Goal: Task Accomplishment & Management: Use online tool/utility

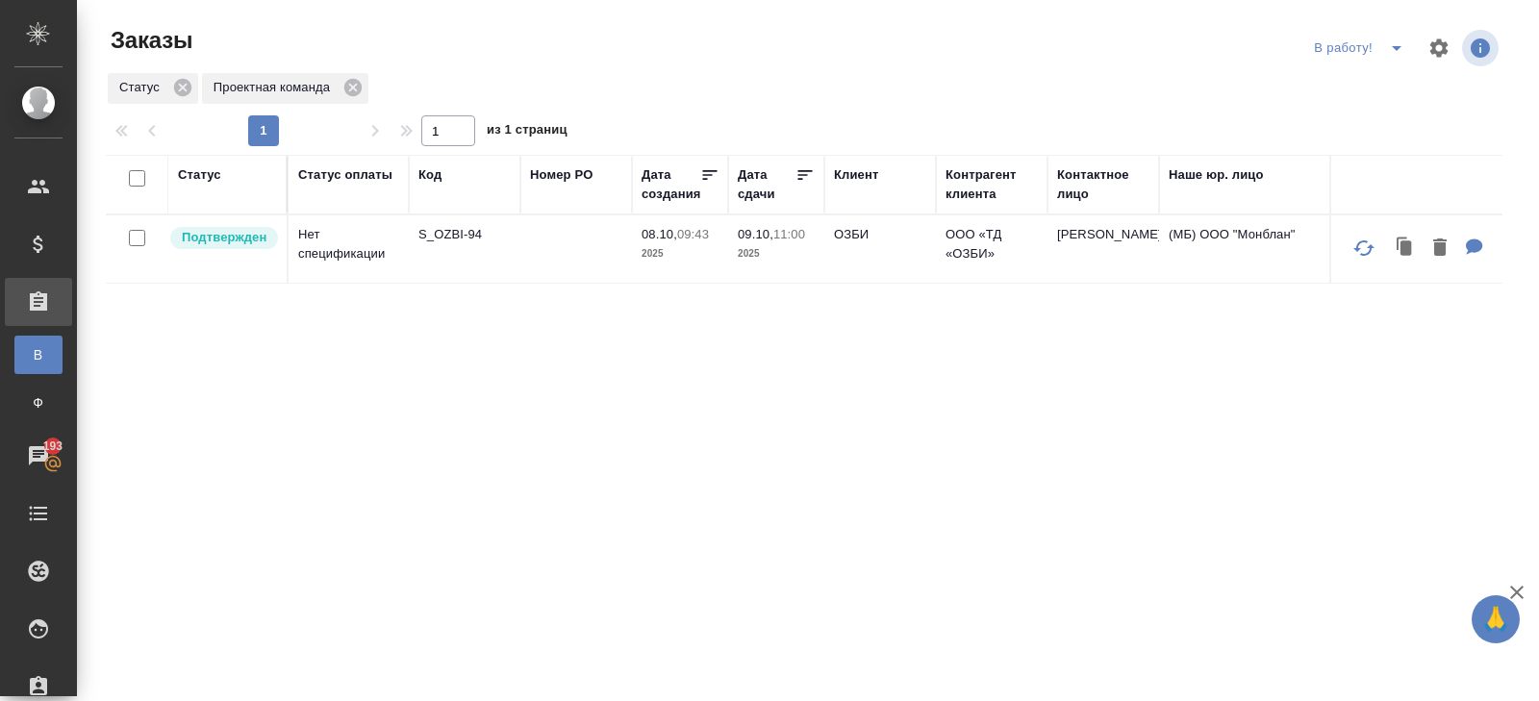
click at [435, 239] on p "S_OZBI-94" at bounding box center [464, 234] width 92 height 19
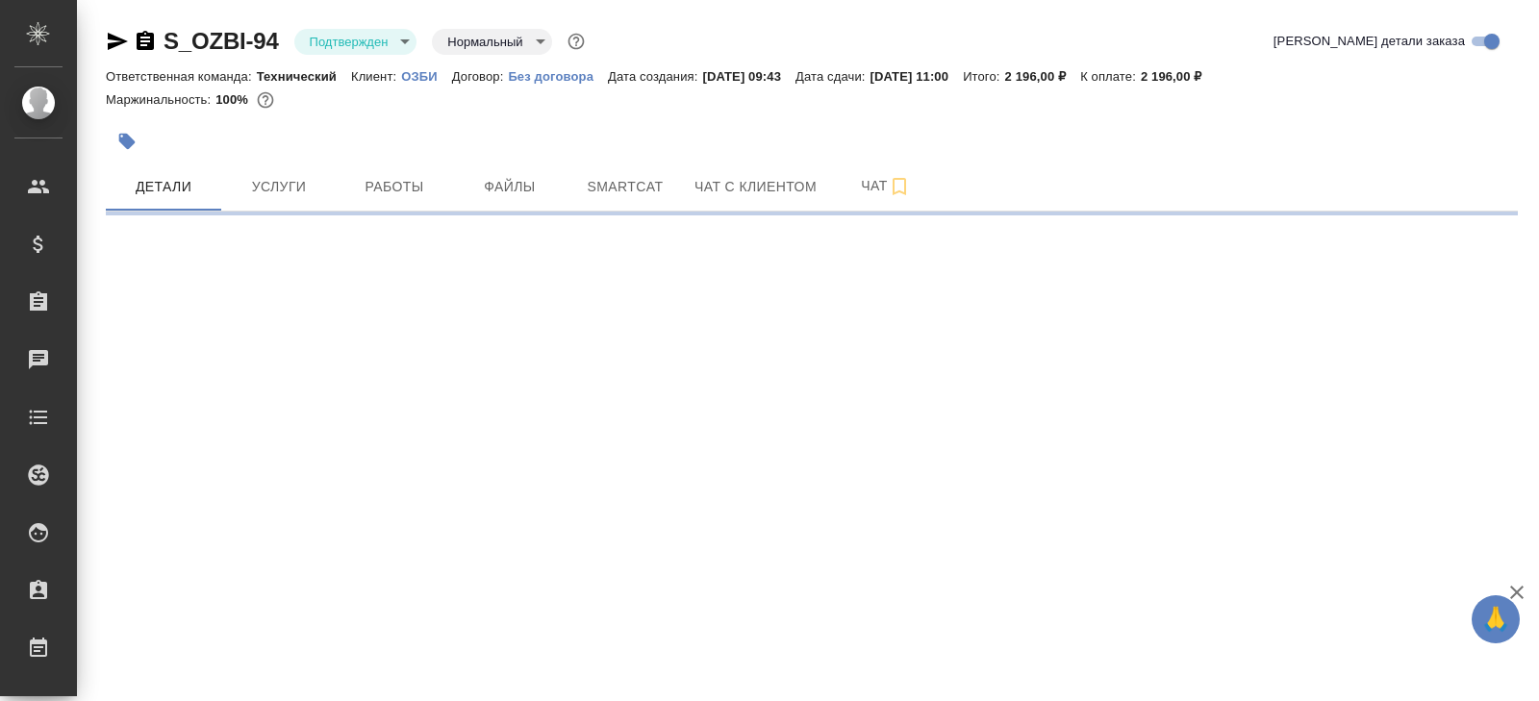
select select "RU"
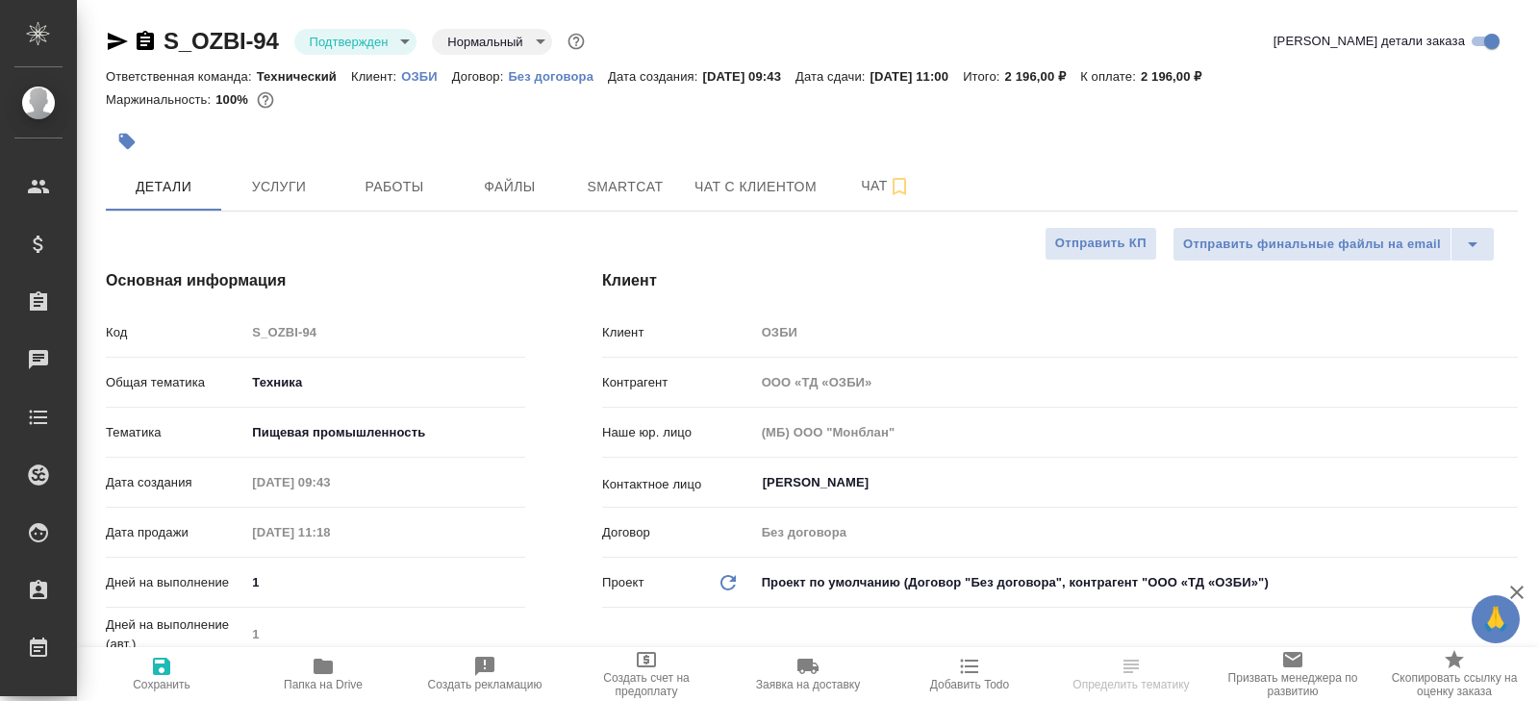
type textarea "x"
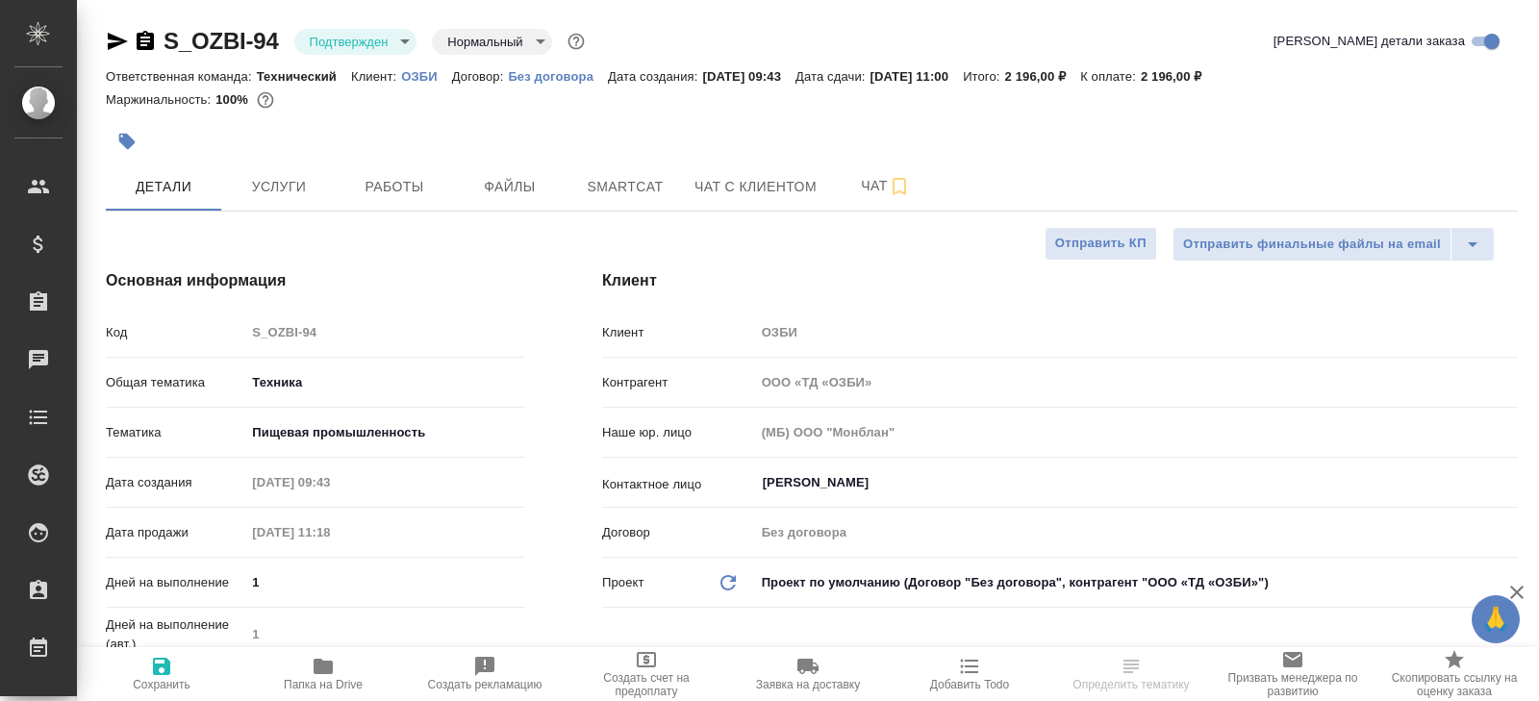
type textarea "x"
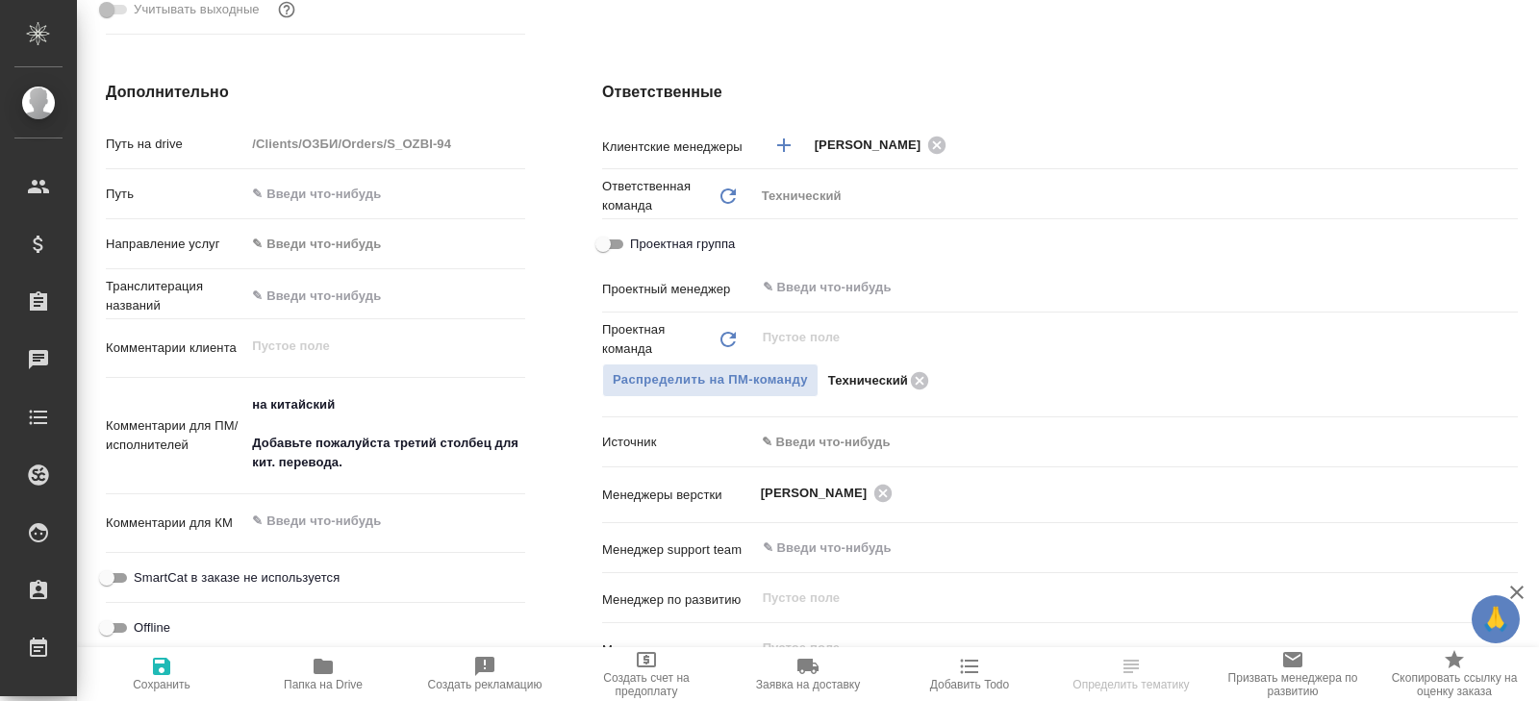
scroll to position [718, 0]
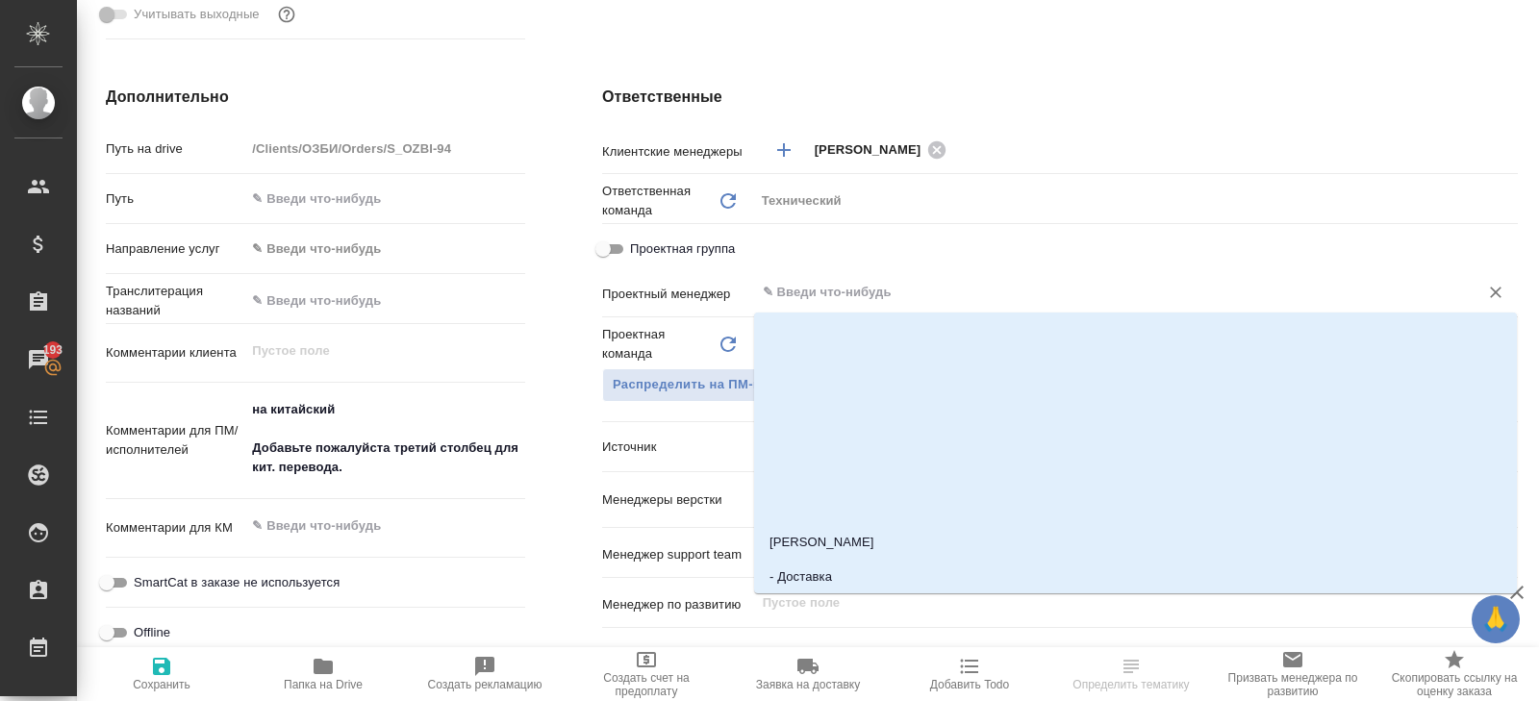
click at [794, 298] on input "text" at bounding box center [1104, 292] width 687 height 23
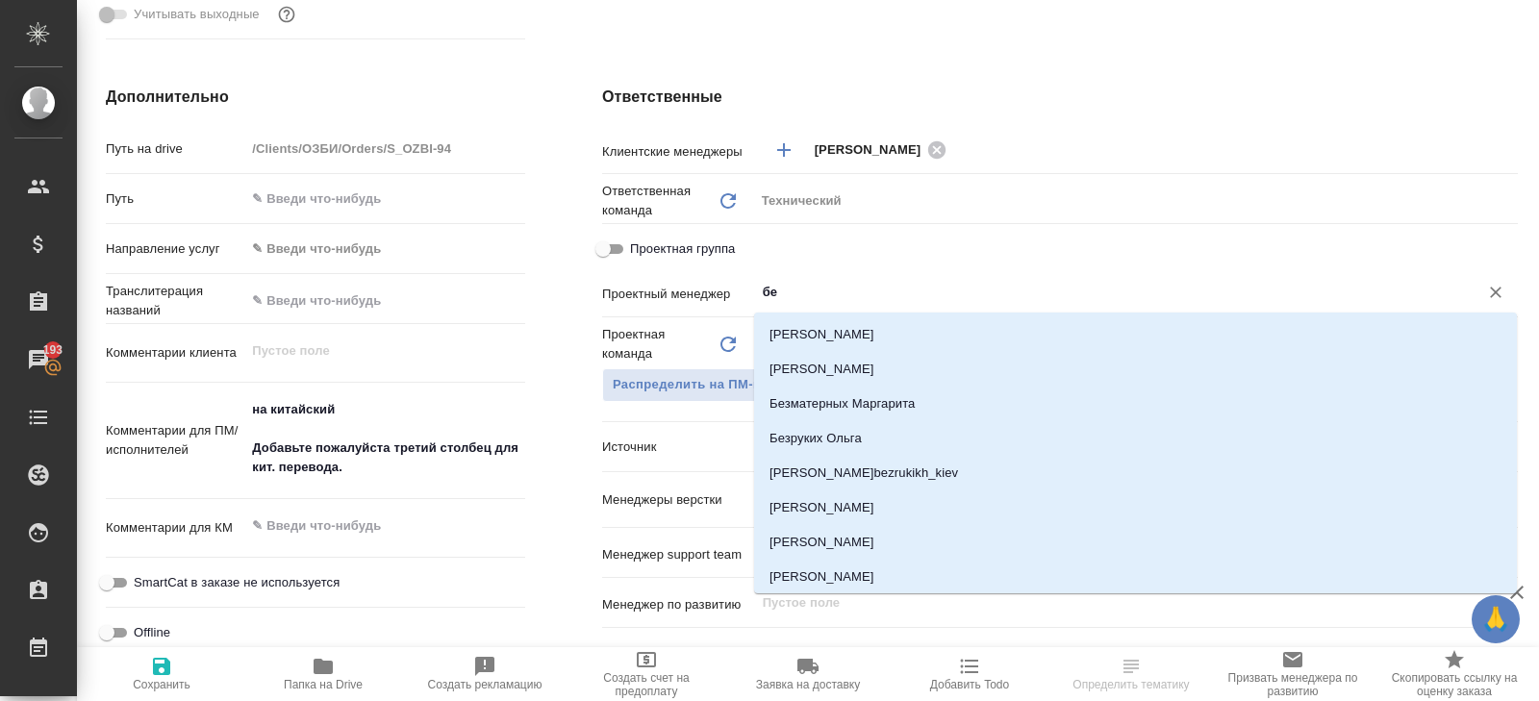
type input "бел"
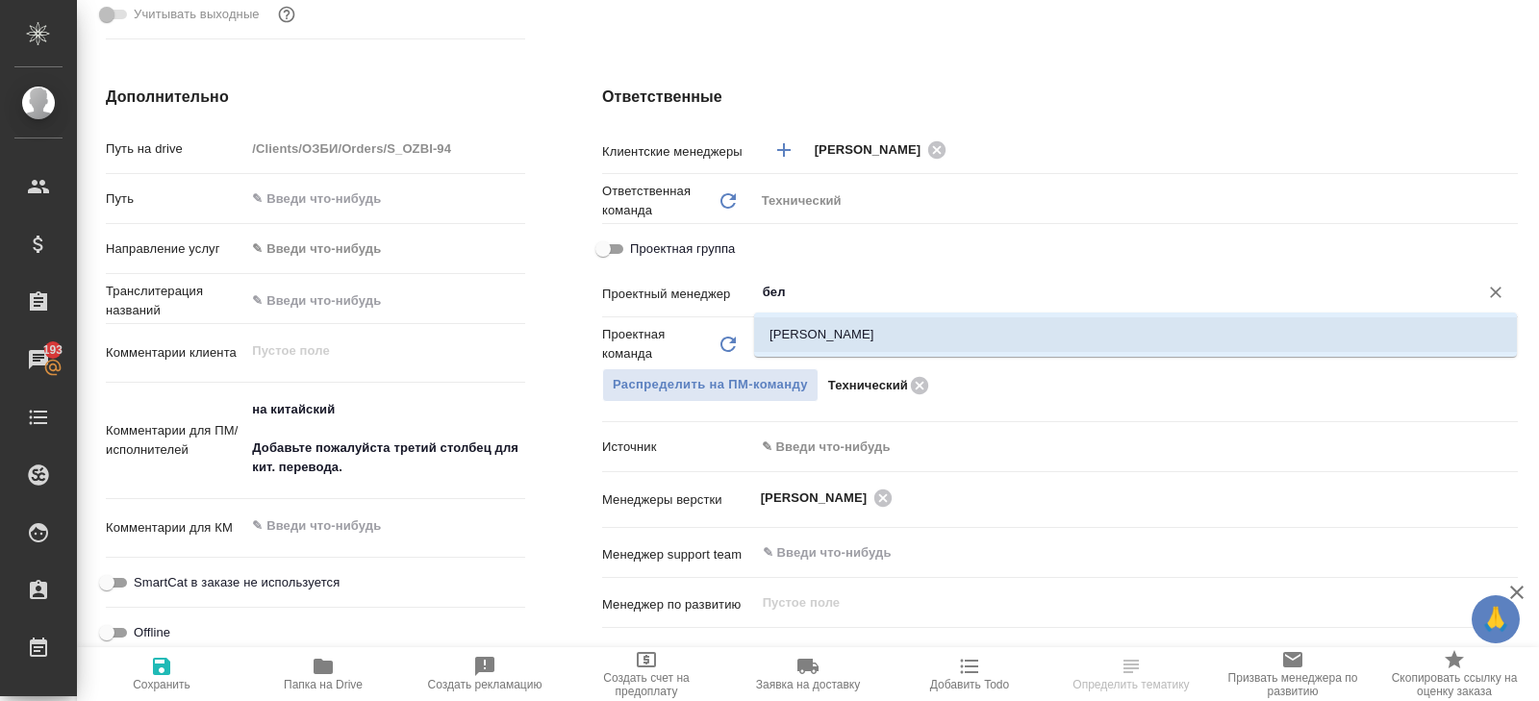
click at [778, 351] on li "[PERSON_NAME]" at bounding box center [1135, 334] width 763 height 35
type textarea "x"
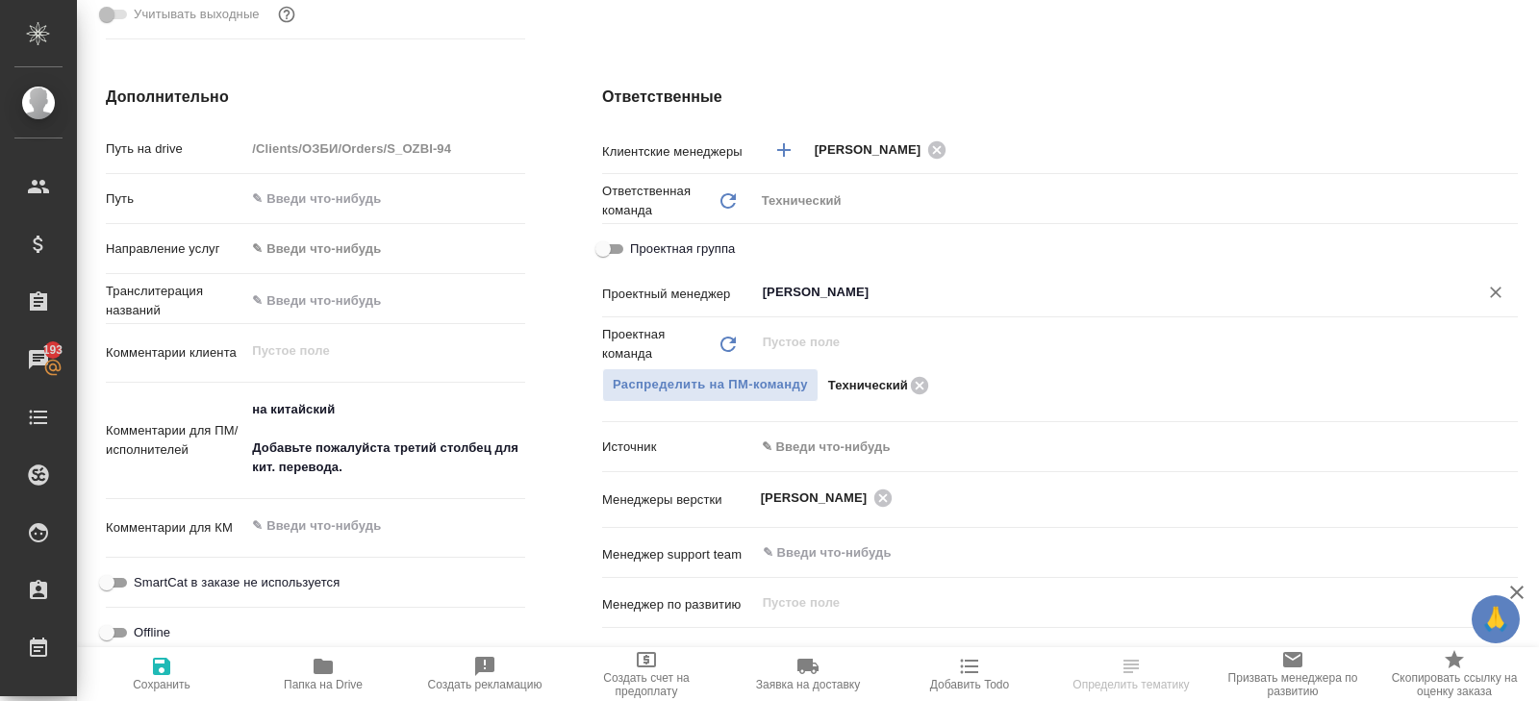
type input "[PERSON_NAME]"
click at [165, 668] on icon "button" at bounding box center [161, 666] width 17 height 17
type textarea "x"
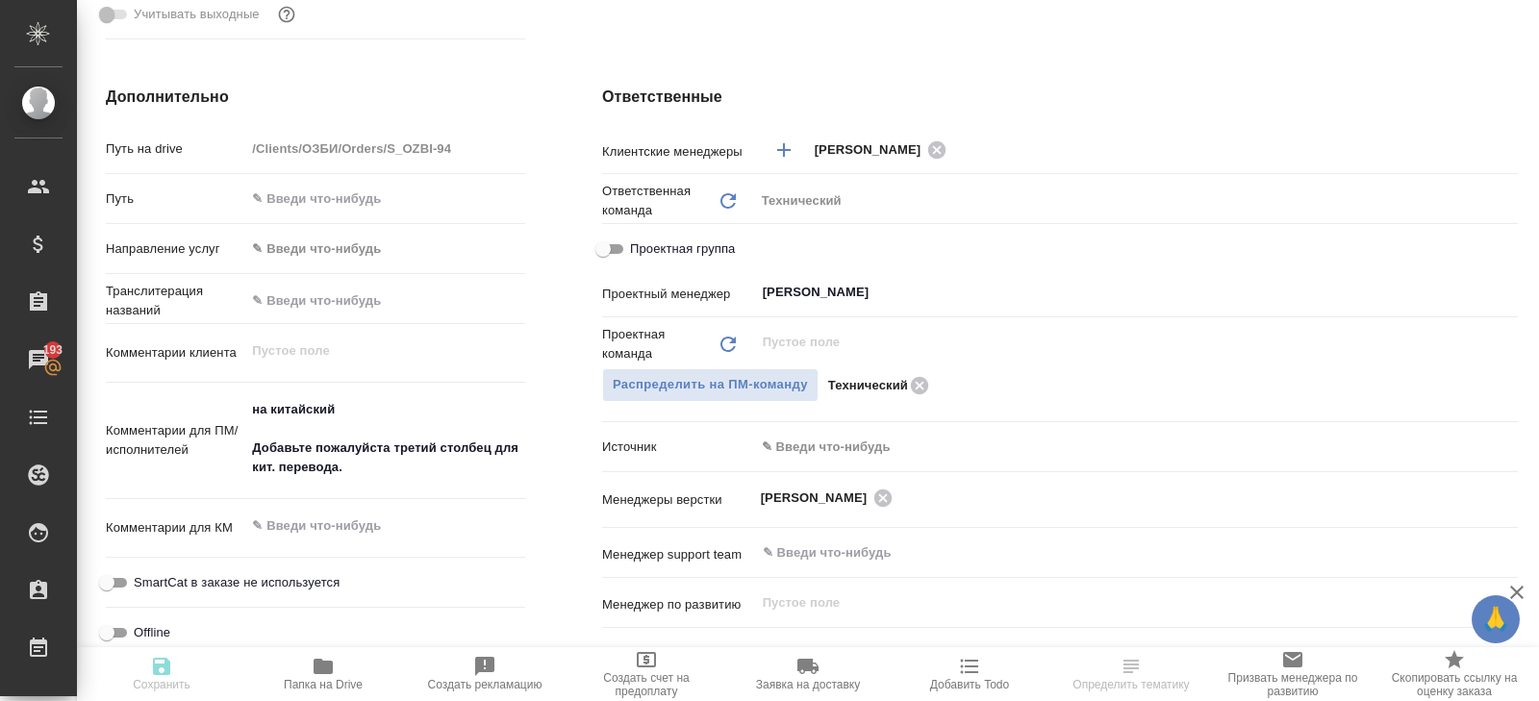
type textarea "x"
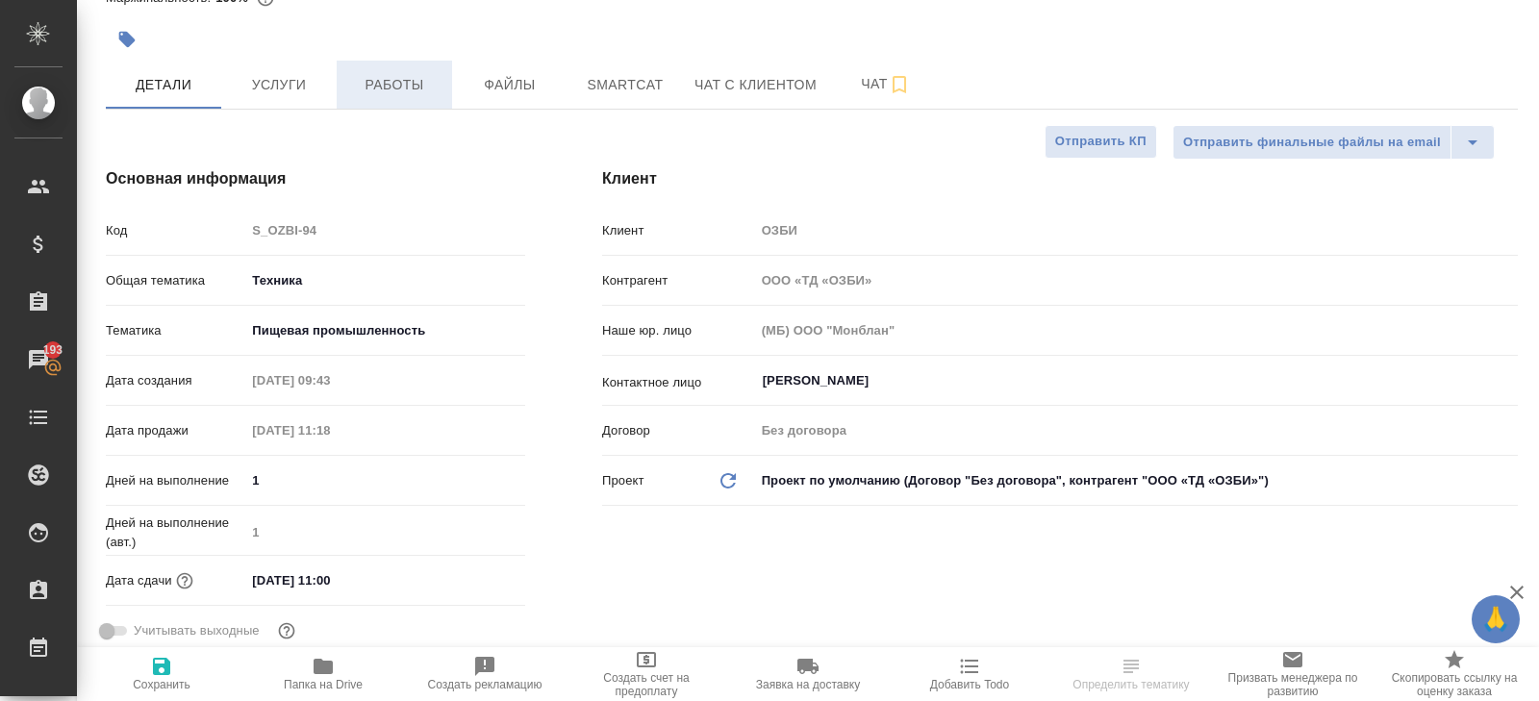
scroll to position [0, 0]
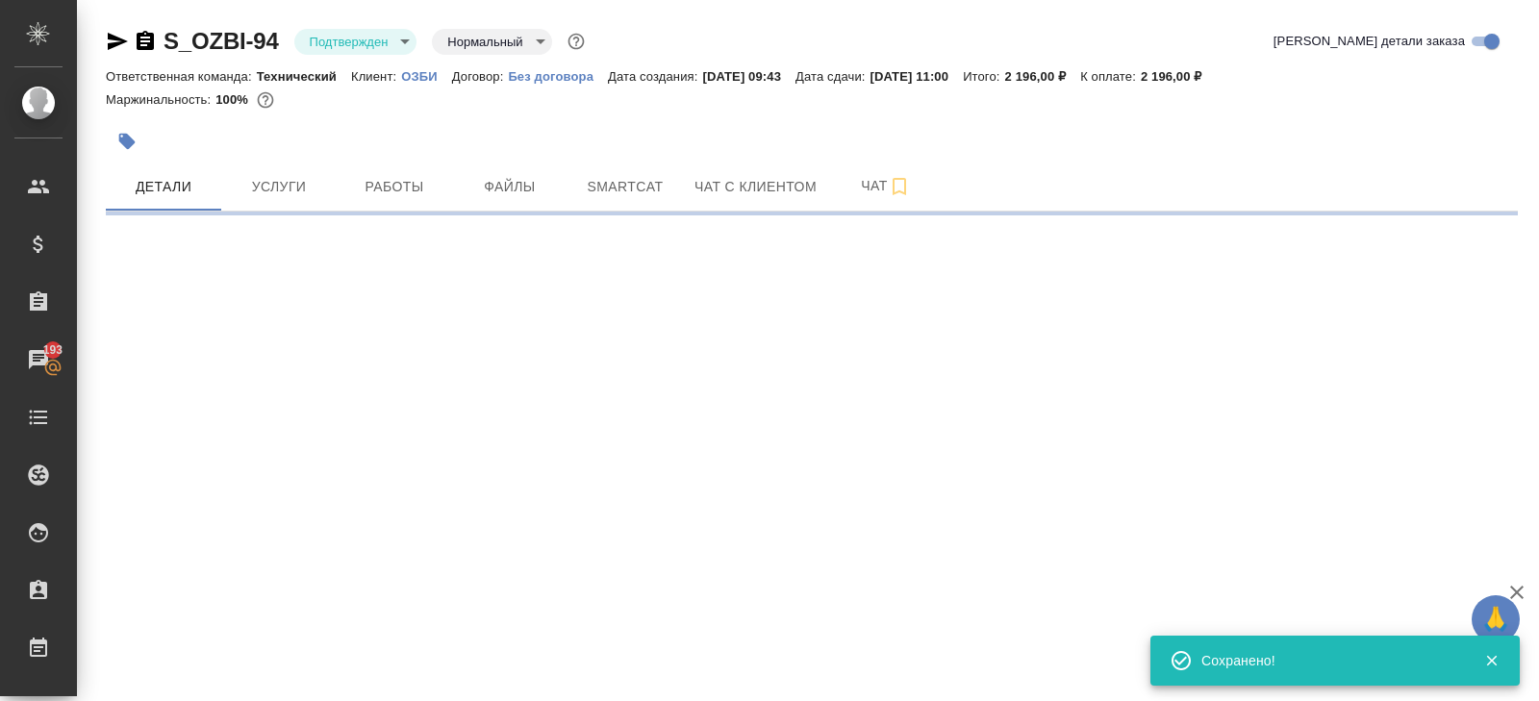
select select "RU"
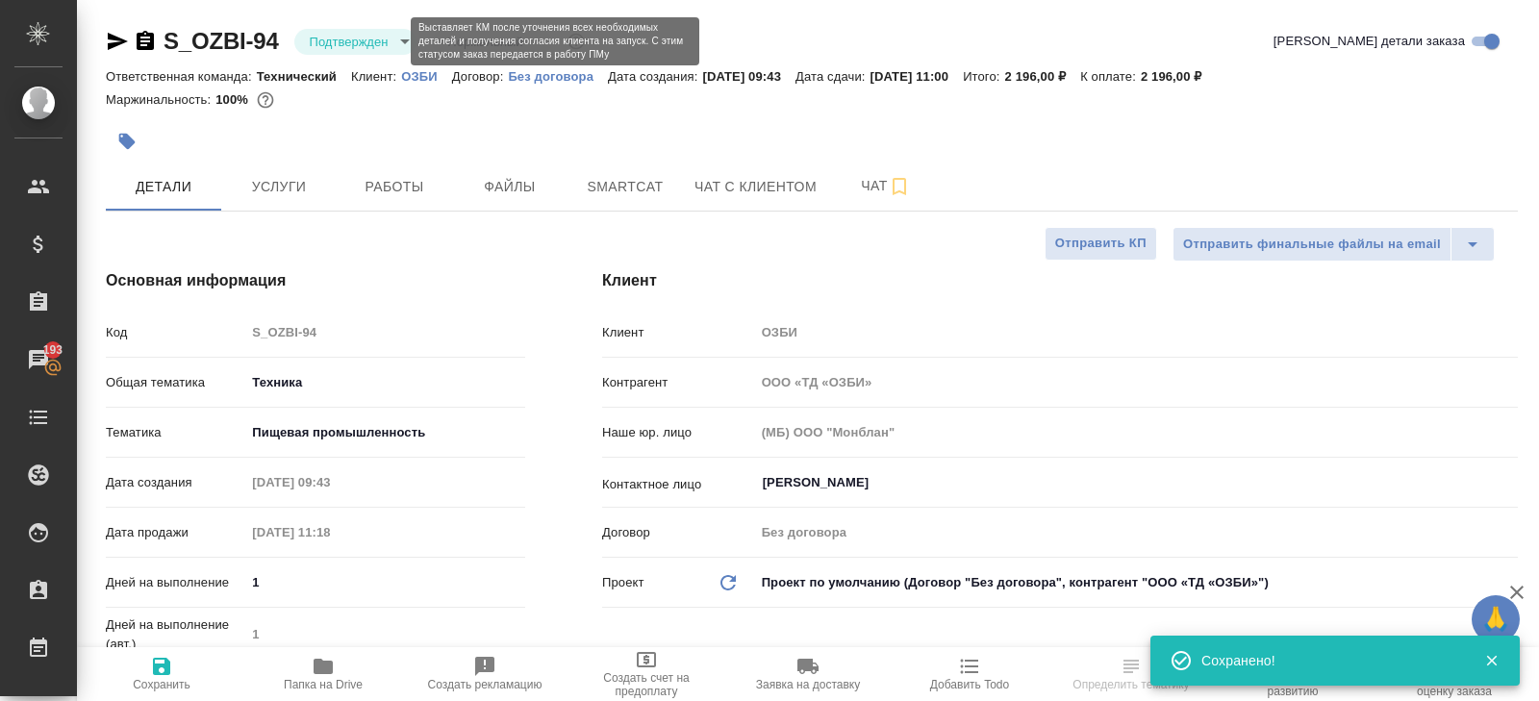
click at [359, 43] on body "🙏 .cls-1 fill:#fff; AWATERA [PERSON_NAME] Спецификации Заказы 193 Чаты Todo Про…" at bounding box center [769, 350] width 1539 height 701
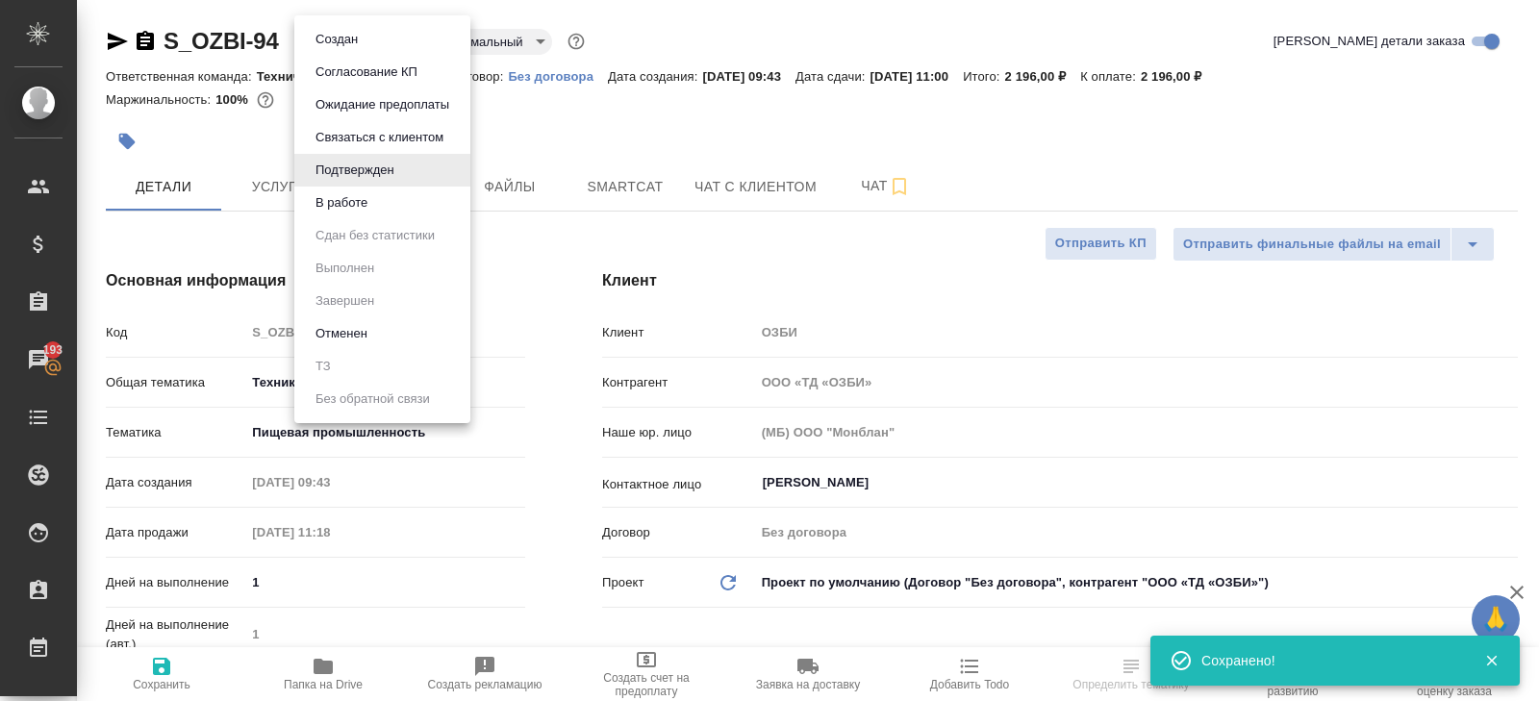
type textarea "x"
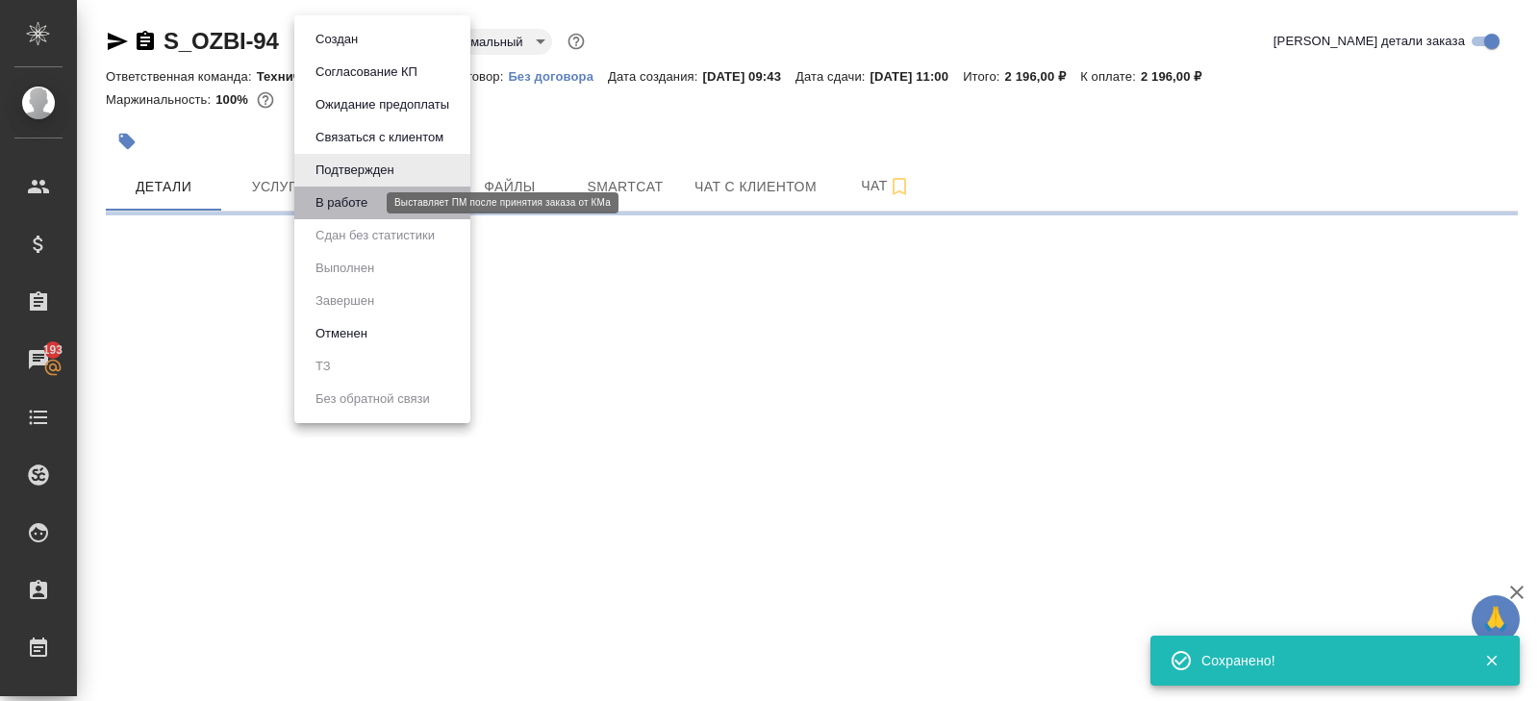
click at [330, 205] on button "В работе" at bounding box center [341, 202] width 63 height 21
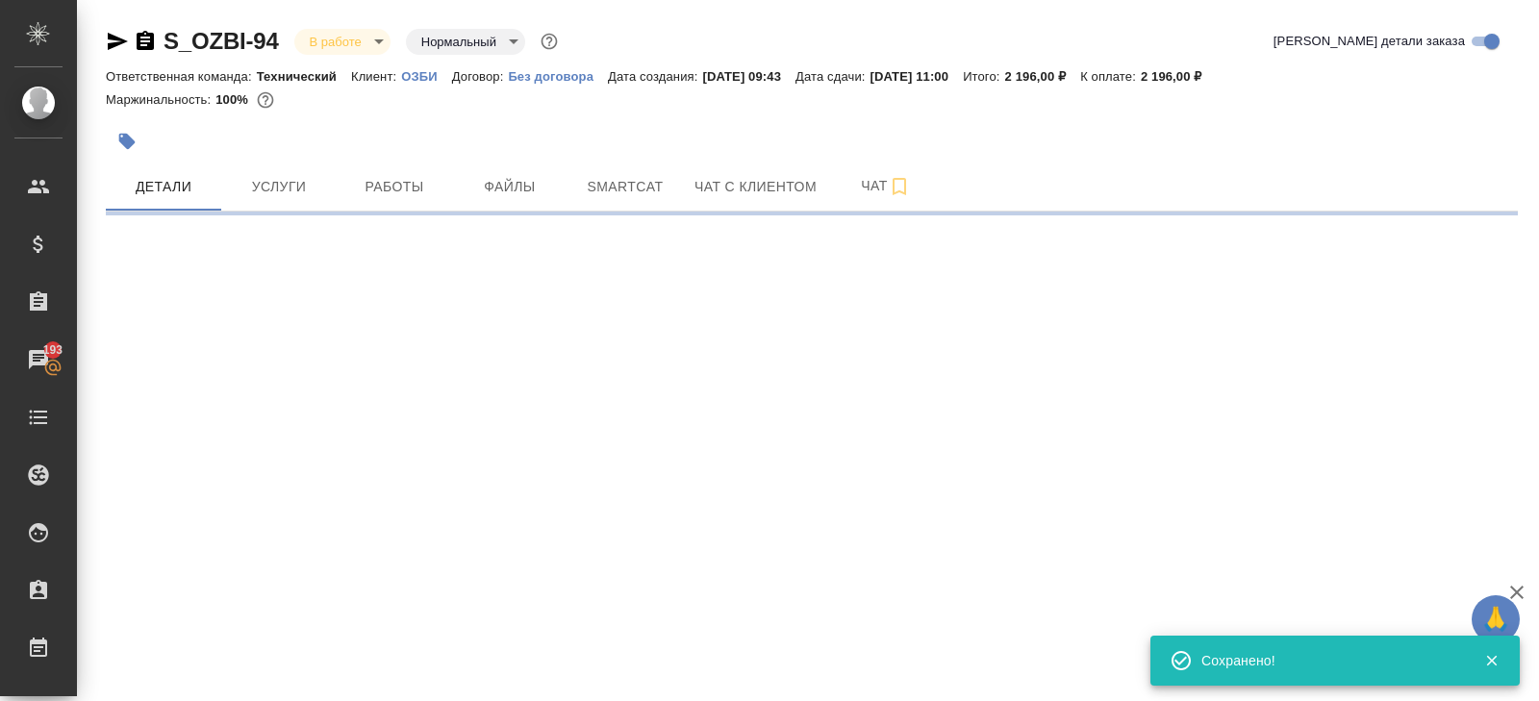
select select "RU"
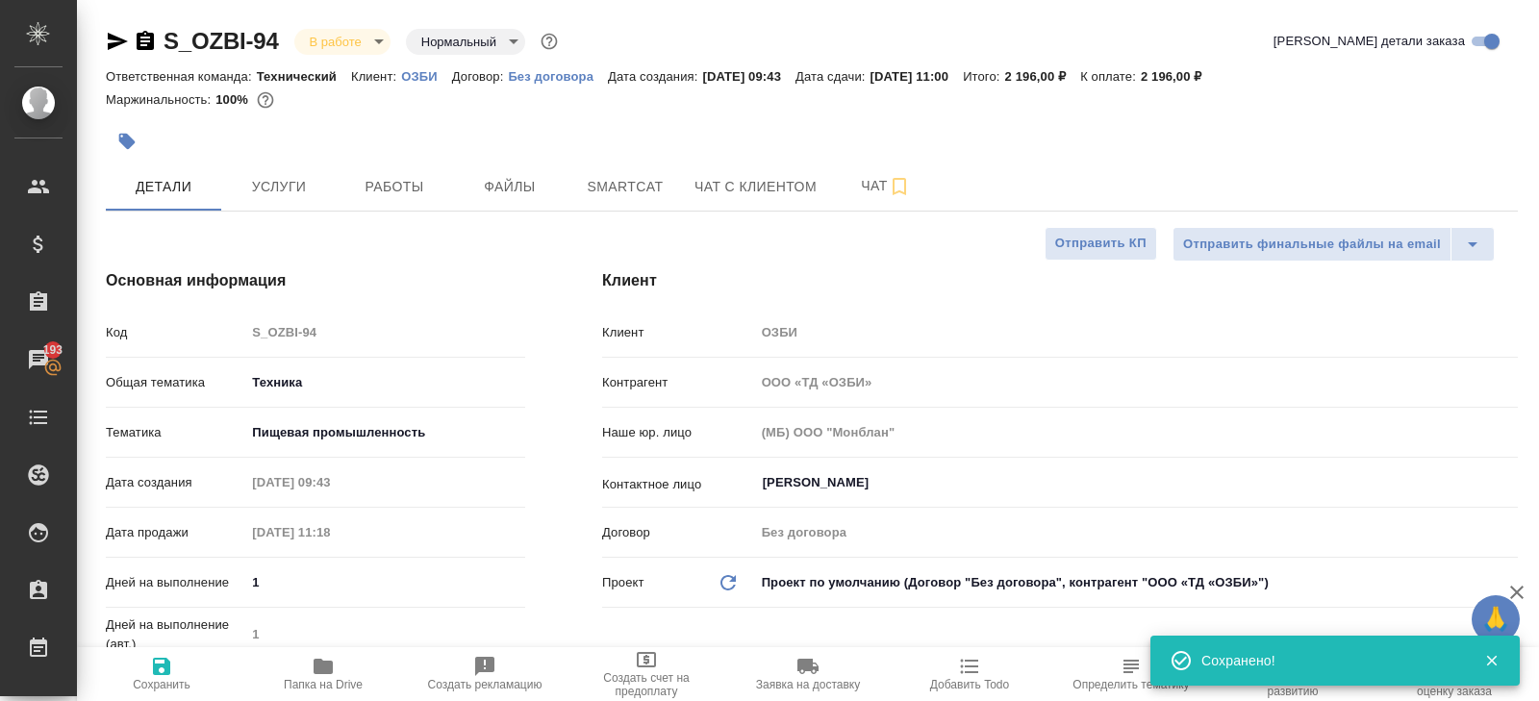
type textarea "x"
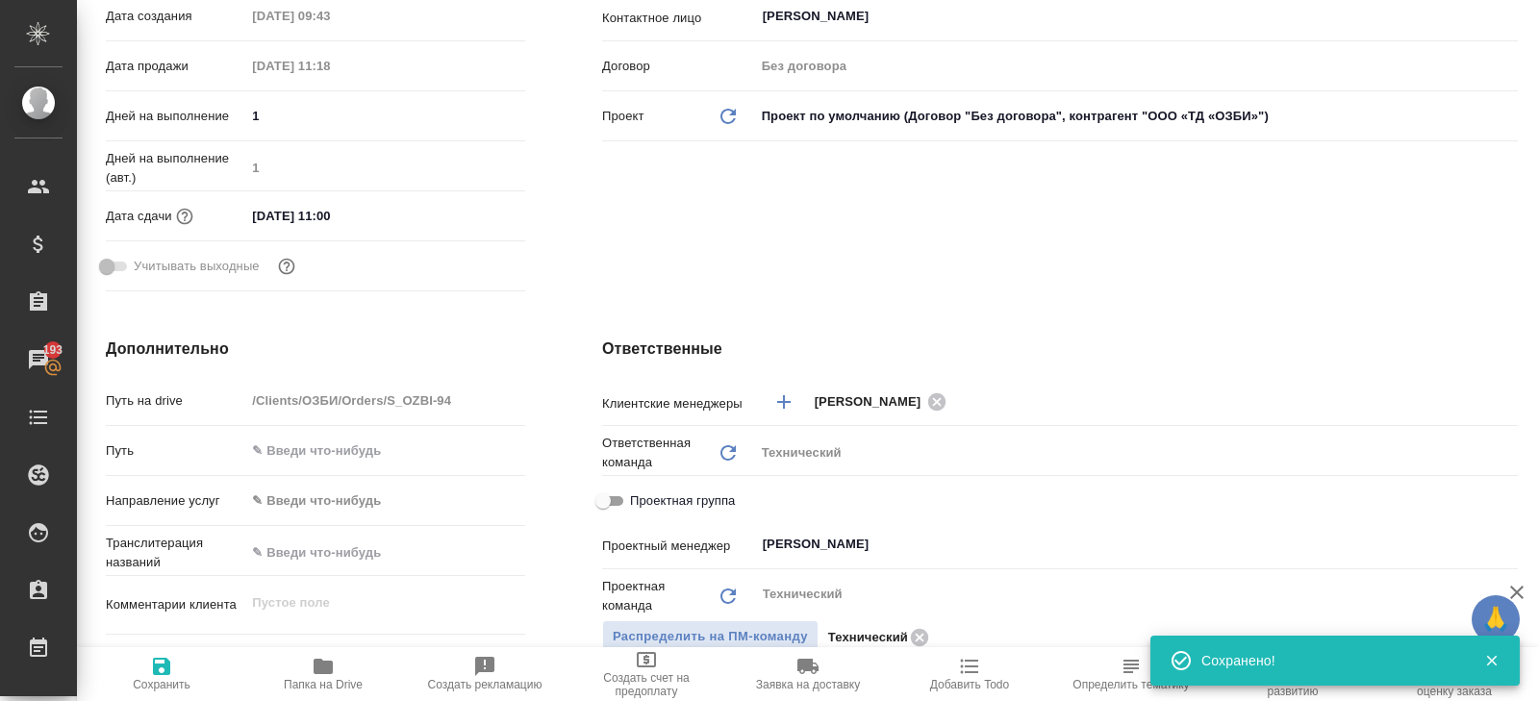
scroll to position [32, 0]
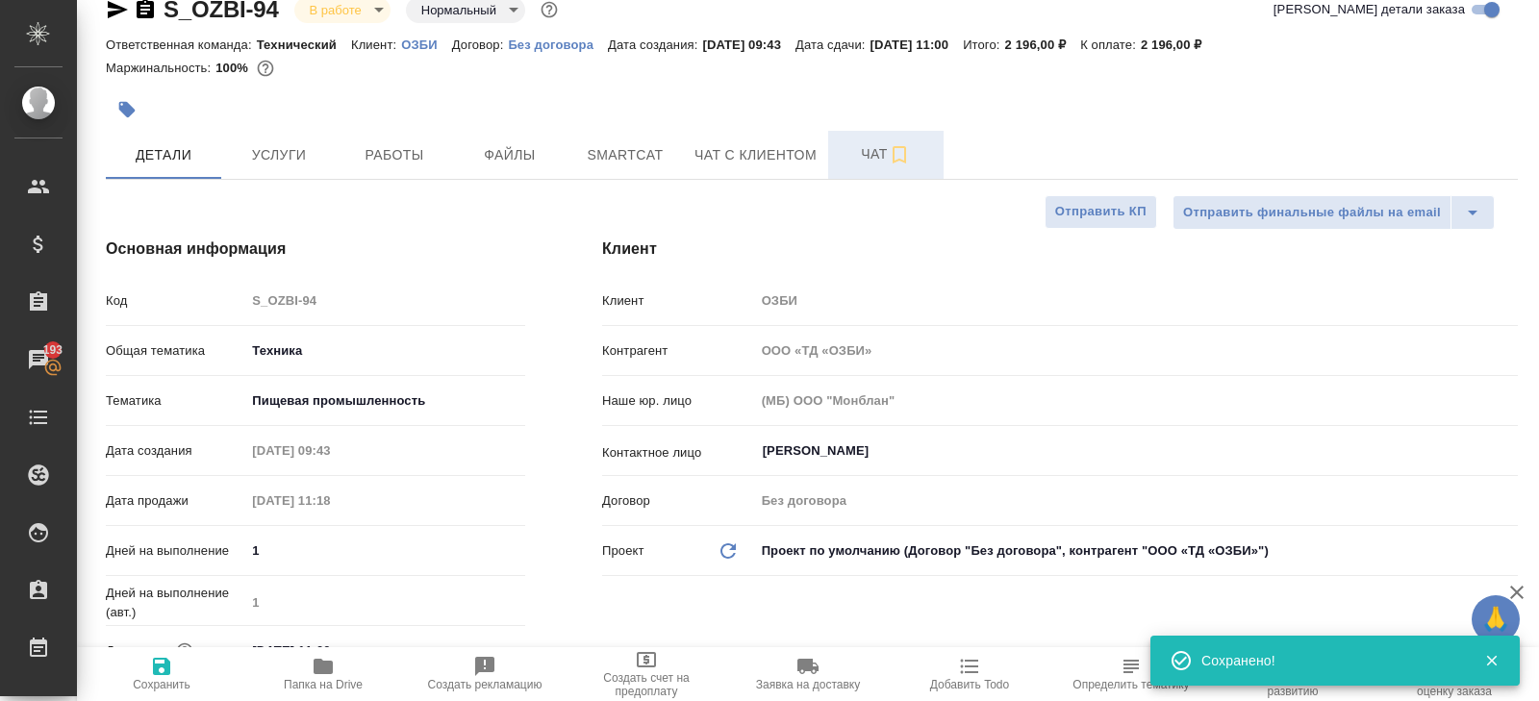
click at [859, 167] on button "Чат" at bounding box center [885, 155] width 115 height 48
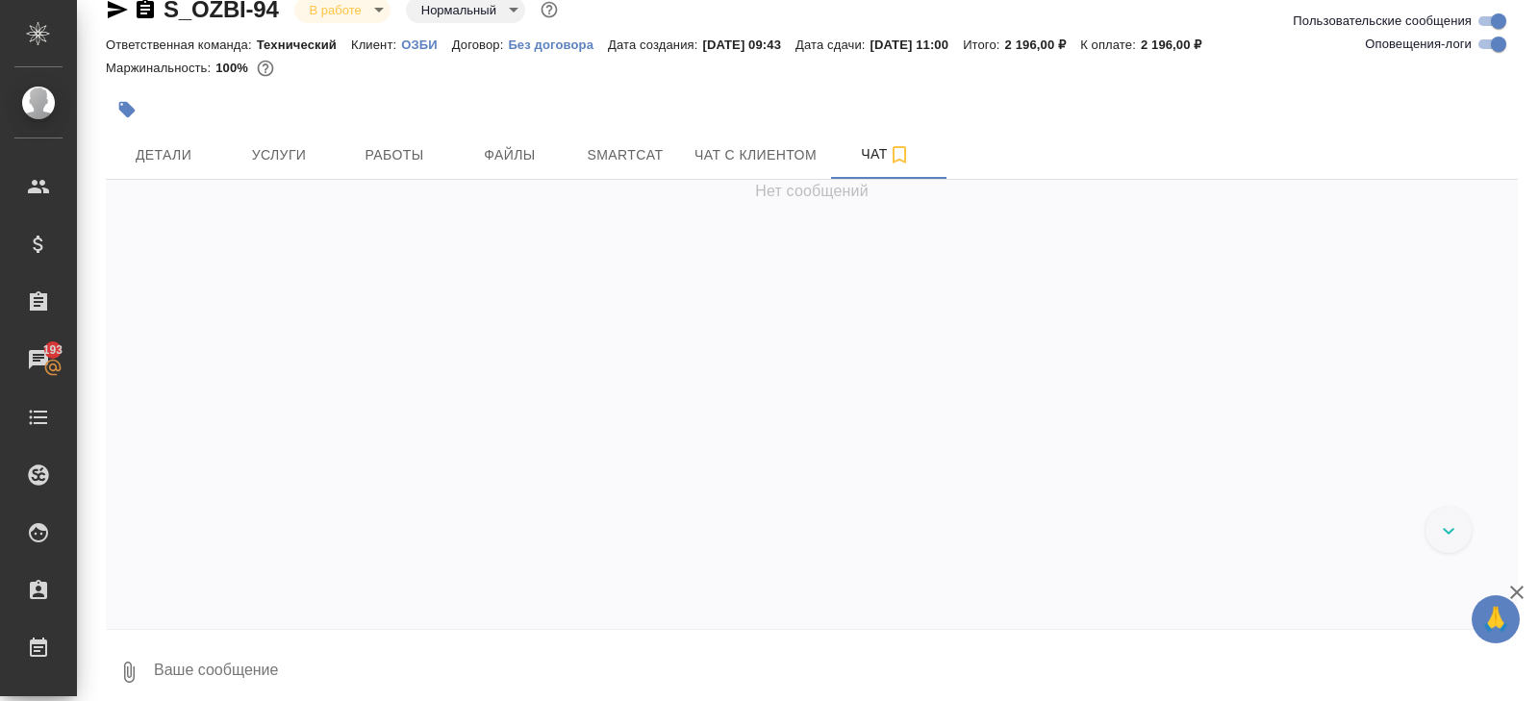
scroll to position [1387, 0]
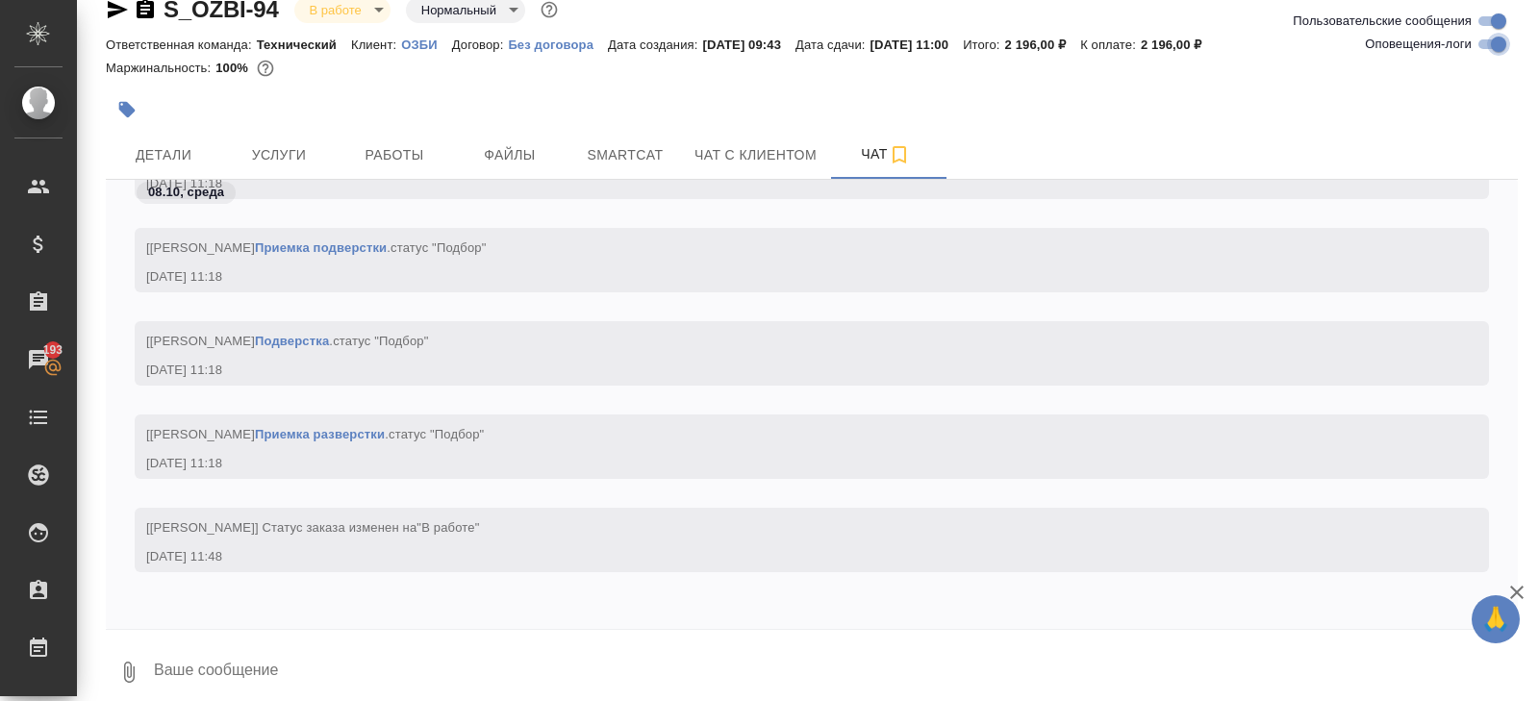
click at [1489, 42] on input "Оповещения-логи" at bounding box center [1498, 44] width 69 height 23
checkbox input "false"
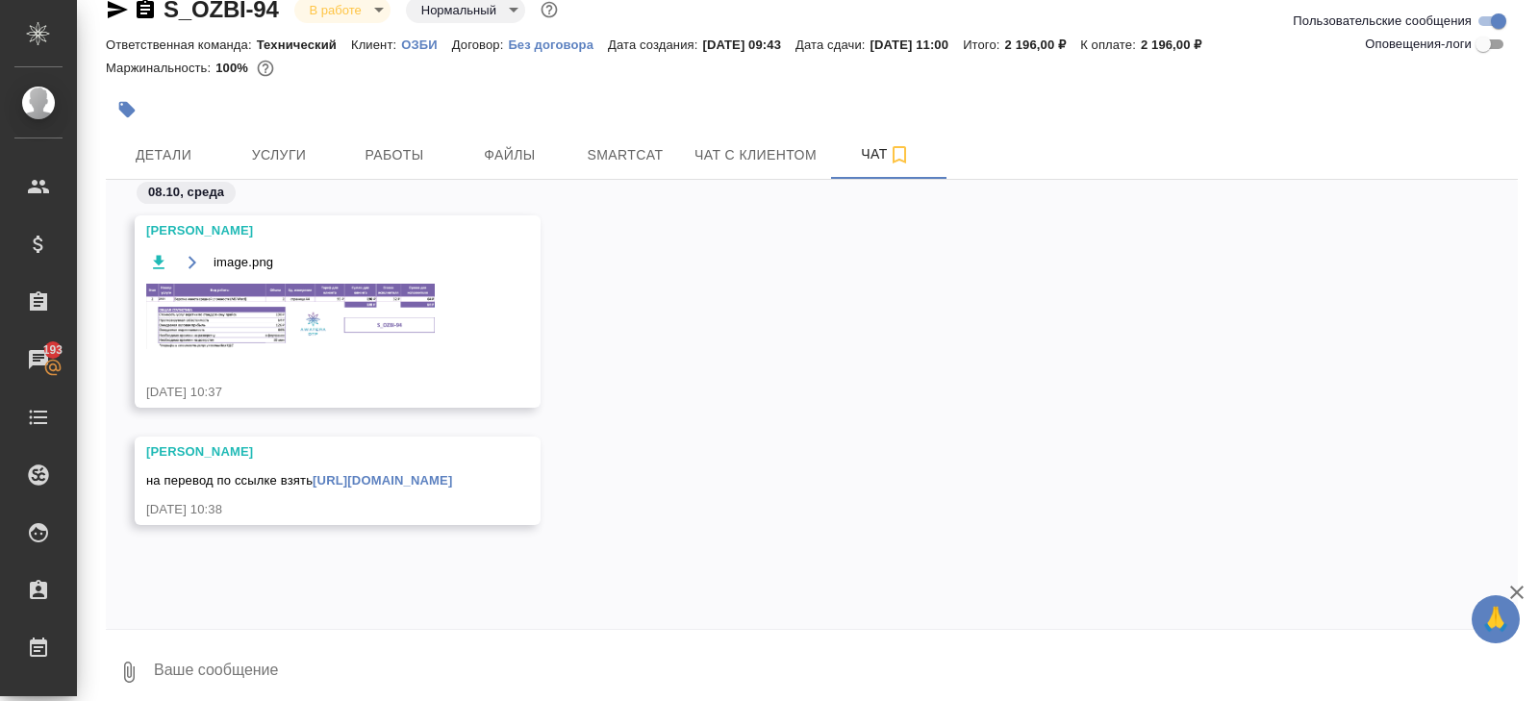
scroll to position [46, 0]
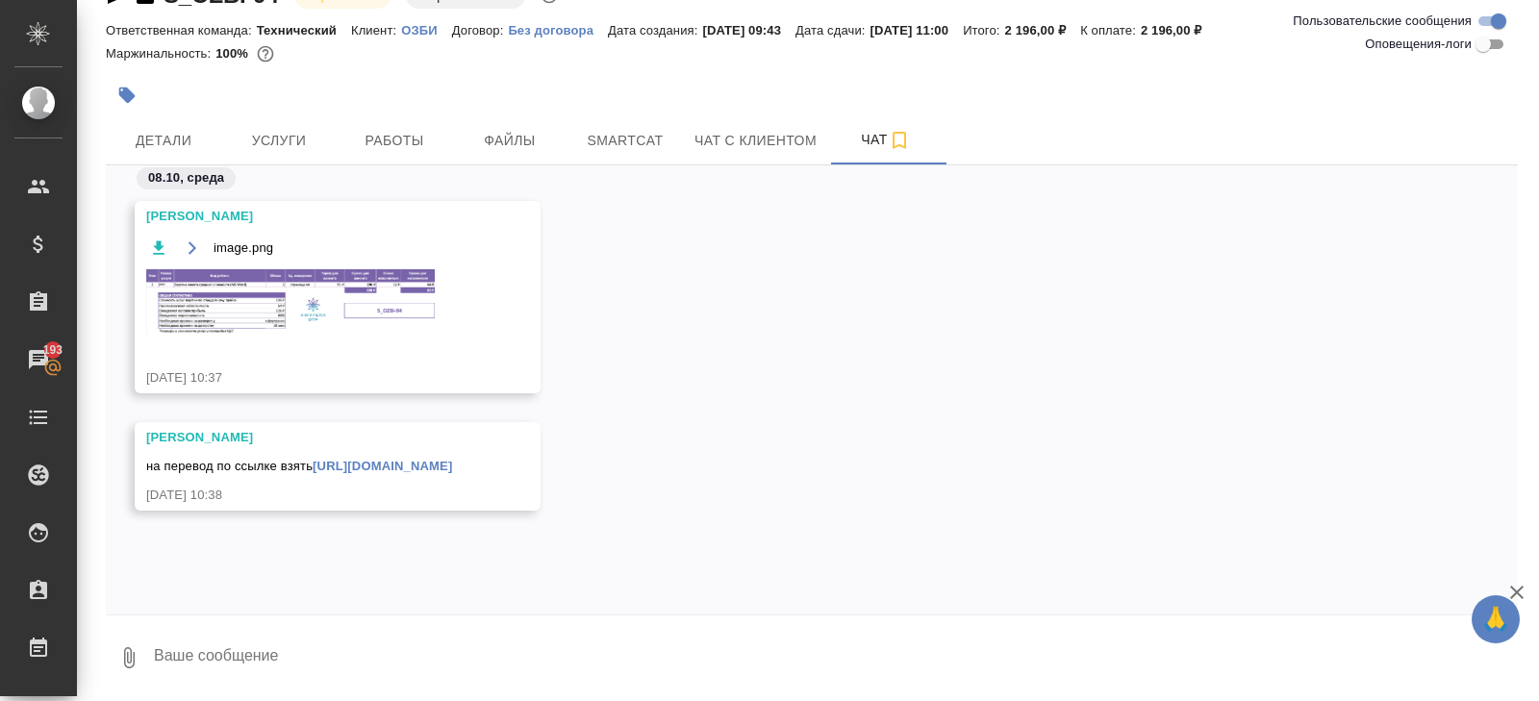
click at [368, 459] on link "[URL][DOMAIN_NAME]" at bounding box center [382, 466] width 139 height 14
click at [457, 150] on button "Файлы" at bounding box center [509, 140] width 115 height 48
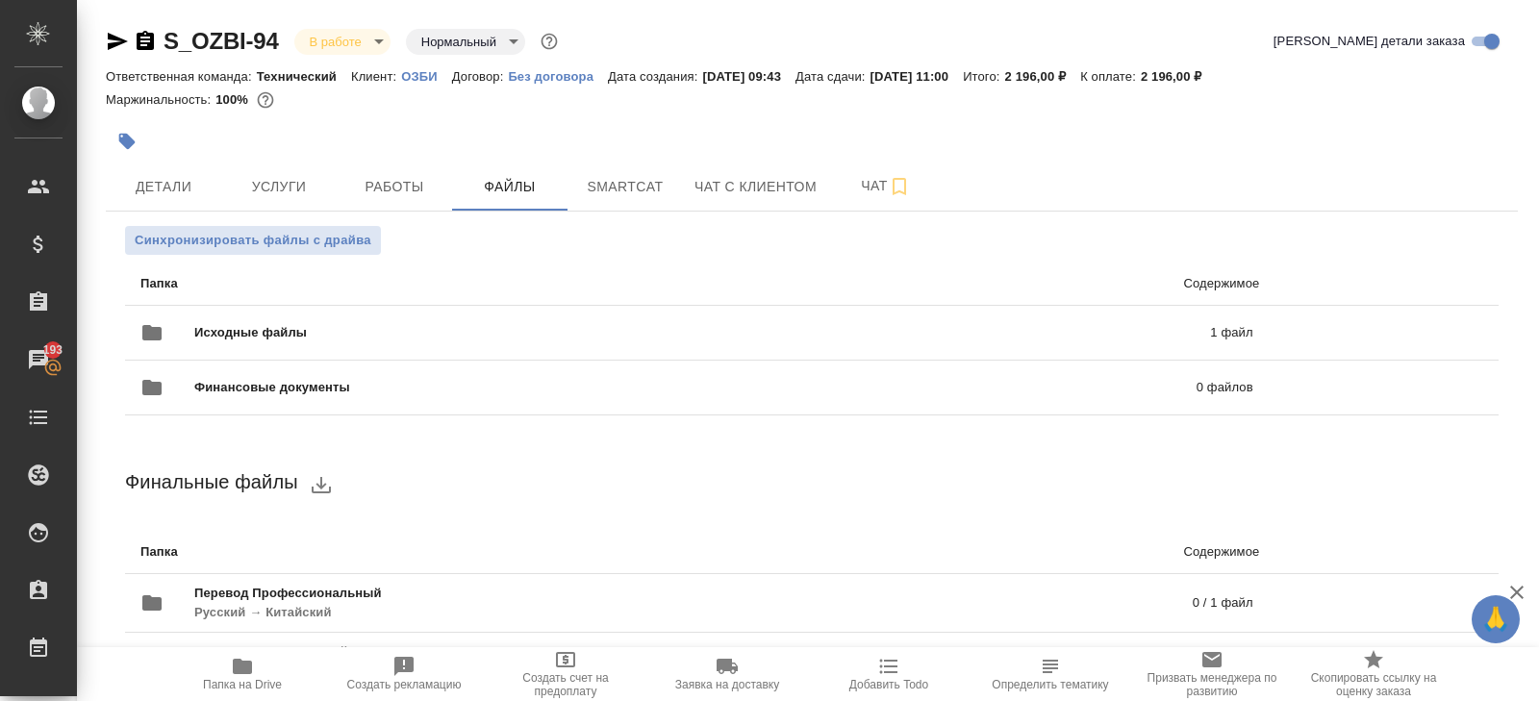
click at [230, 683] on span "Папка на Drive" at bounding box center [242, 684] width 79 height 13
click at [656, 175] on span "Smartcat" at bounding box center [625, 187] width 92 height 24
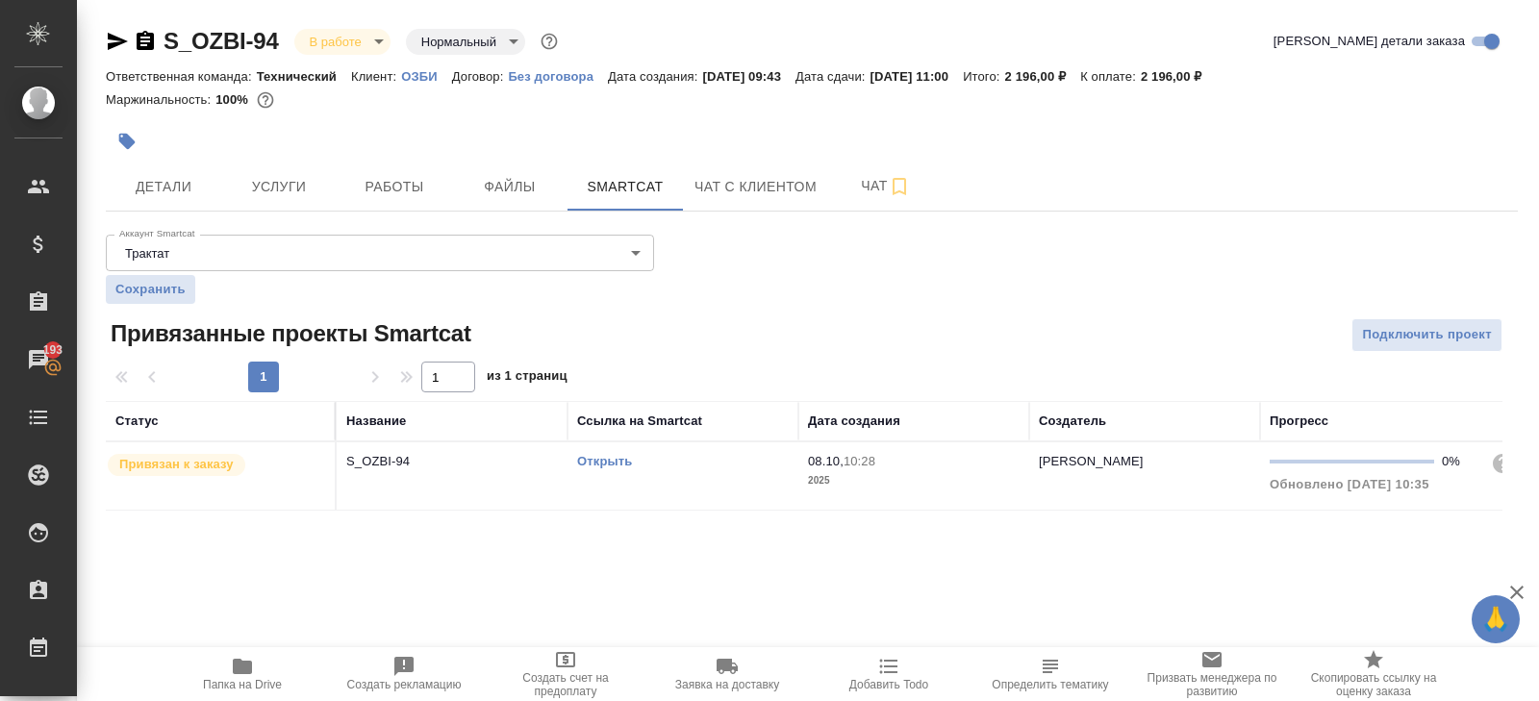
click at [604, 462] on link "Открыть" at bounding box center [604, 461] width 55 height 14
click at [845, 181] on span "Чат" at bounding box center [886, 186] width 92 height 24
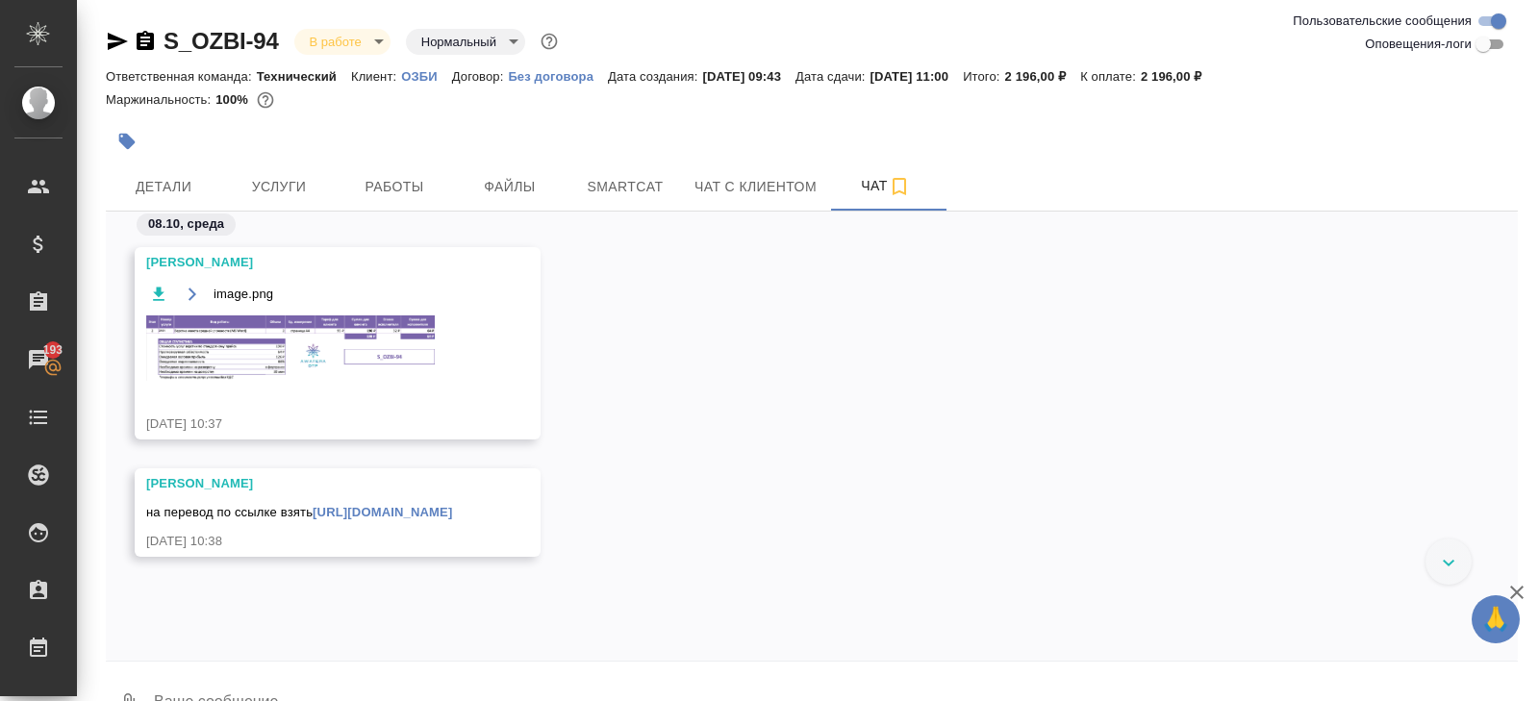
click at [324, 347] on img at bounding box center [290, 347] width 289 height 65
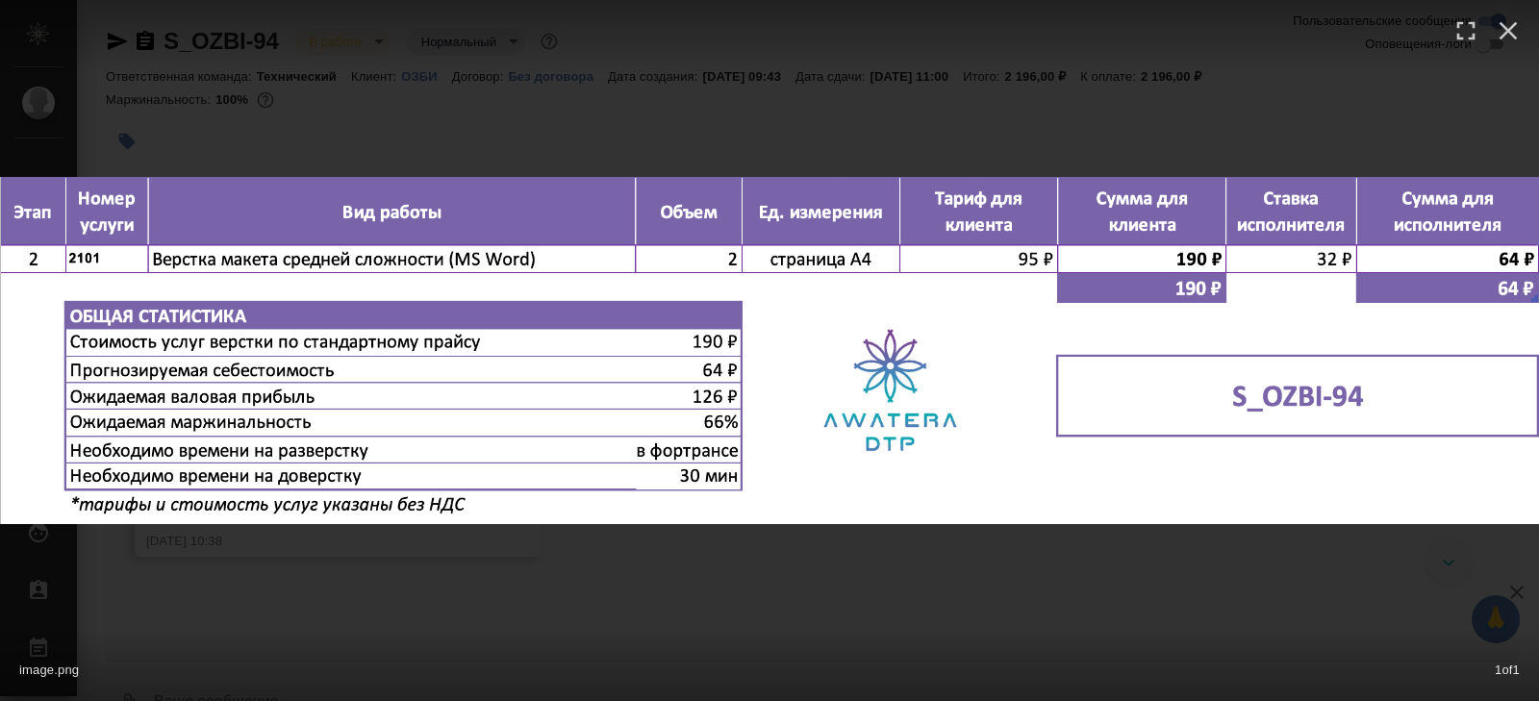
click at [338, 590] on div "image.png 1 of 1" at bounding box center [769, 350] width 1539 height 701
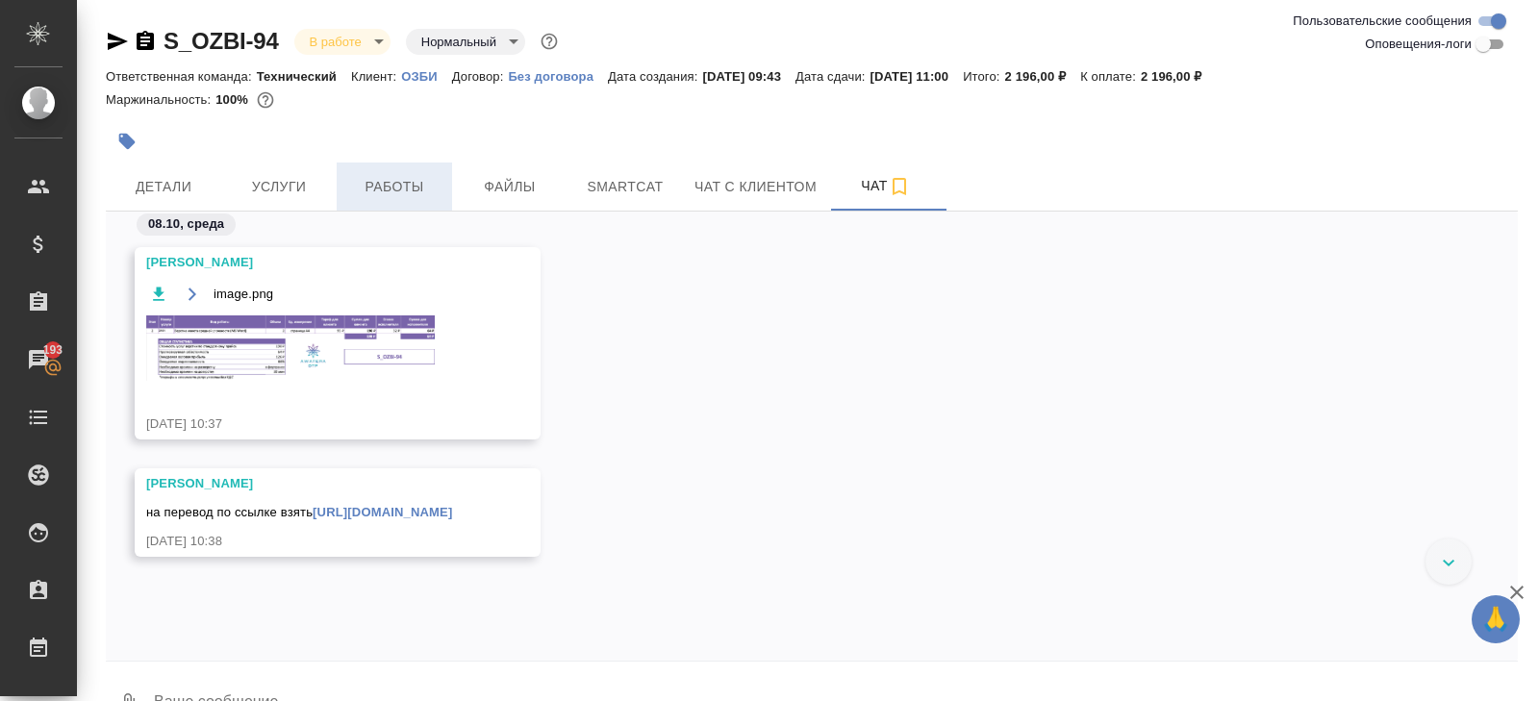
click at [406, 187] on span "Работы" at bounding box center [394, 187] width 92 height 24
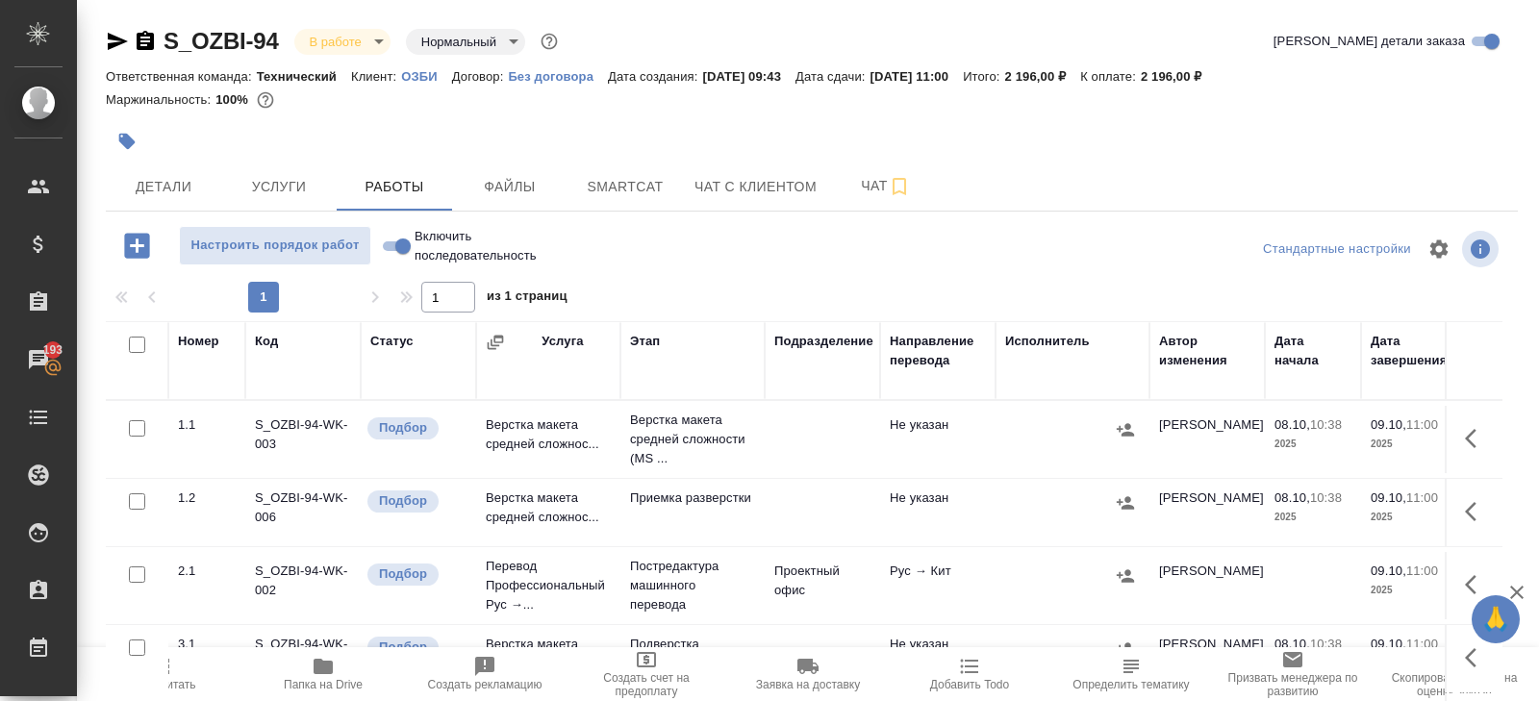
scroll to position [102, 0]
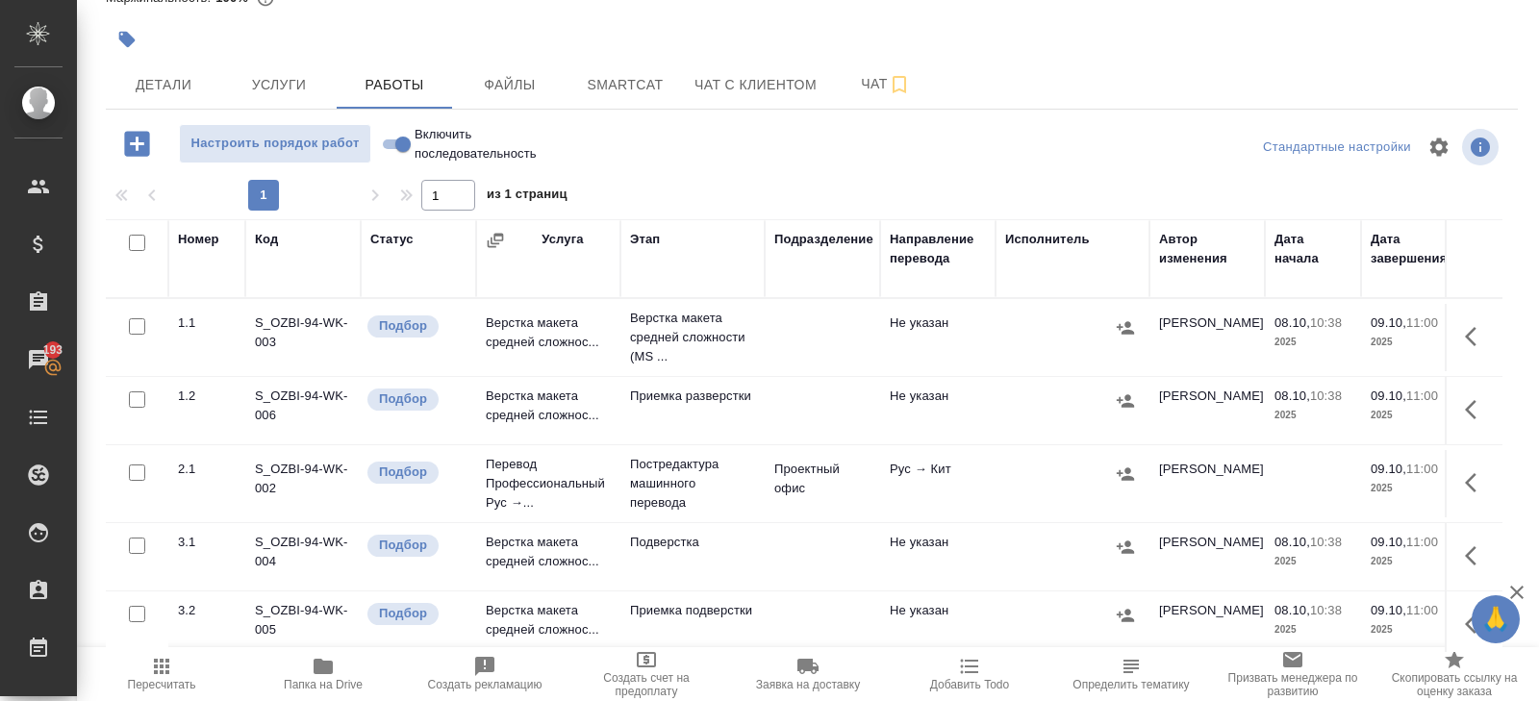
click at [136, 244] on input "checkbox" at bounding box center [137, 243] width 16 height 16
checkbox input "true"
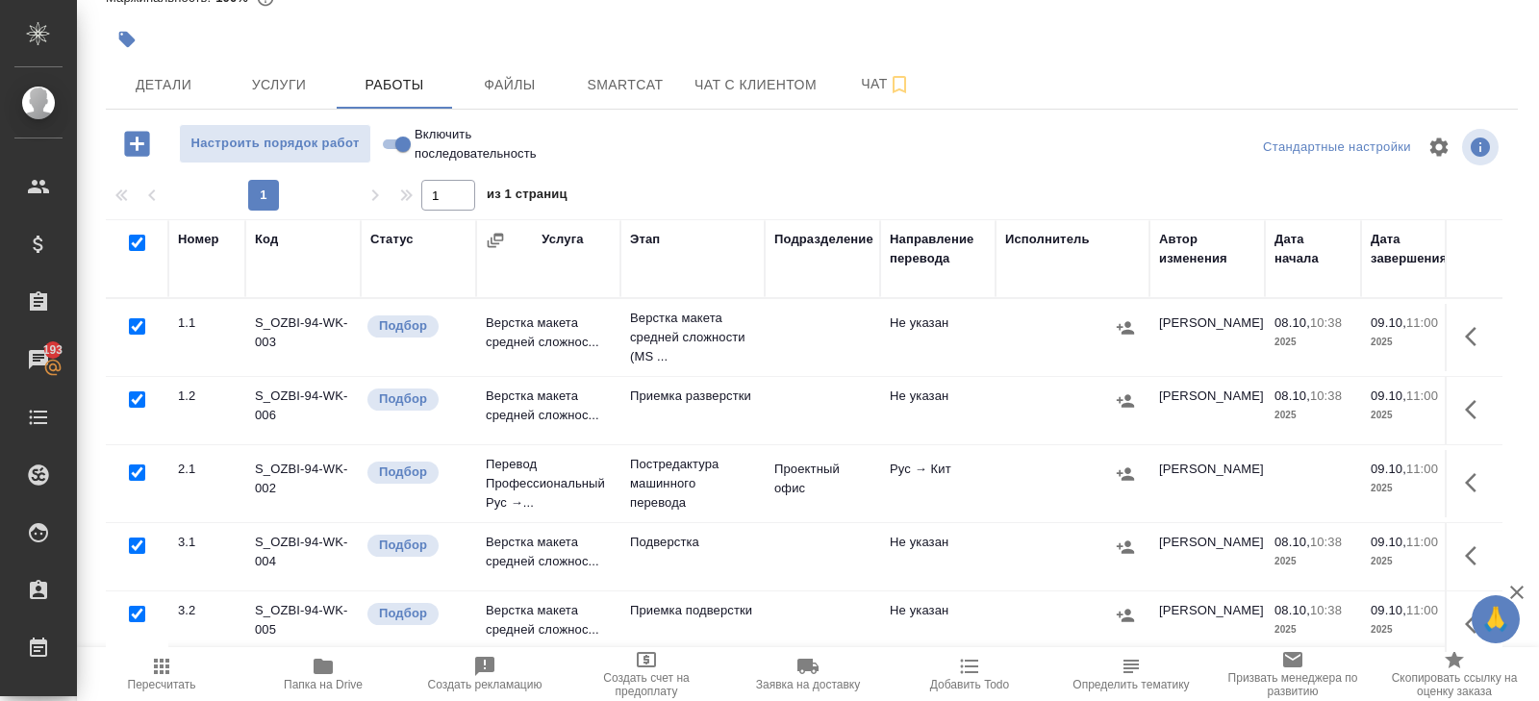
checkbox input "true"
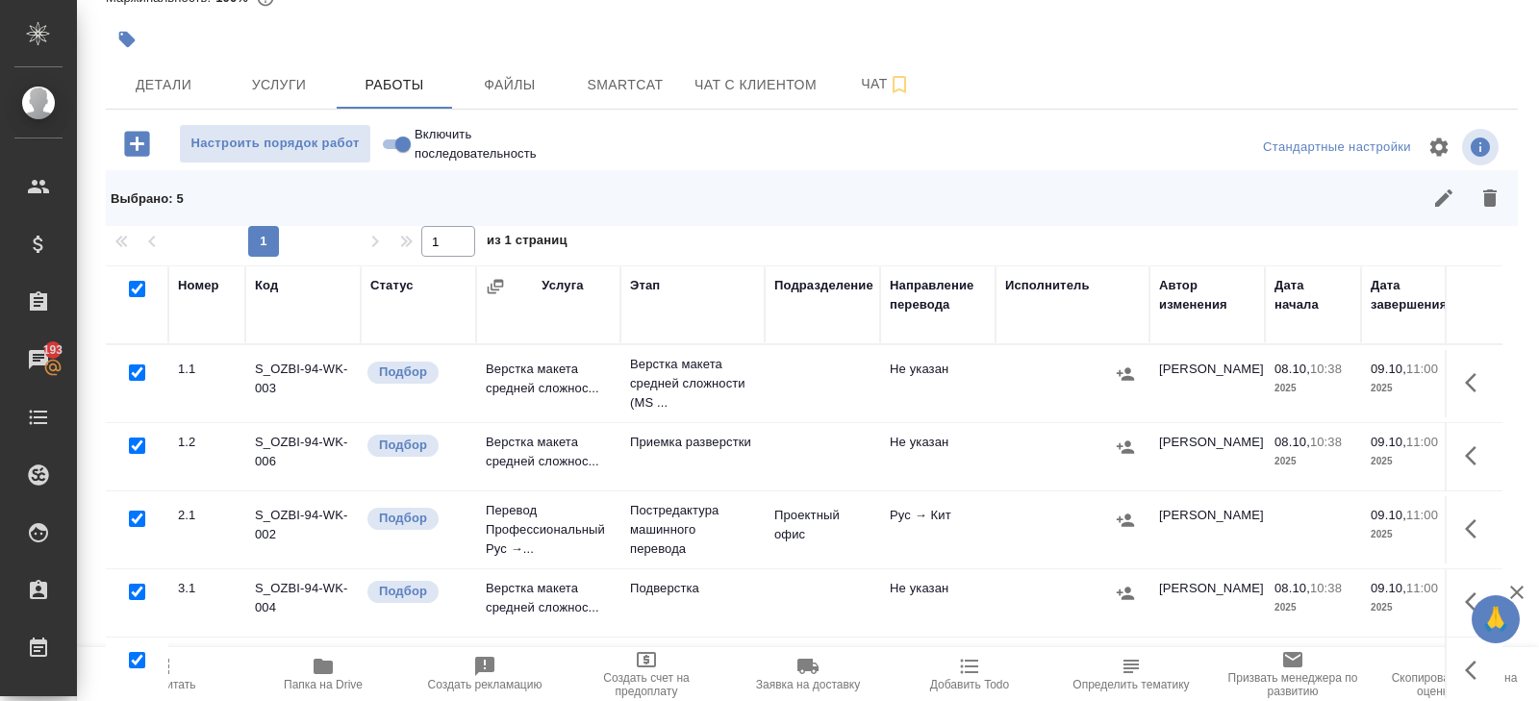
click at [137, 370] on input "checkbox" at bounding box center [137, 373] width 16 height 16
checkbox input "false"
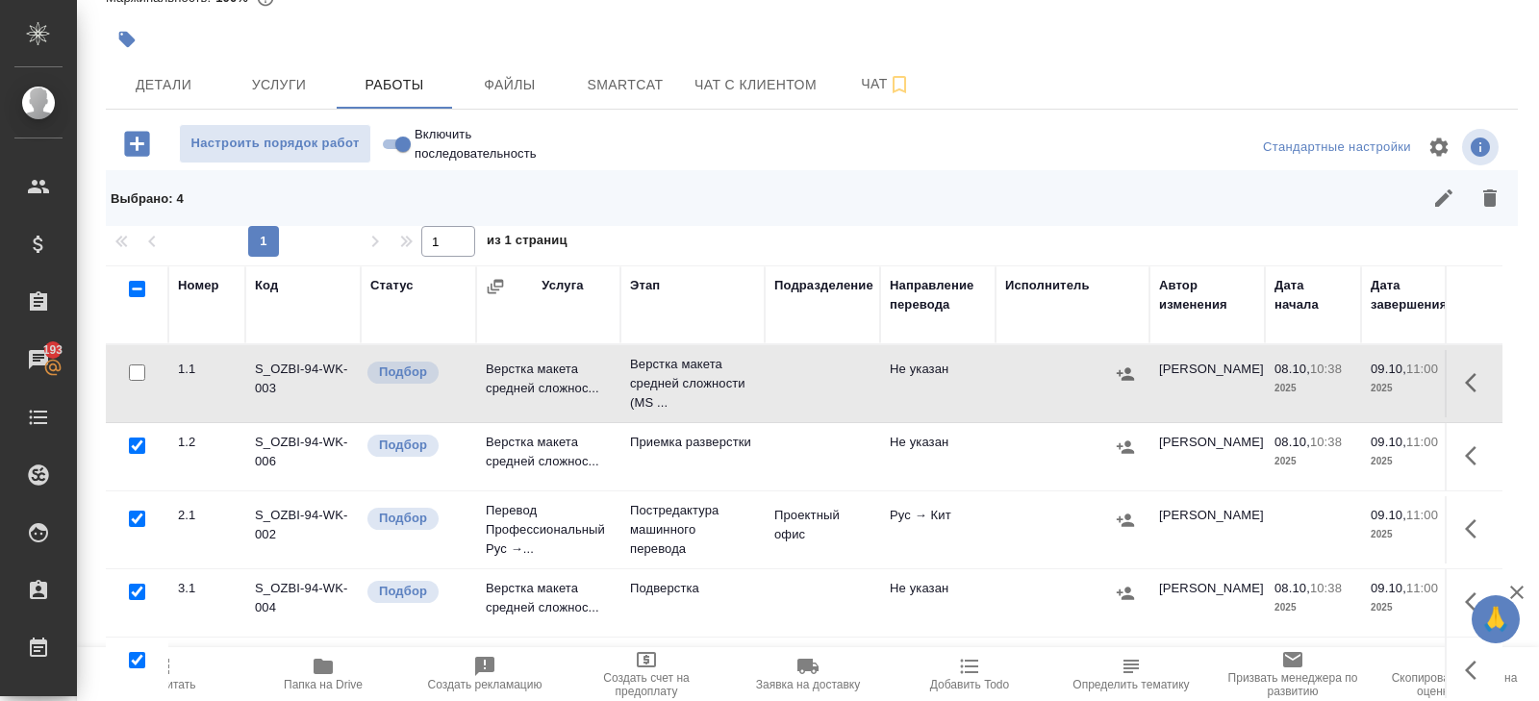
click at [132, 516] on input "checkbox" at bounding box center [137, 519] width 16 height 16
checkbox input "false"
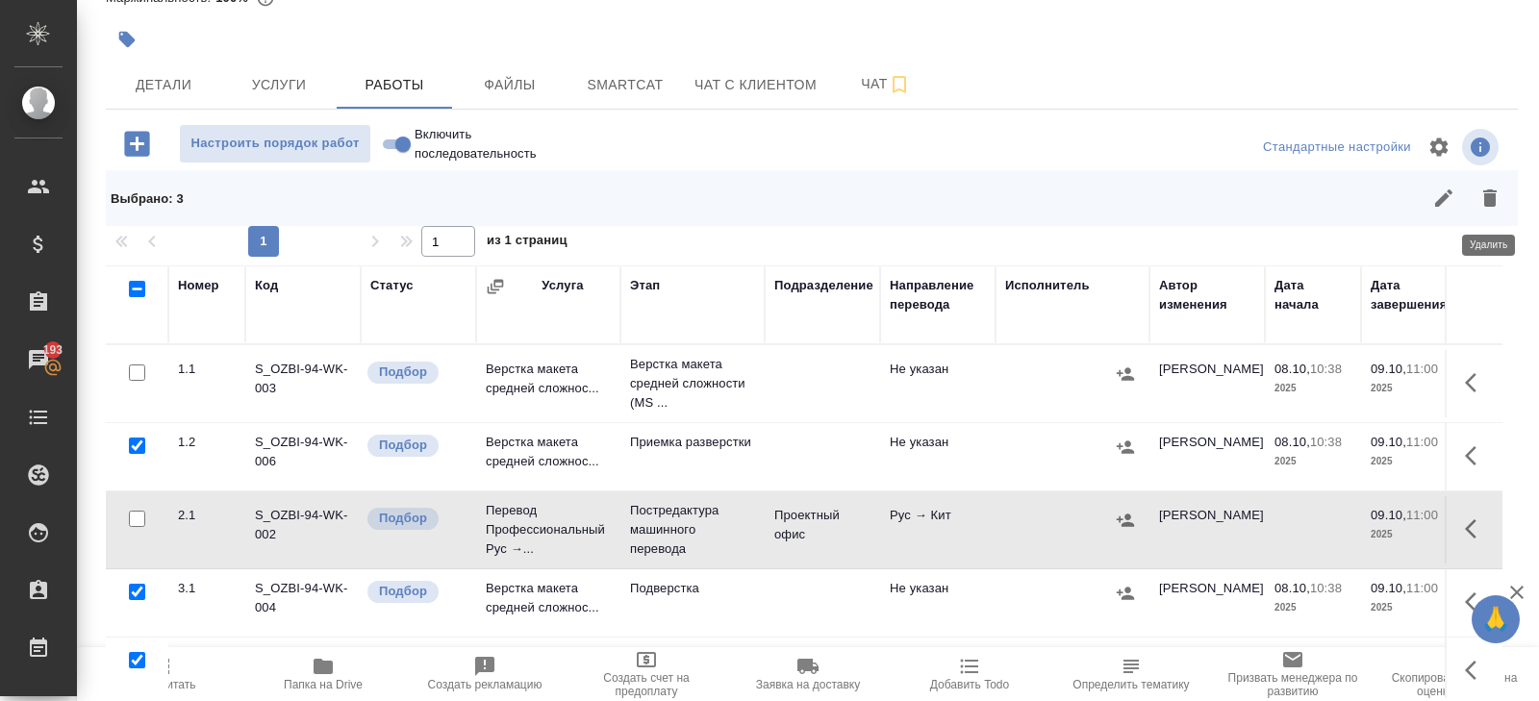
click at [1476, 205] on button "button" at bounding box center [1490, 198] width 46 height 46
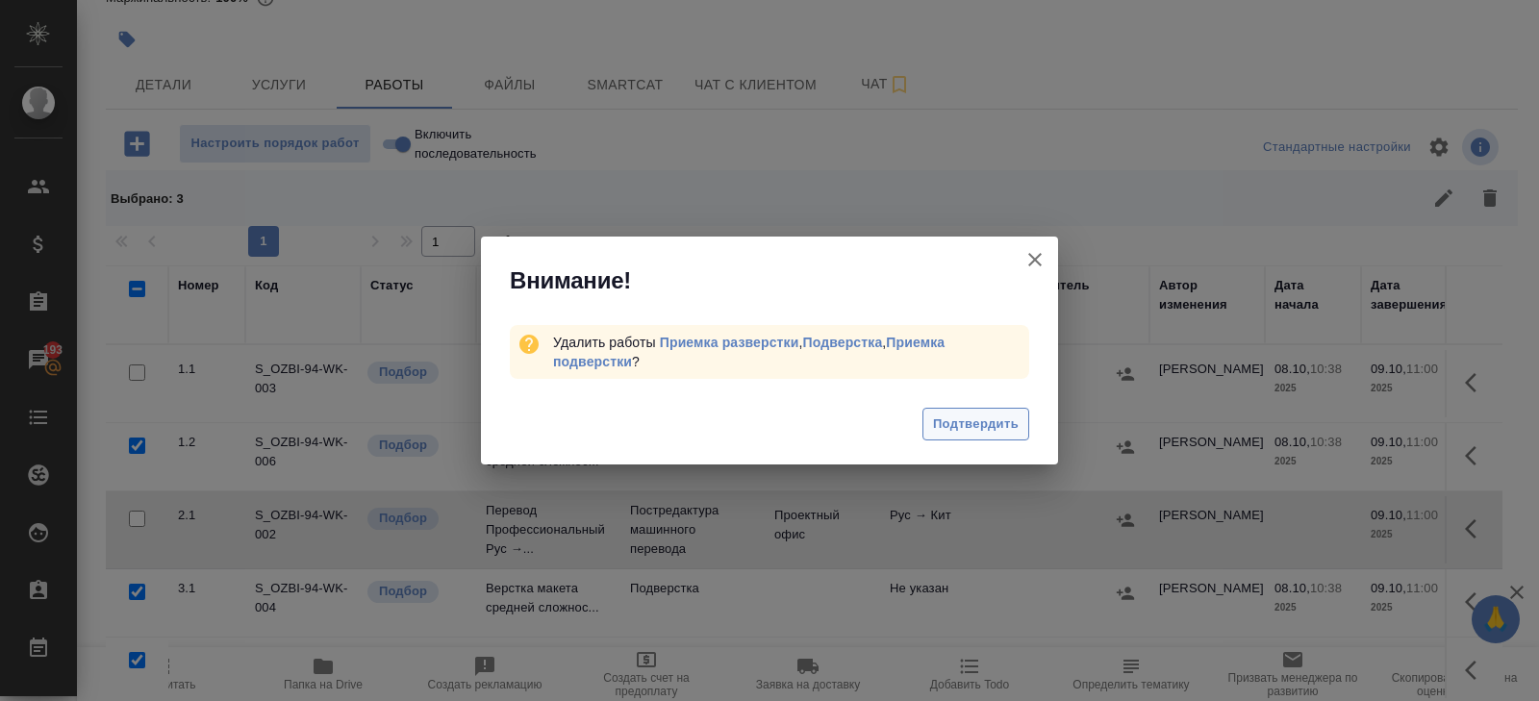
click at [946, 424] on span "Подтвердить" at bounding box center [976, 425] width 86 height 22
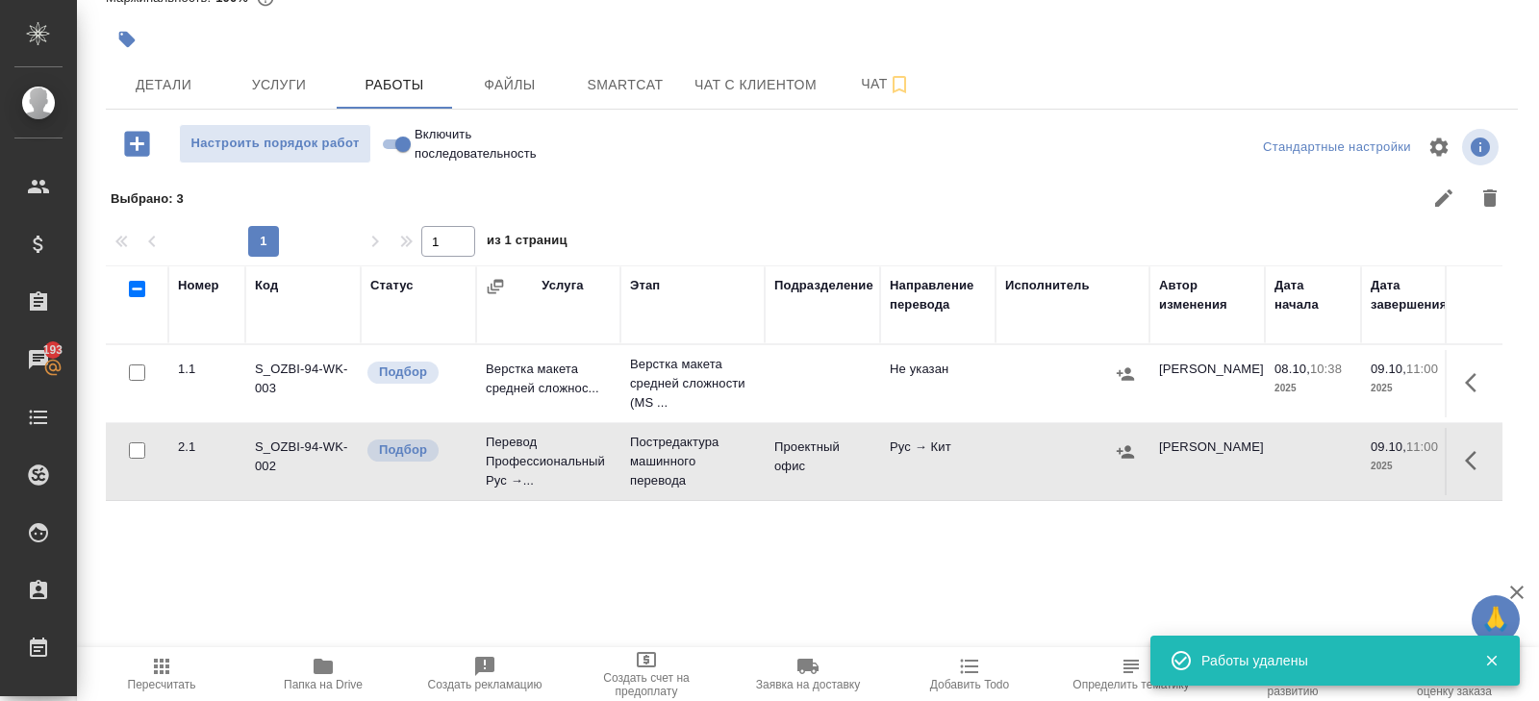
click at [281, 159] on button "Настроить порядок работ" at bounding box center [275, 143] width 192 height 39
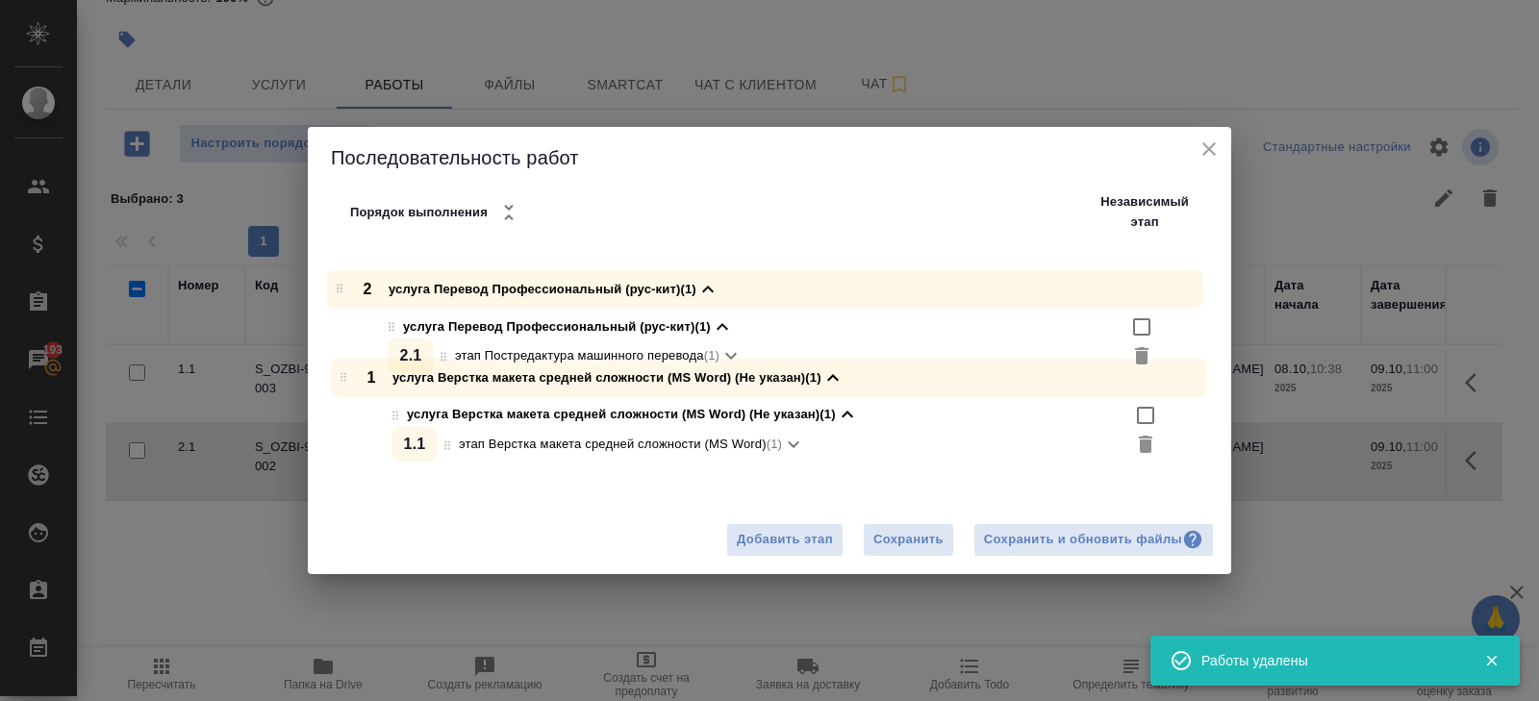
drag, startPoint x: 340, startPoint y: 376, endPoint x: 337, endPoint y: 278, distance: 98.2
click at [337, 278] on div "1 услуга Верстка макета средней сложности (MS Word) (Не указан) (1) услуга Верс…" at bounding box center [776, 357] width 909 height 219
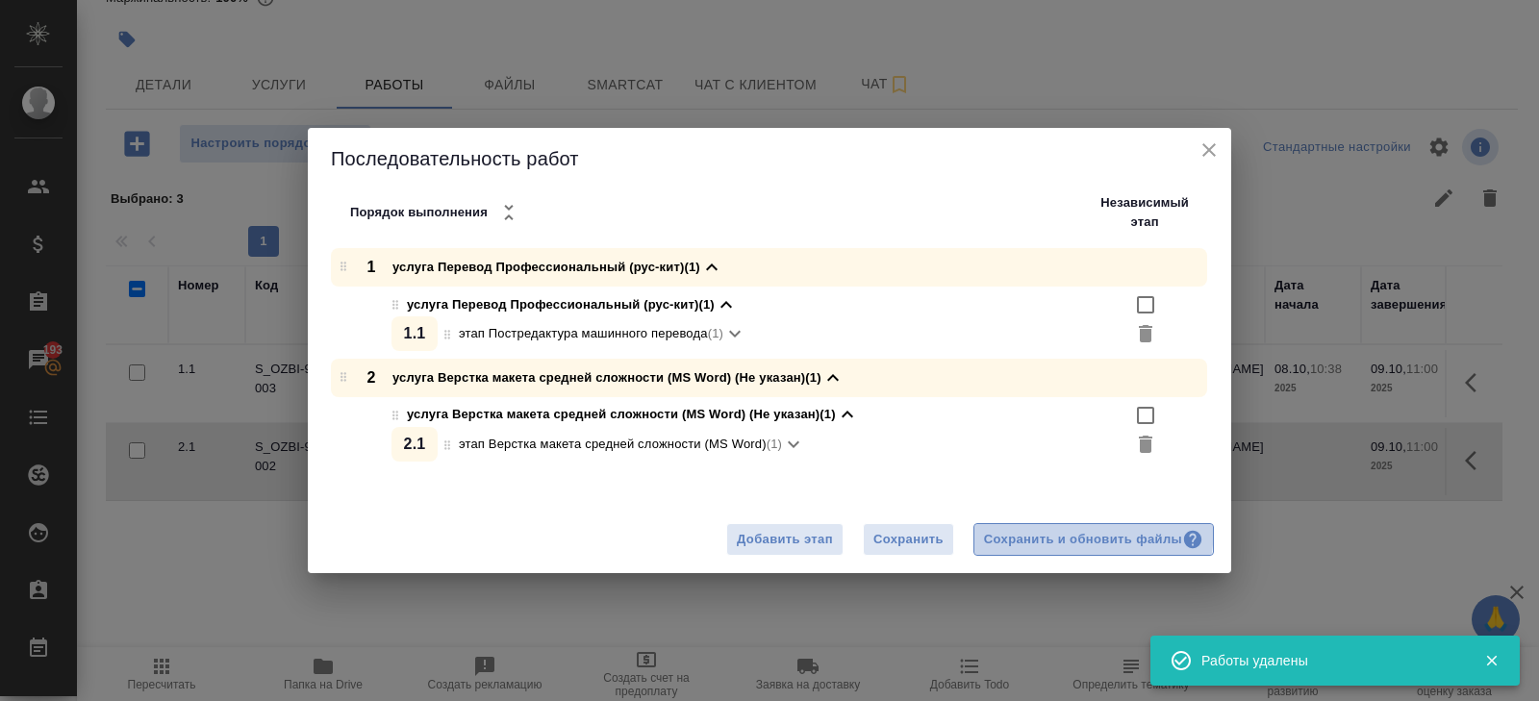
click at [1025, 526] on button "Сохранить и обновить файлы" at bounding box center [1093, 540] width 240 height 34
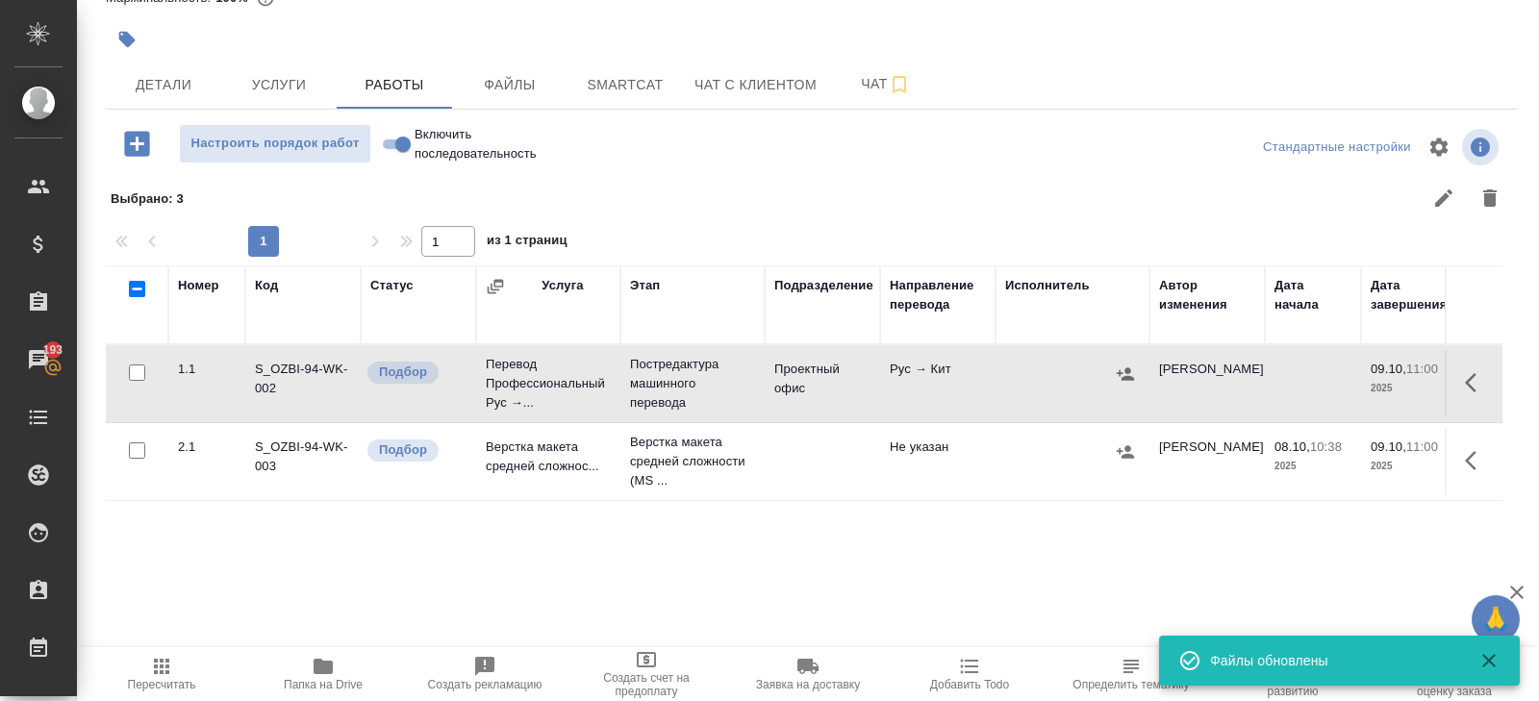
click at [1464, 460] on button "button" at bounding box center [1476, 461] width 46 height 46
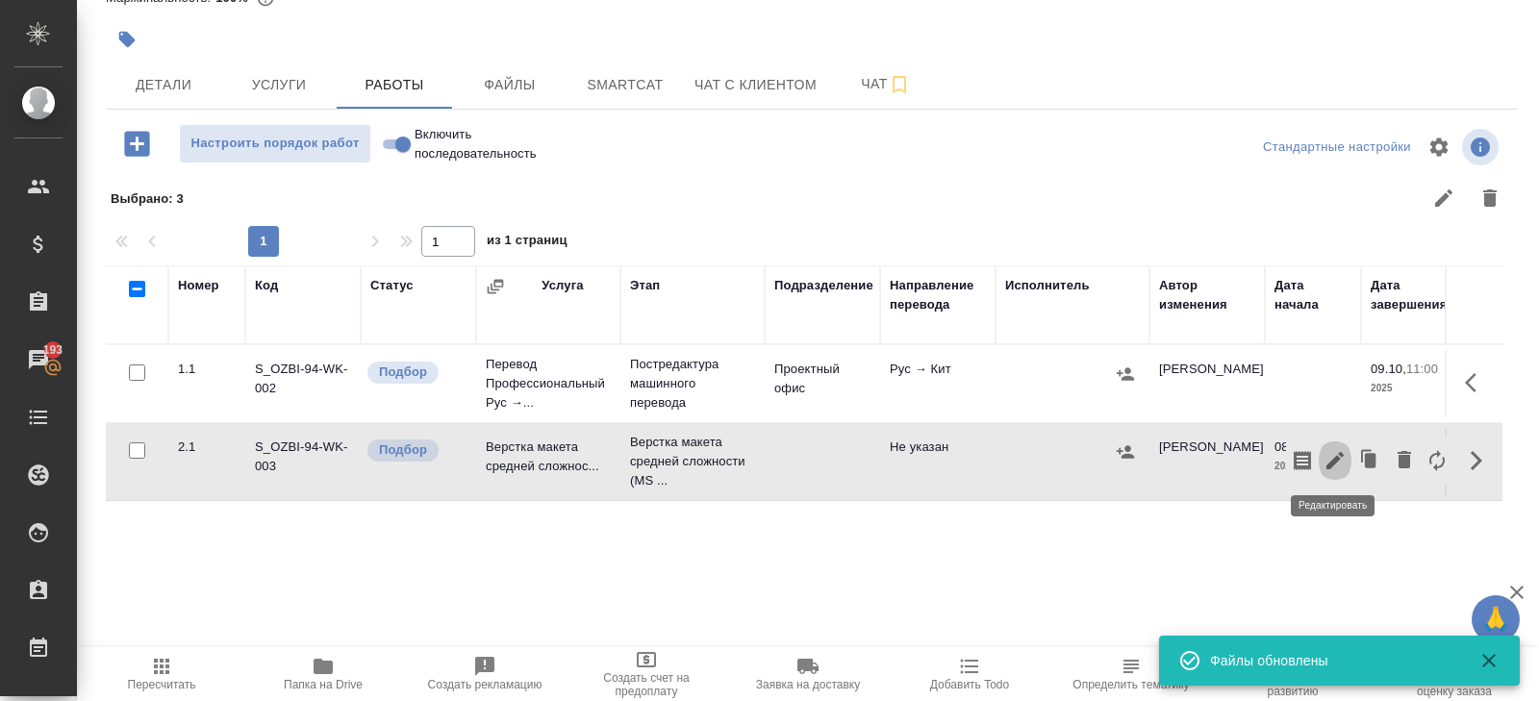
click at [1330, 461] on icon "button" at bounding box center [1334, 460] width 17 height 17
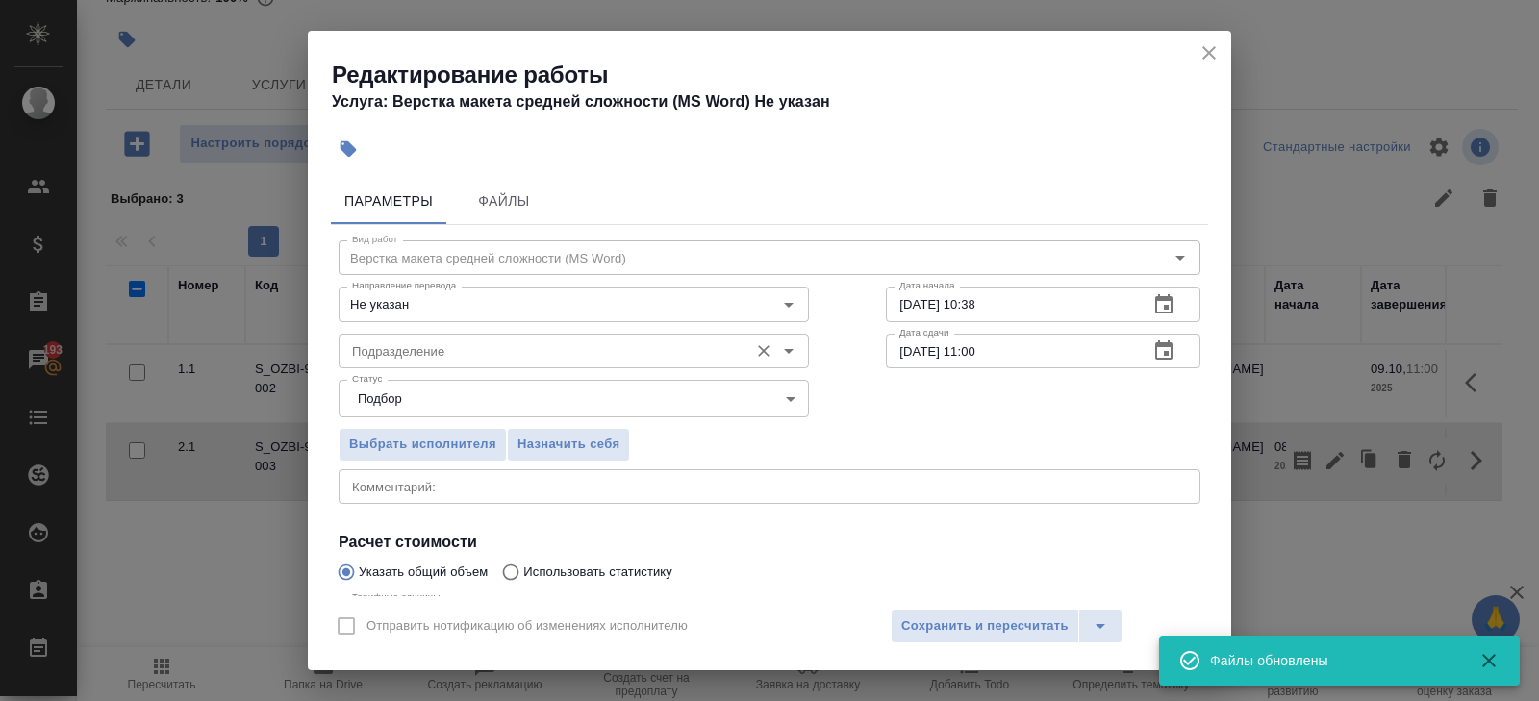
click at [415, 349] on input "Подразделение" at bounding box center [541, 350] width 394 height 23
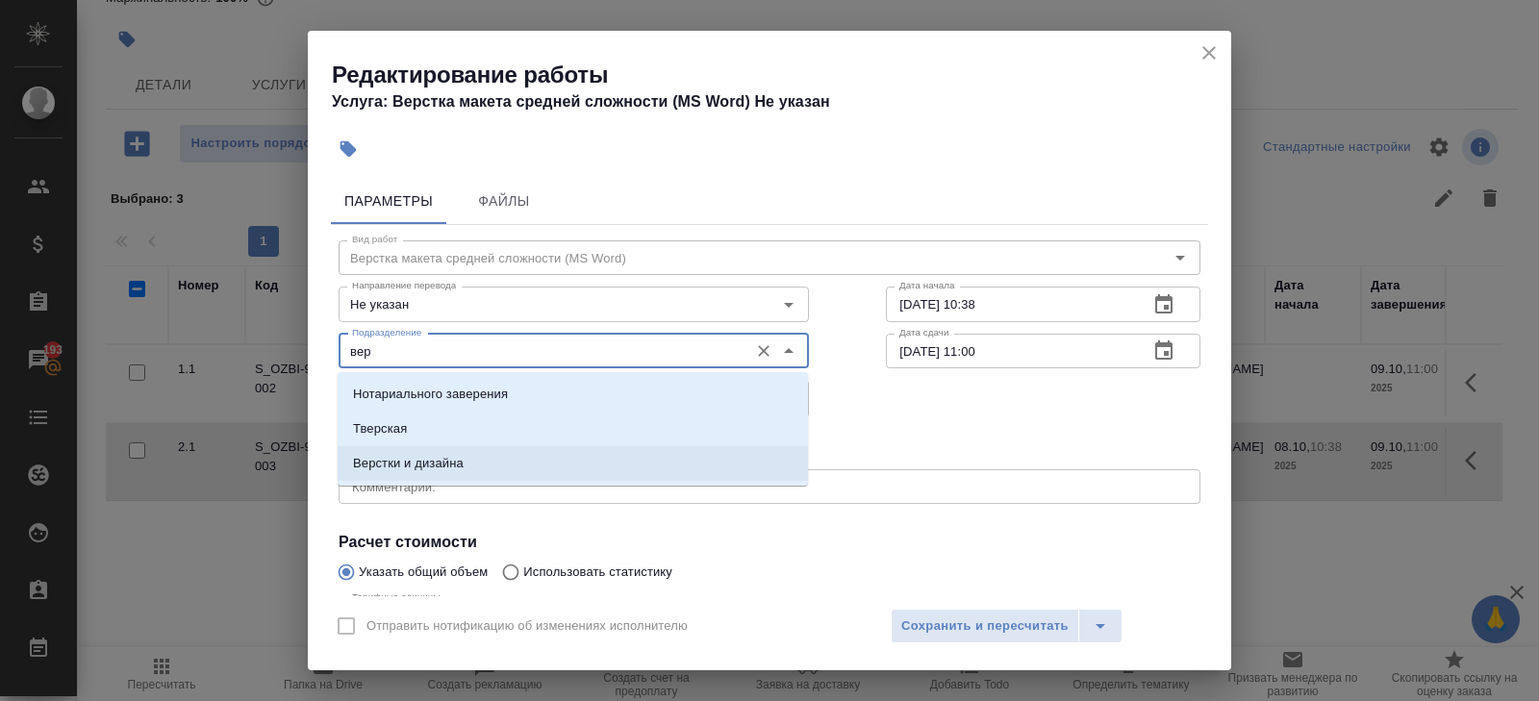
click at [382, 459] on p "Верстки и дизайна" at bounding box center [408, 463] width 111 height 19
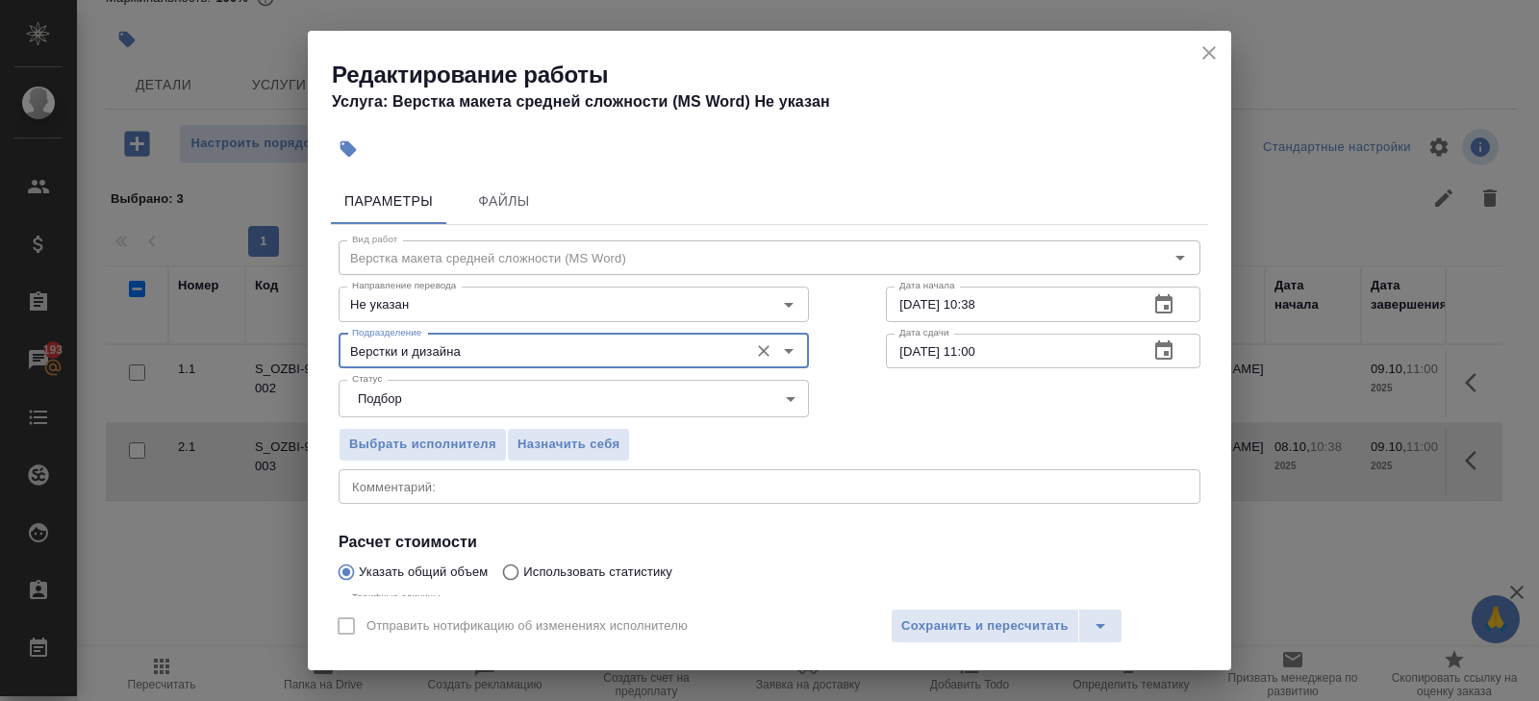
scroll to position [204, 0]
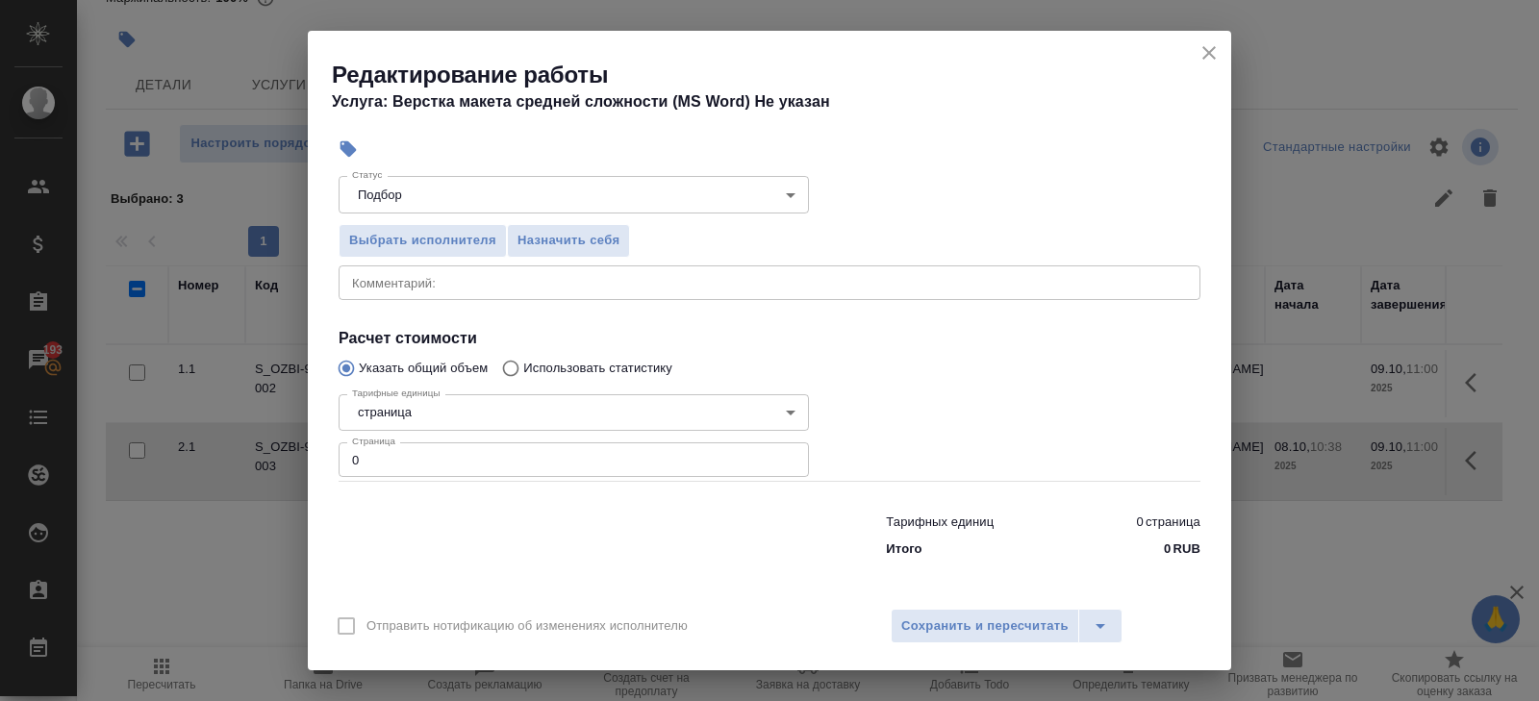
type input "Верстки и дизайна"
click at [379, 452] on input "0" at bounding box center [574, 459] width 470 height 35
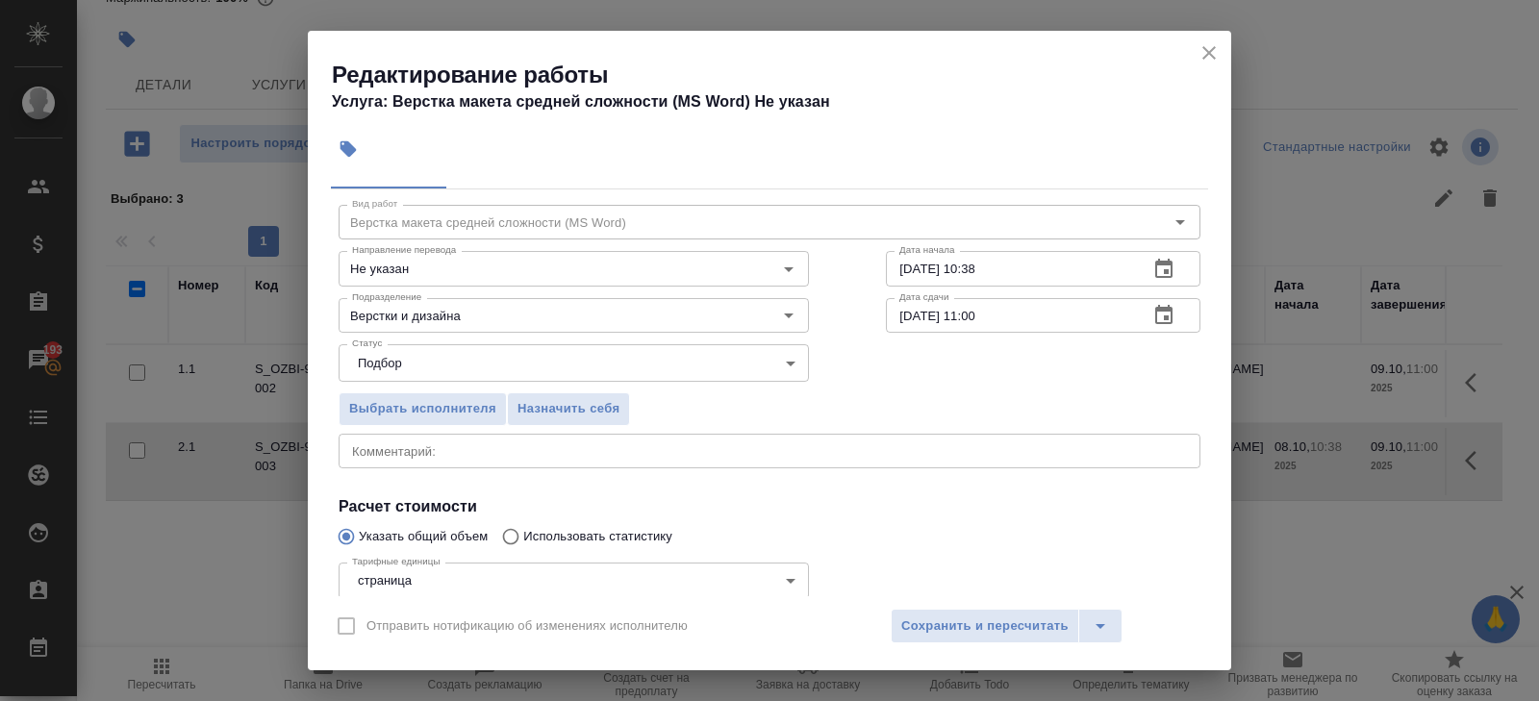
scroll to position [0, 0]
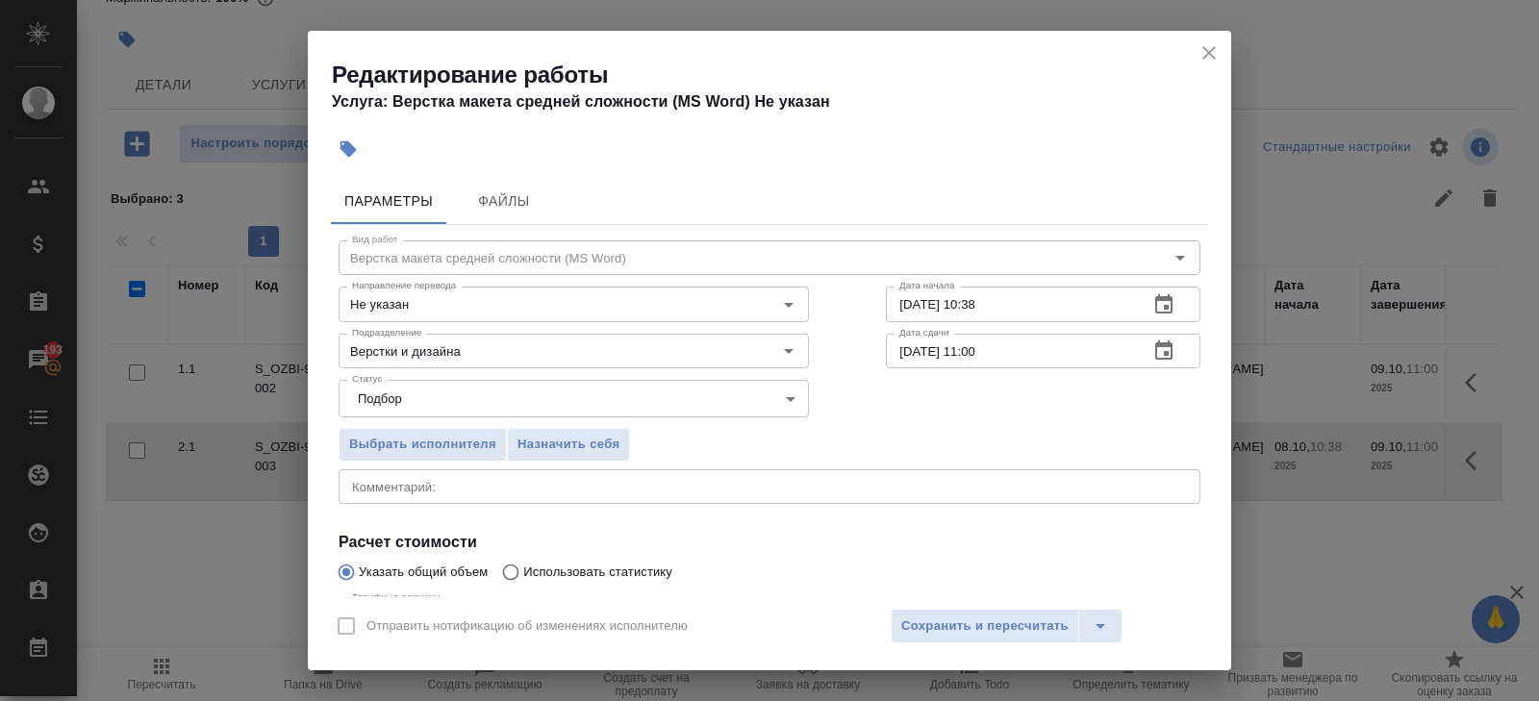
type input "2"
click at [1175, 297] on button "button" at bounding box center [1164, 305] width 46 height 46
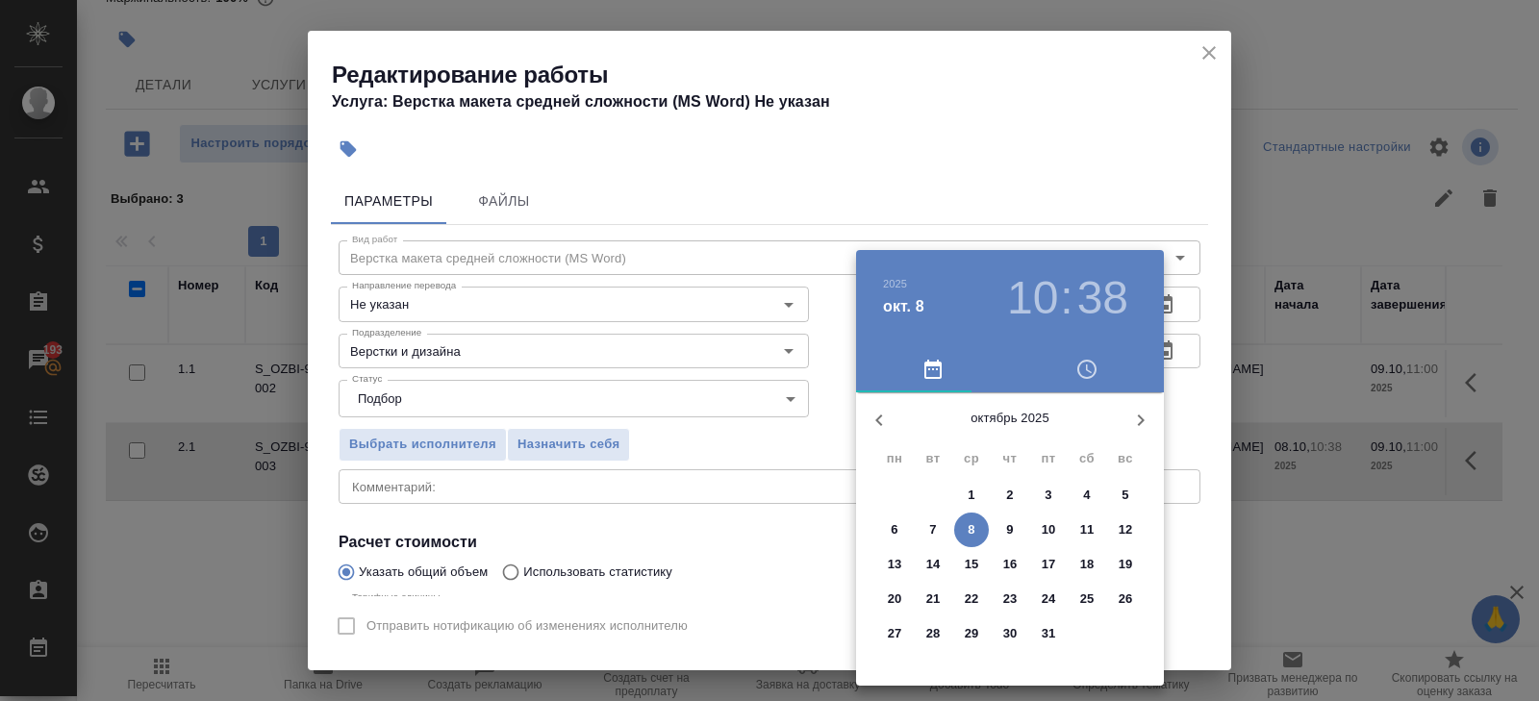
click at [1001, 534] on span "9" at bounding box center [1010, 529] width 35 height 19
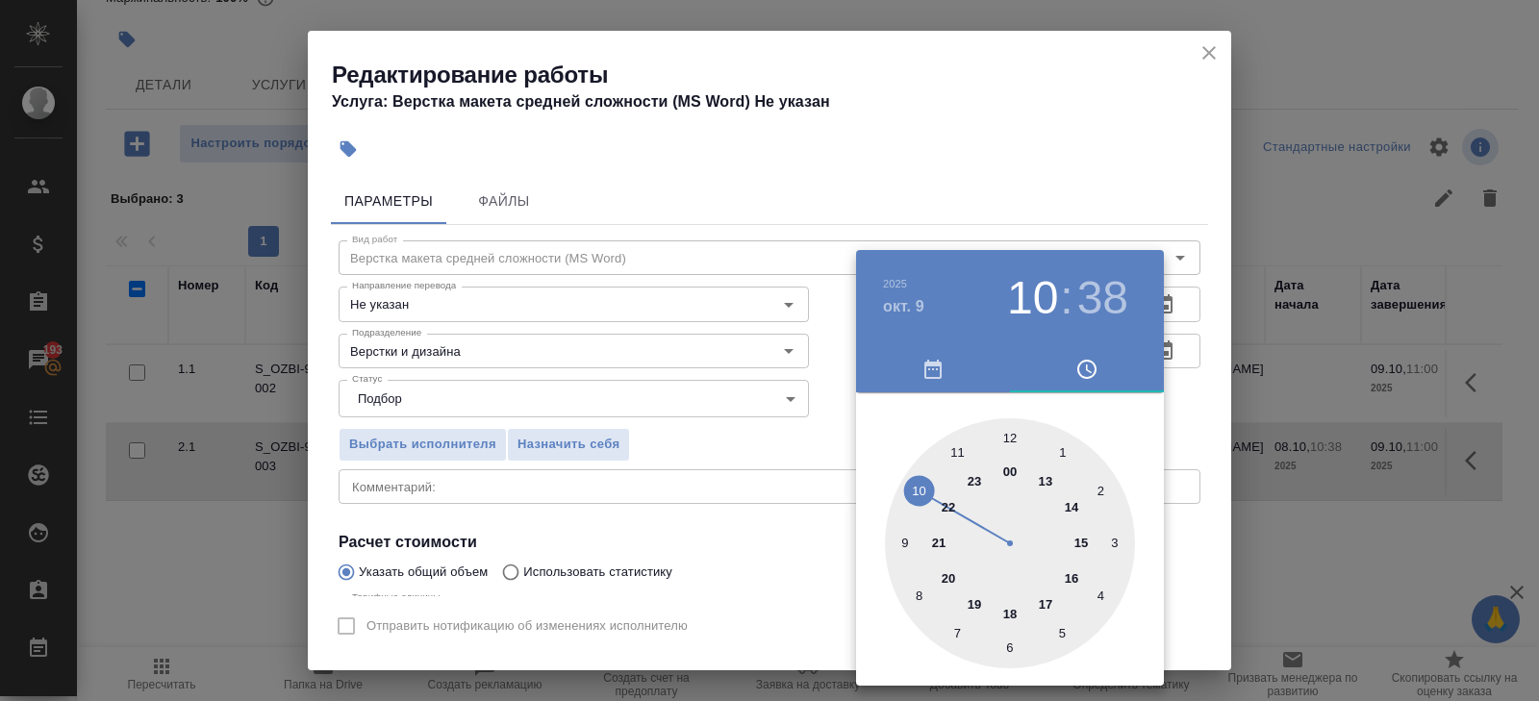
click at [904, 482] on div at bounding box center [1010, 543] width 250 height 250
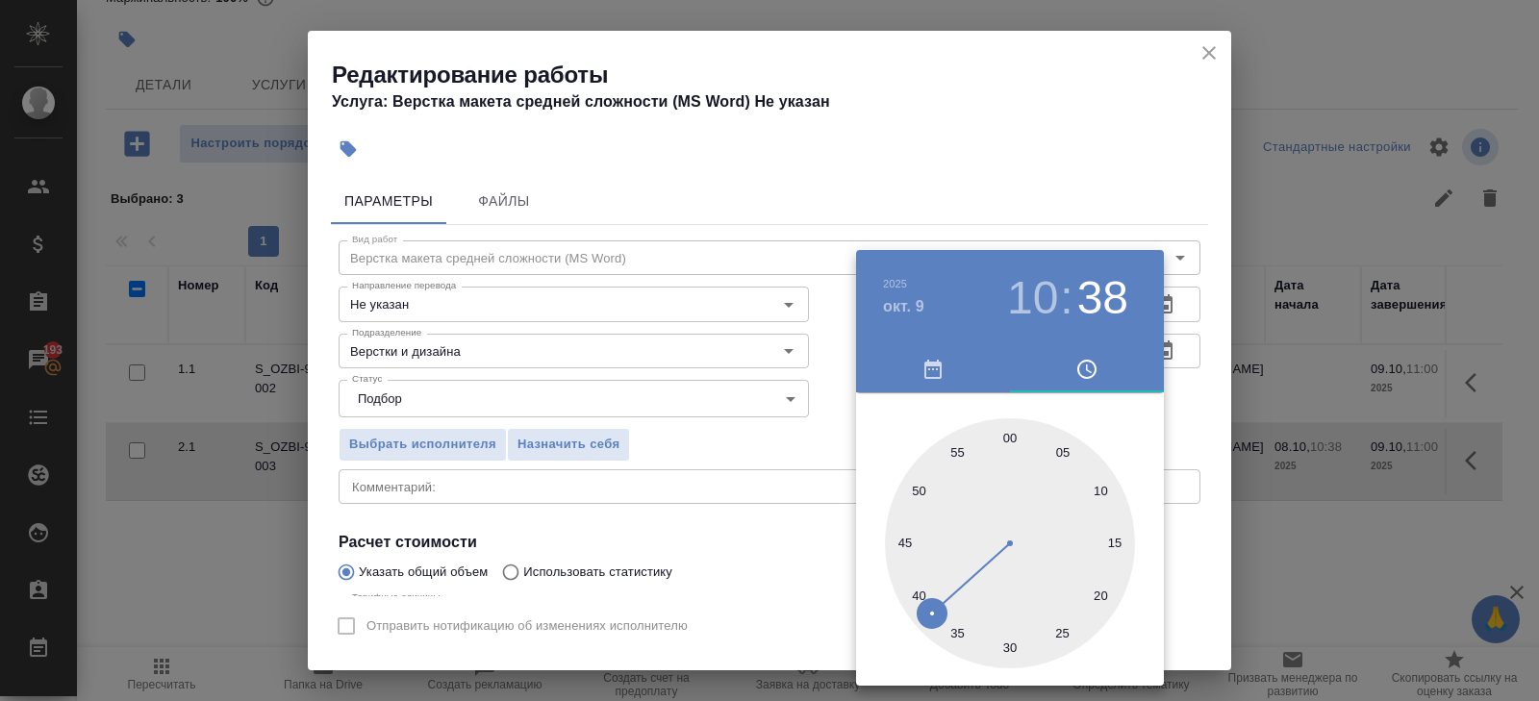
click at [1013, 647] on div at bounding box center [1010, 543] width 250 height 250
type input "[DATE] 10:30"
click at [714, 535] on div at bounding box center [769, 350] width 1539 height 701
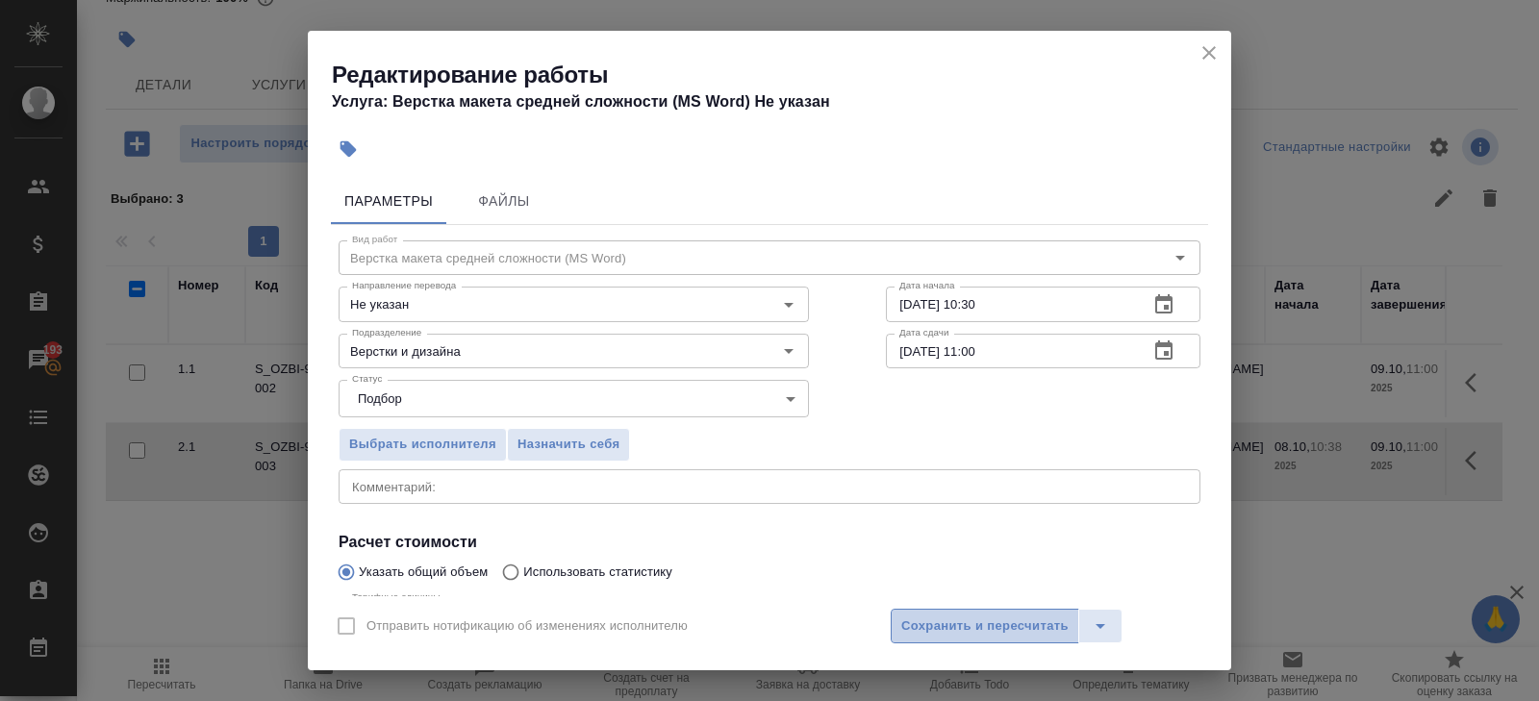
click at [928, 628] on span "Сохранить и пересчитать" at bounding box center [984, 627] width 167 height 22
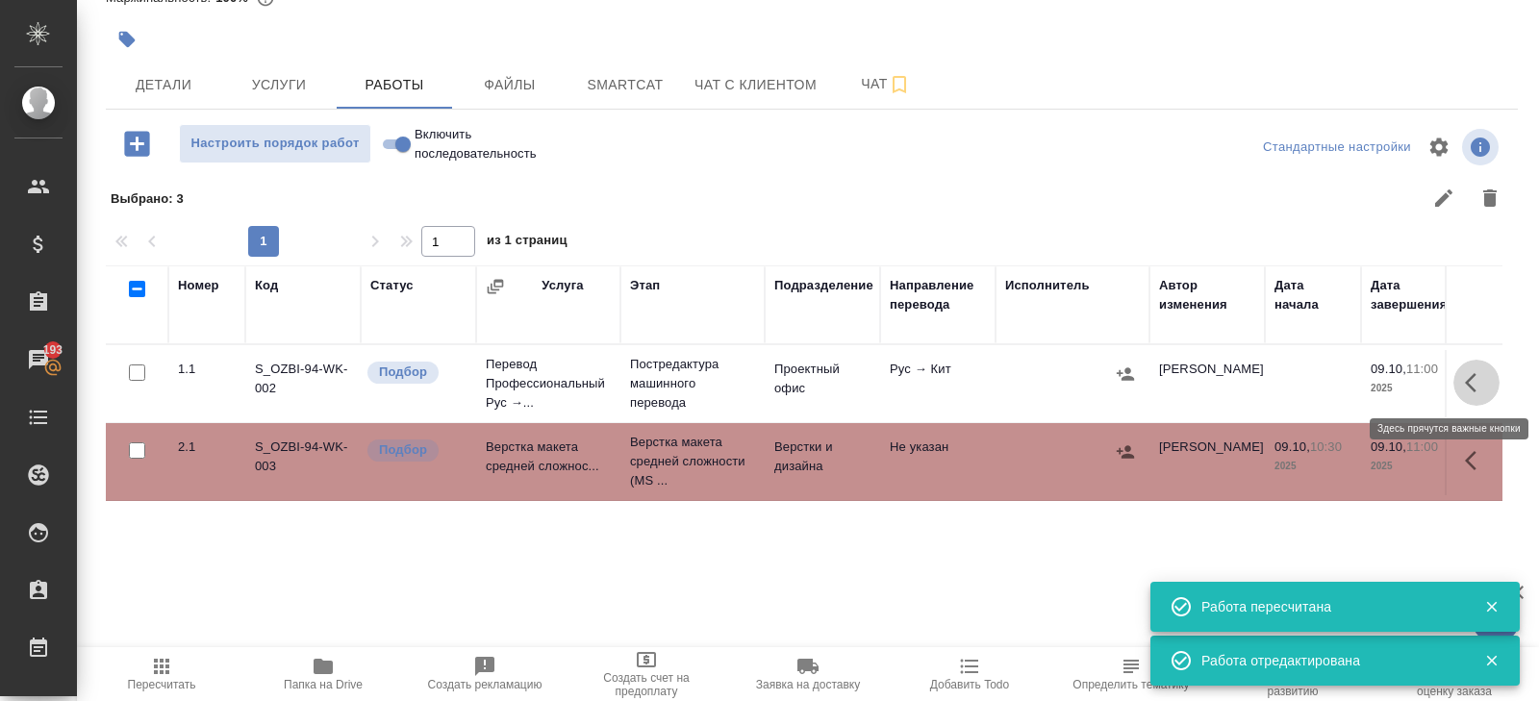
click at [1467, 379] on icon "button" at bounding box center [1471, 382] width 12 height 19
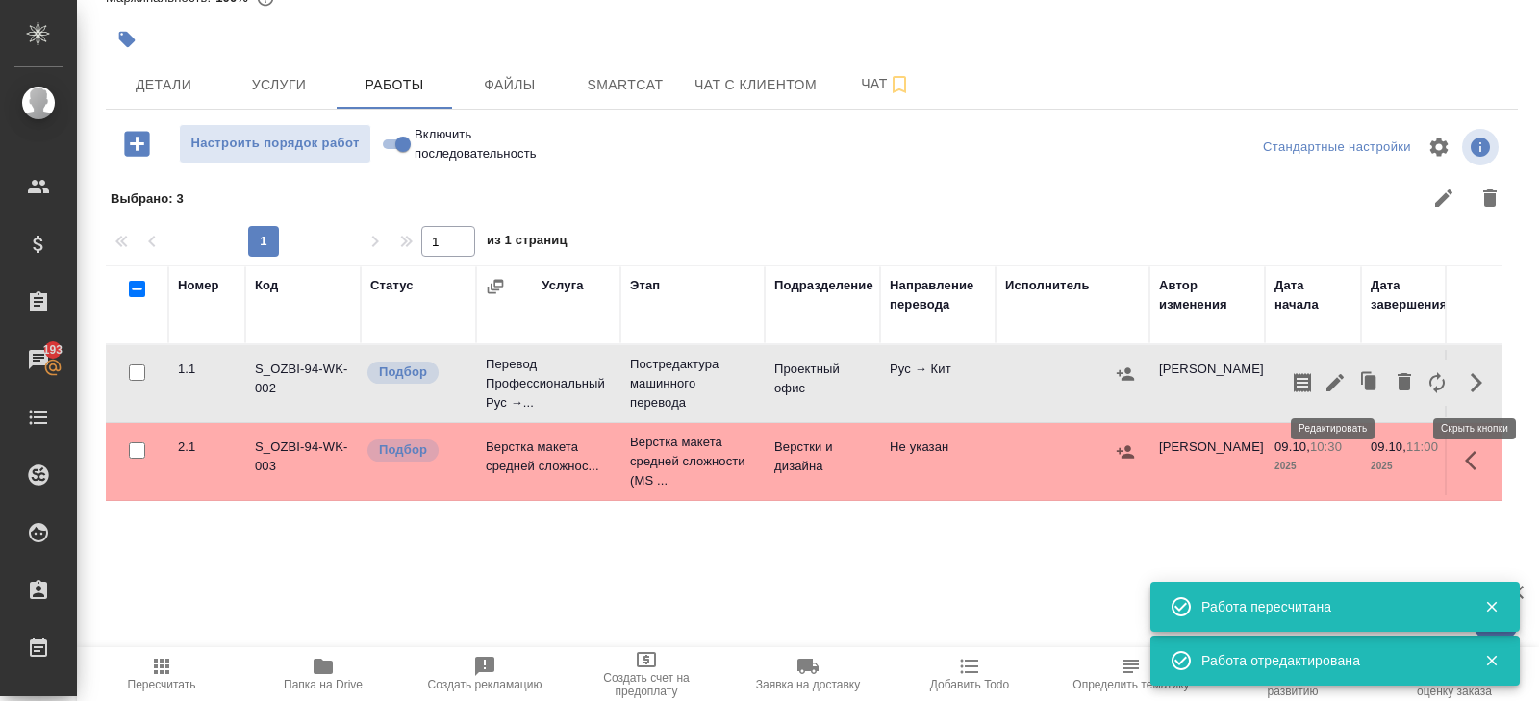
click at [1338, 381] on icon "button" at bounding box center [1334, 382] width 17 height 17
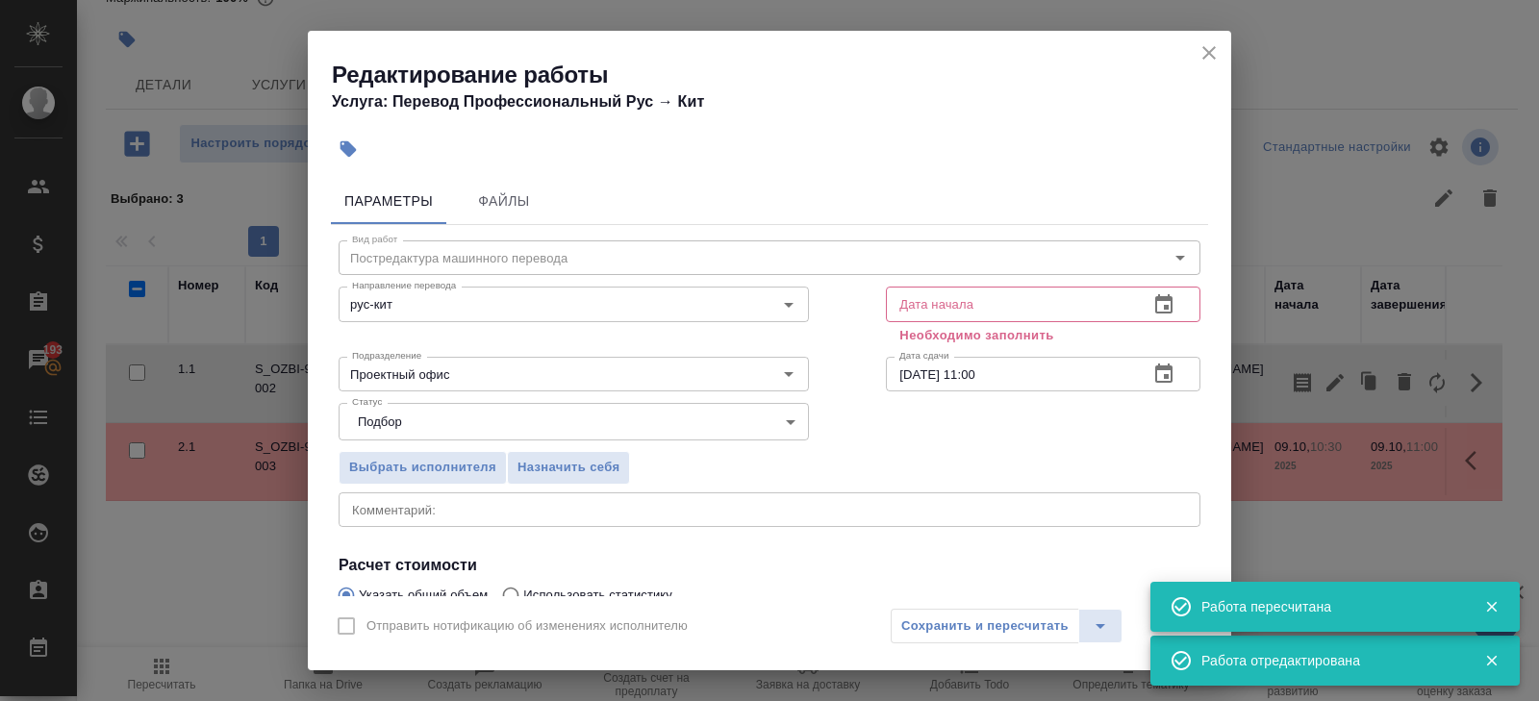
click at [1169, 371] on icon "button" at bounding box center [1163, 374] width 23 height 23
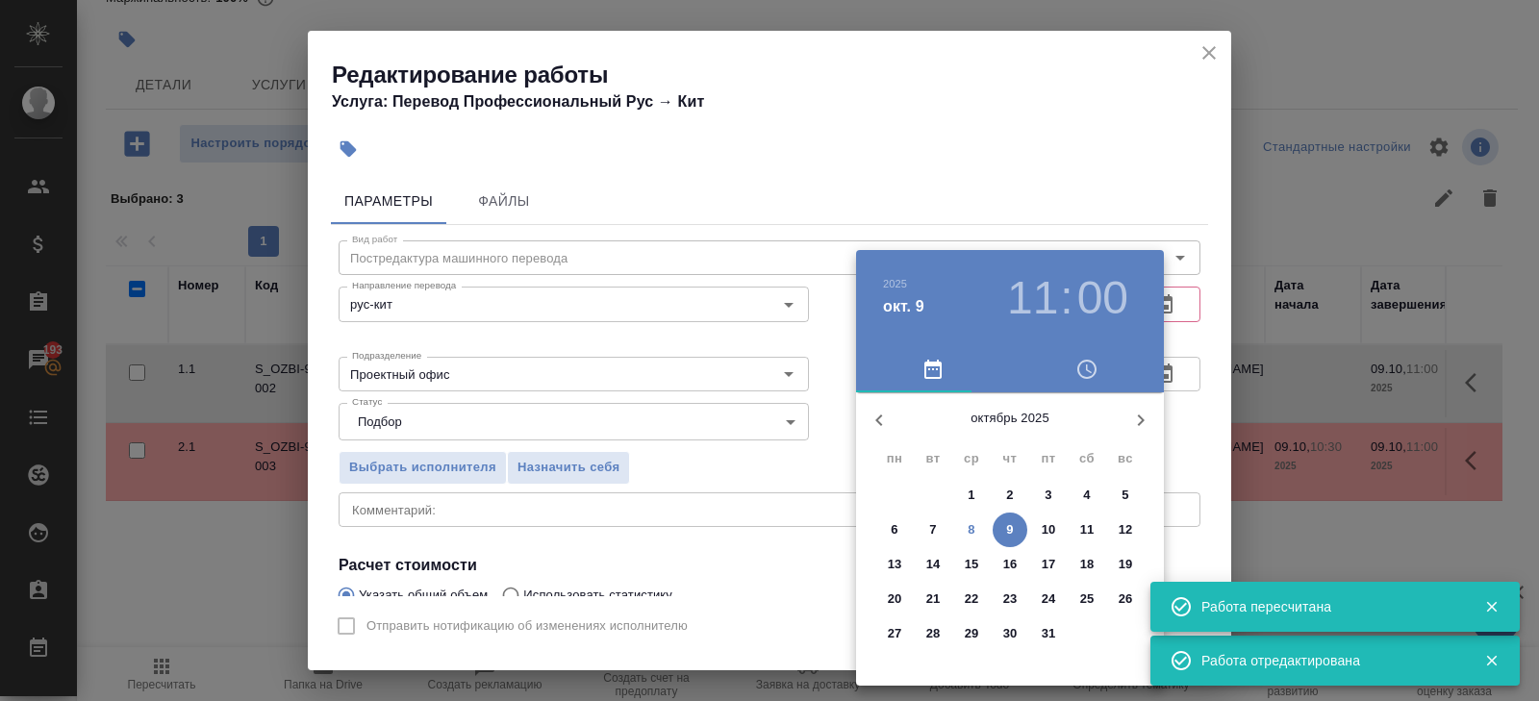
click at [1006, 520] on p "9" at bounding box center [1009, 529] width 7 height 19
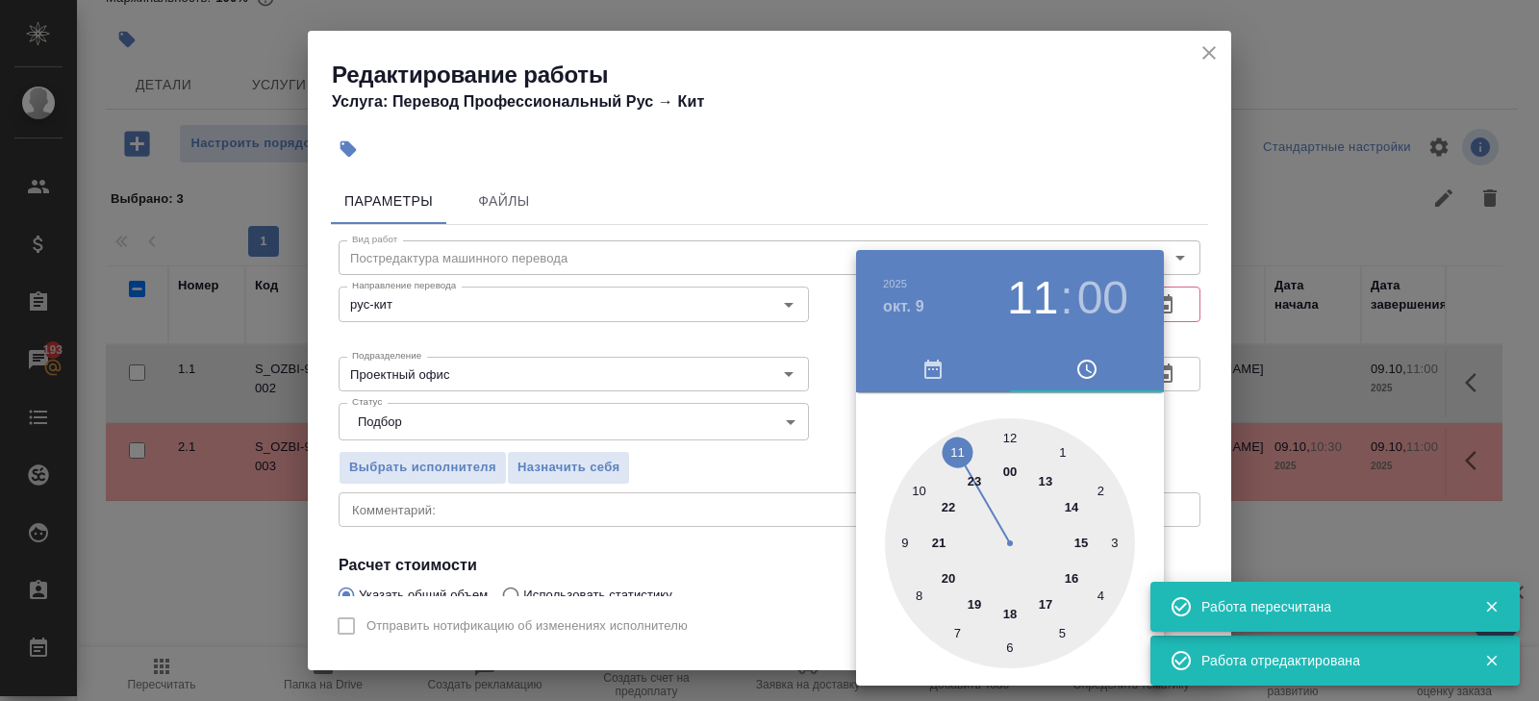
type input "[DATE] 10:00"
click at [918, 488] on div at bounding box center [1010, 543] width 250 height 250
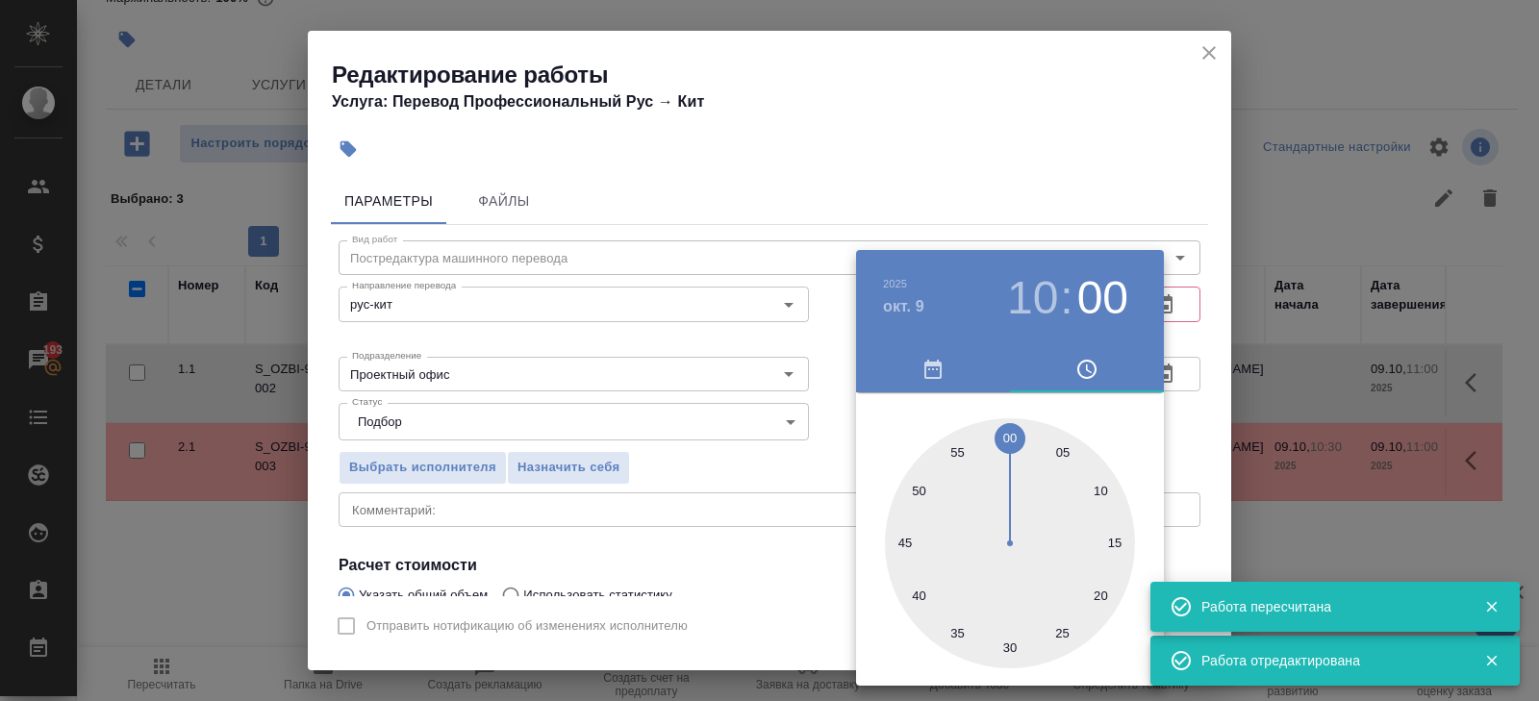
drag, startPoint x: 1154, startPoint y: 118, endPoint x: 1156, endPoint y: 147, distance: 28.9
click at [1155, 117] on div at bounding box center [769, 350] width 1539 height 701
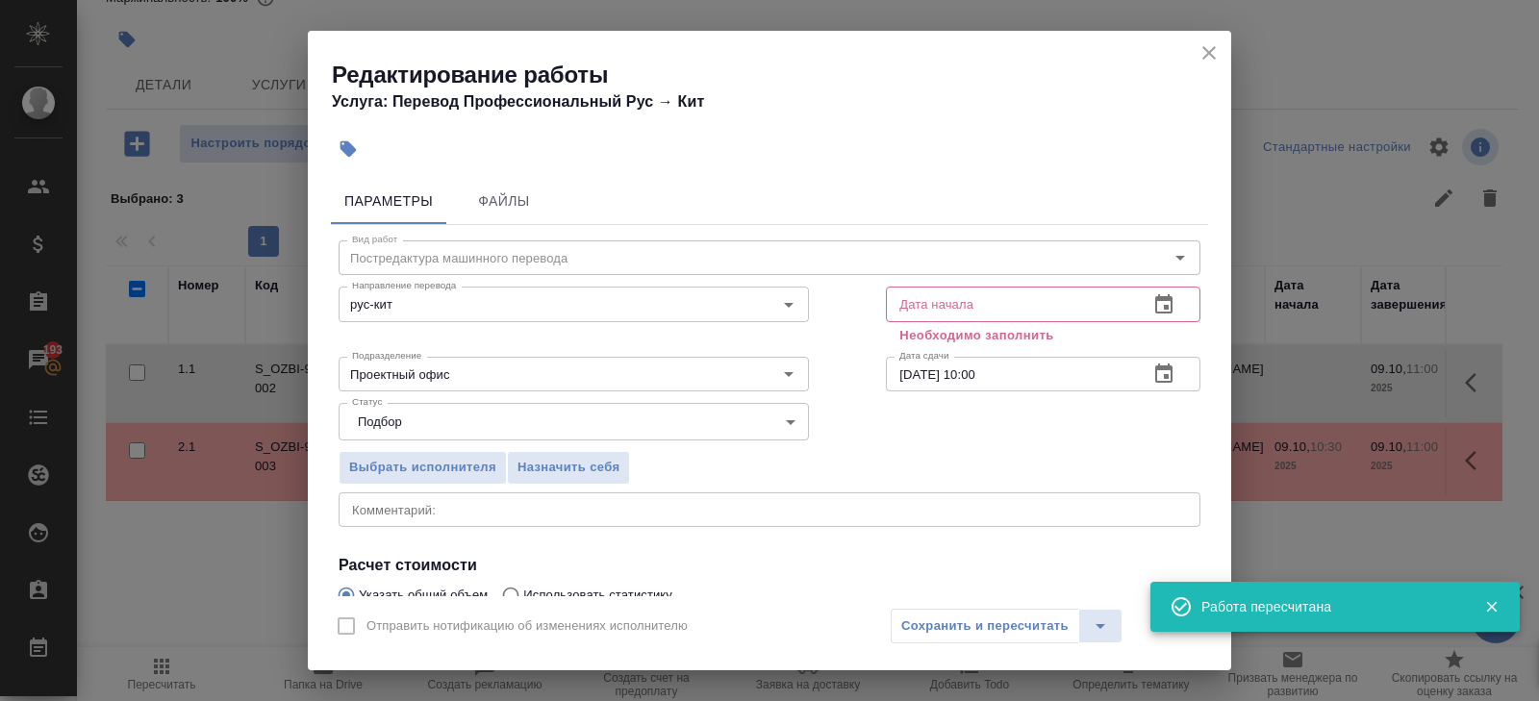
click at [1161, 298] on icon "button" at bounding box center [1163, 303] width 17 height 19
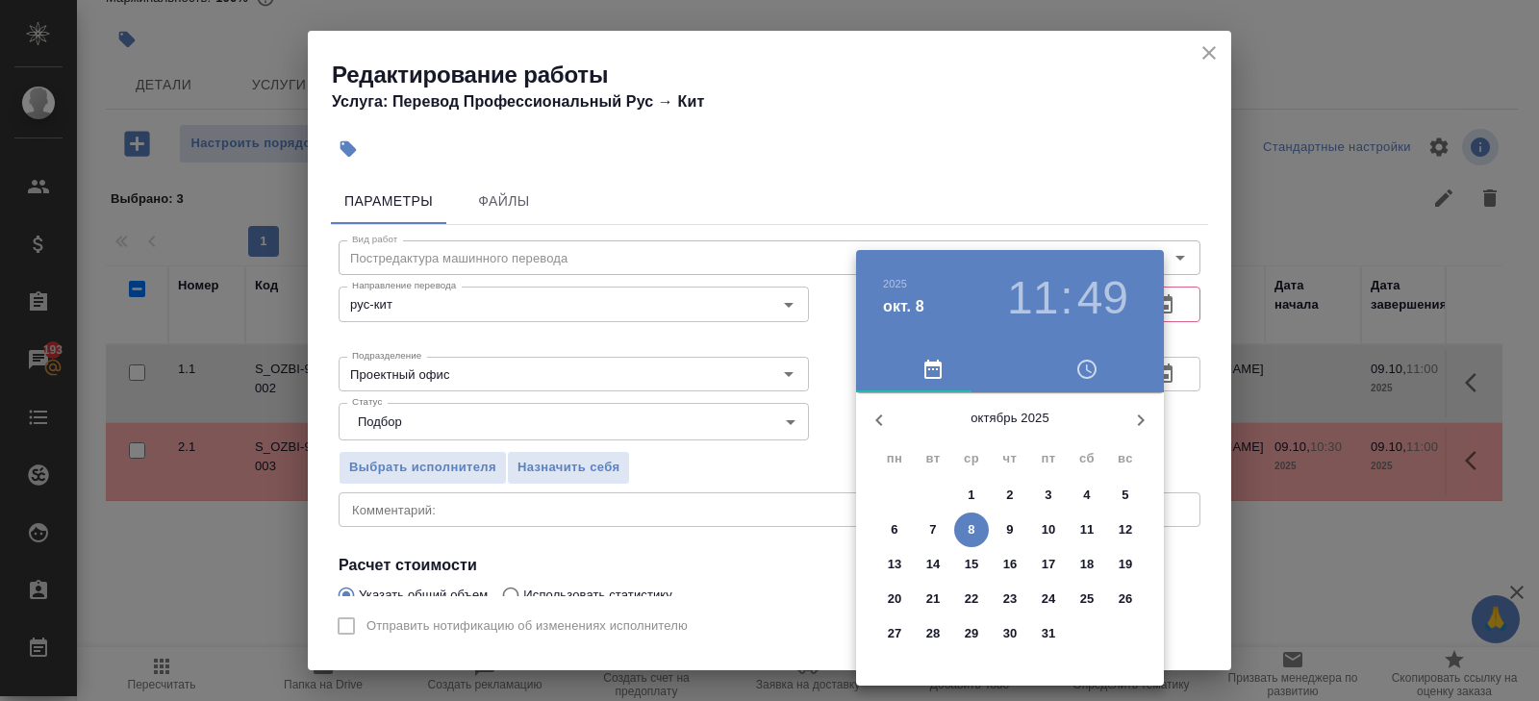
click at [967, 532] on span "8" at bounding box center [971, 529] width 35 height 19
type input "[DATE] 11:49"
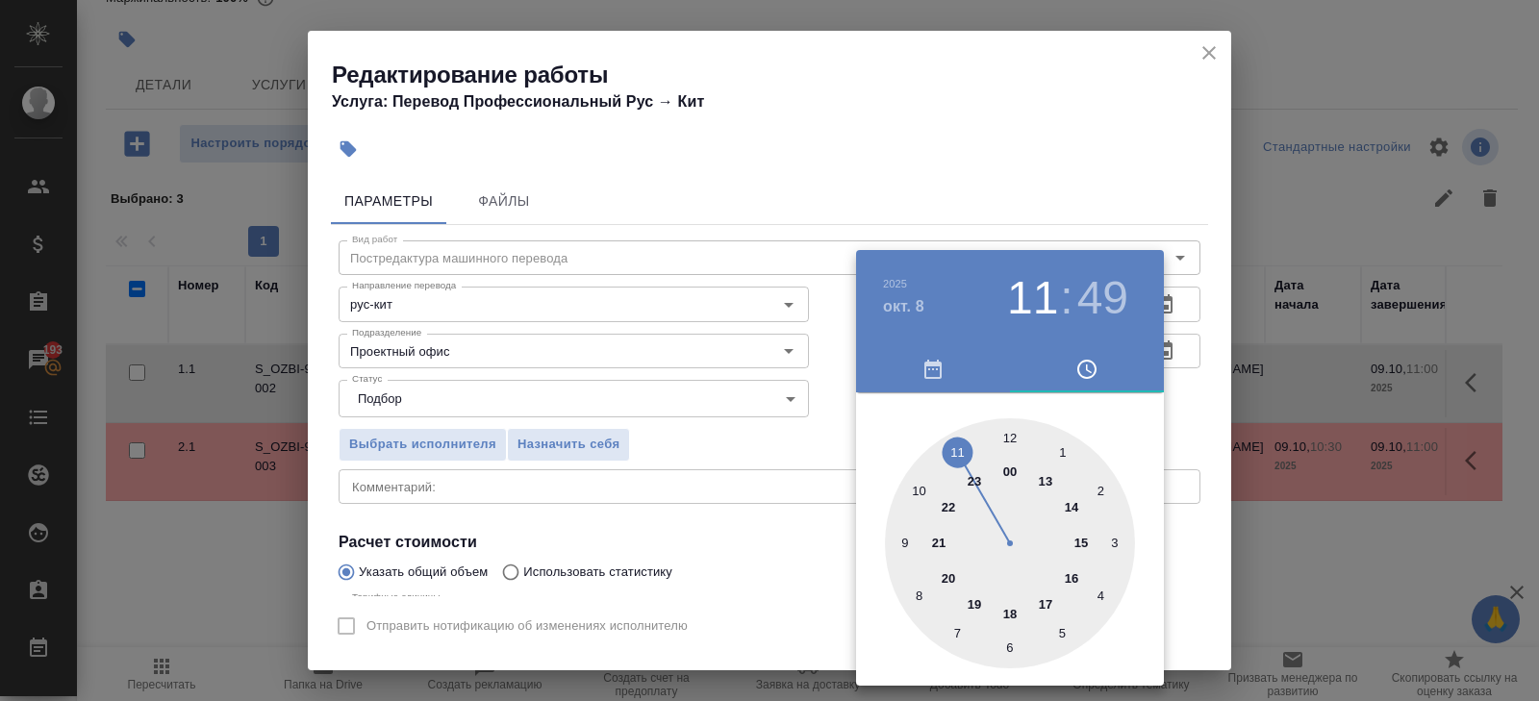
click at [675, 489] on div at bounding box center [769, 350] width 1539 height 701
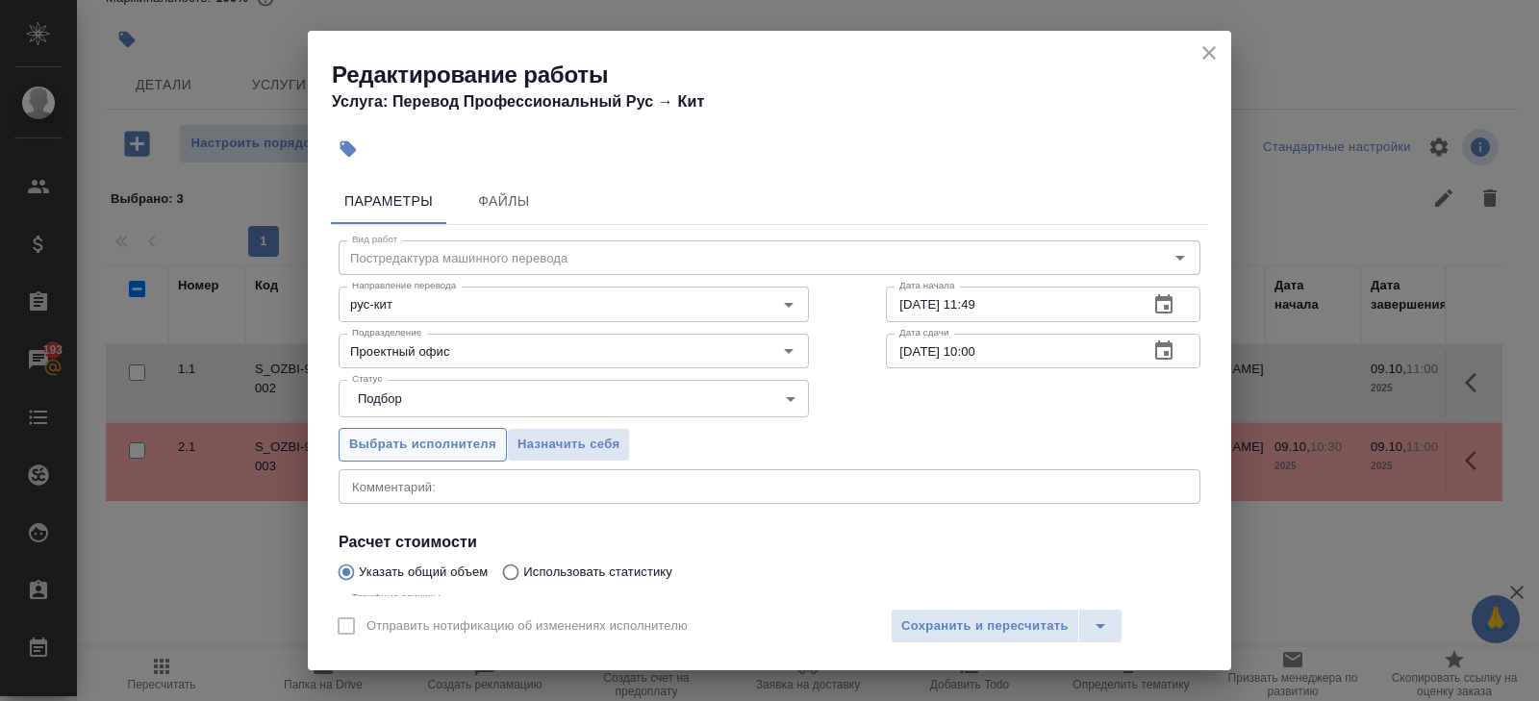
scroll to position [204, 0]
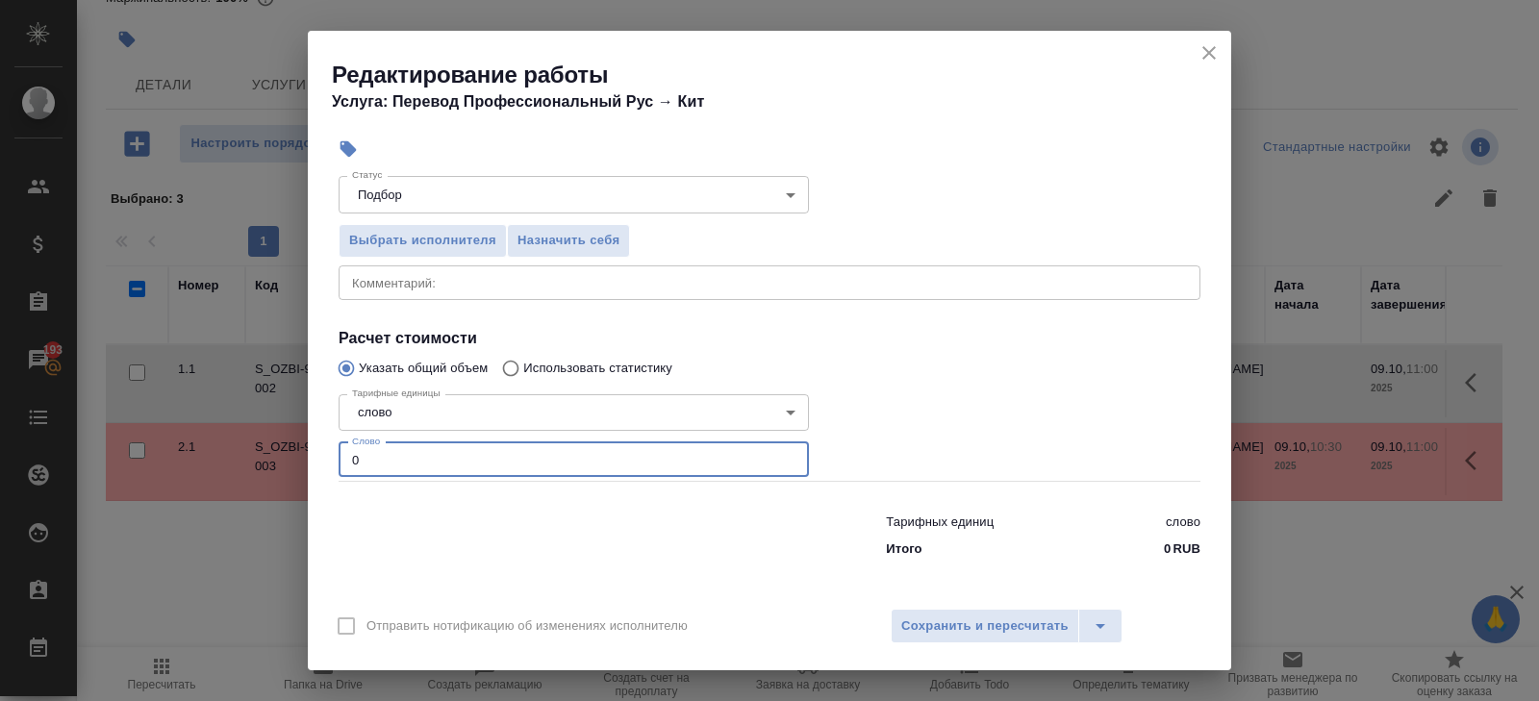
drag, startPoint x: 396, startPoint y: 461, endPoint x: 278, endPoint y: 445, distance: 119.3
click at [278, 445] on div "Редактирование работы Услуга: Перевод Профессиональный Рус → [PERSON_NAME] Файл…" at bounding box center [769, 350] width 1539 height 701
type input "239"
type input "239.3"
click at [929, 638] on button "Сохранить и пересчитать" at bounding box center [985, 626] width 189 height 35
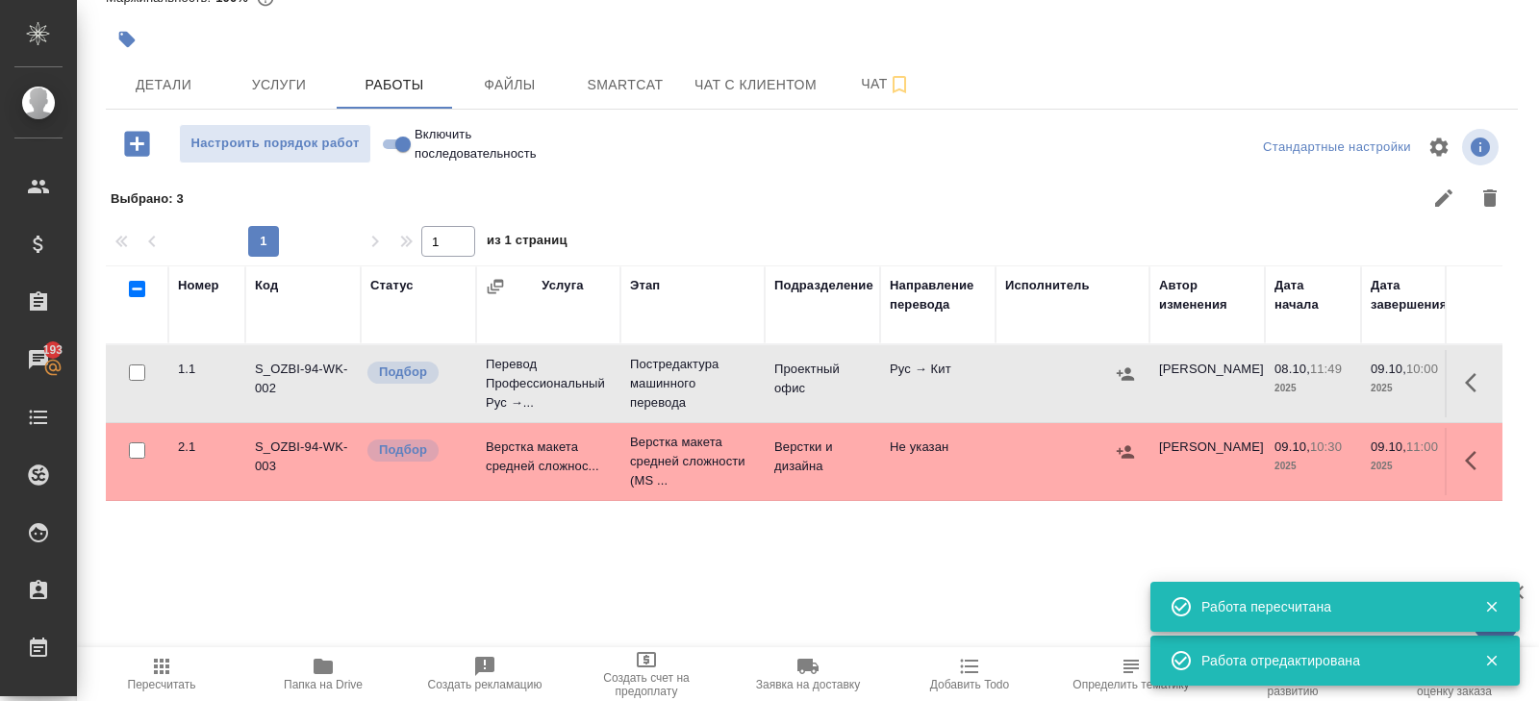
click at [1123, 379] on icon "button" at bounding box center [1125, 374] width 19 height 19
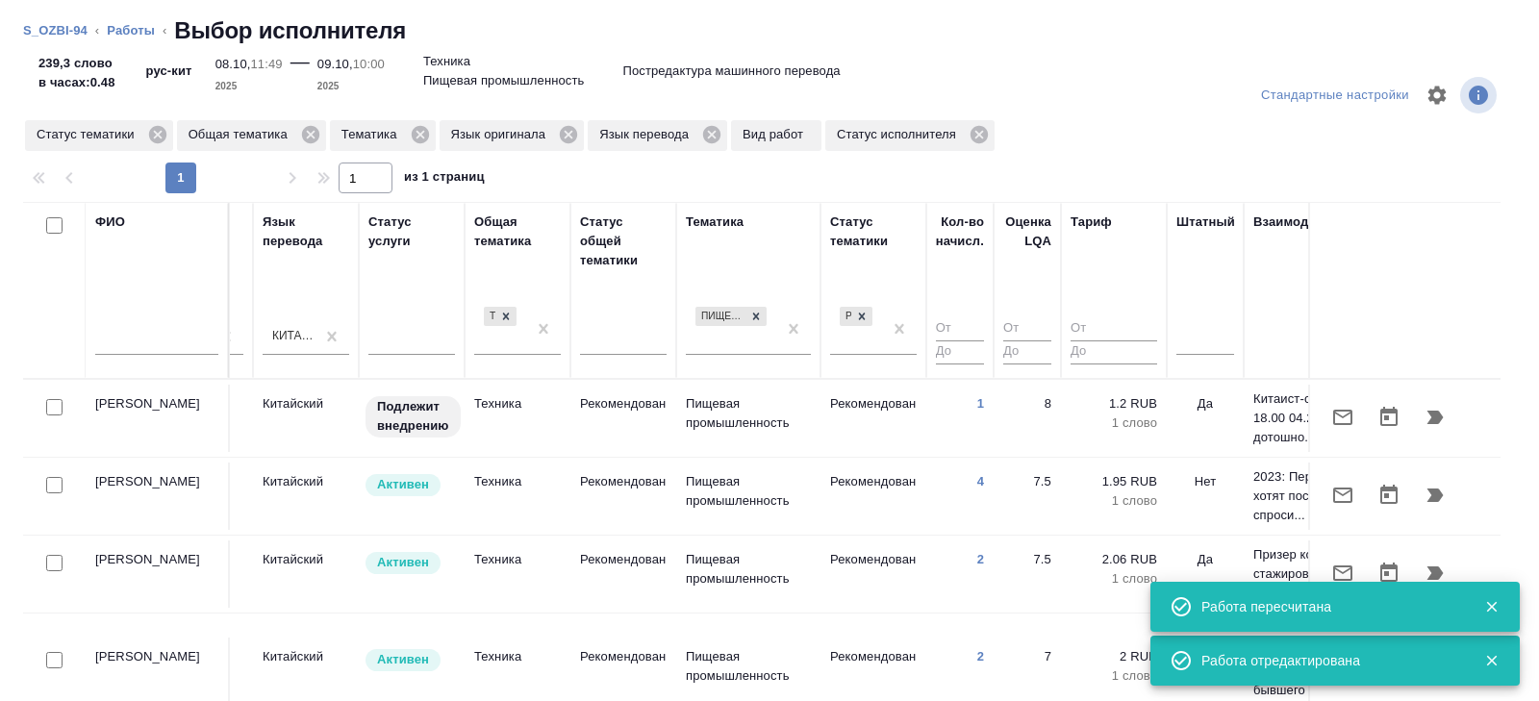
scroll to position [0, 1316]
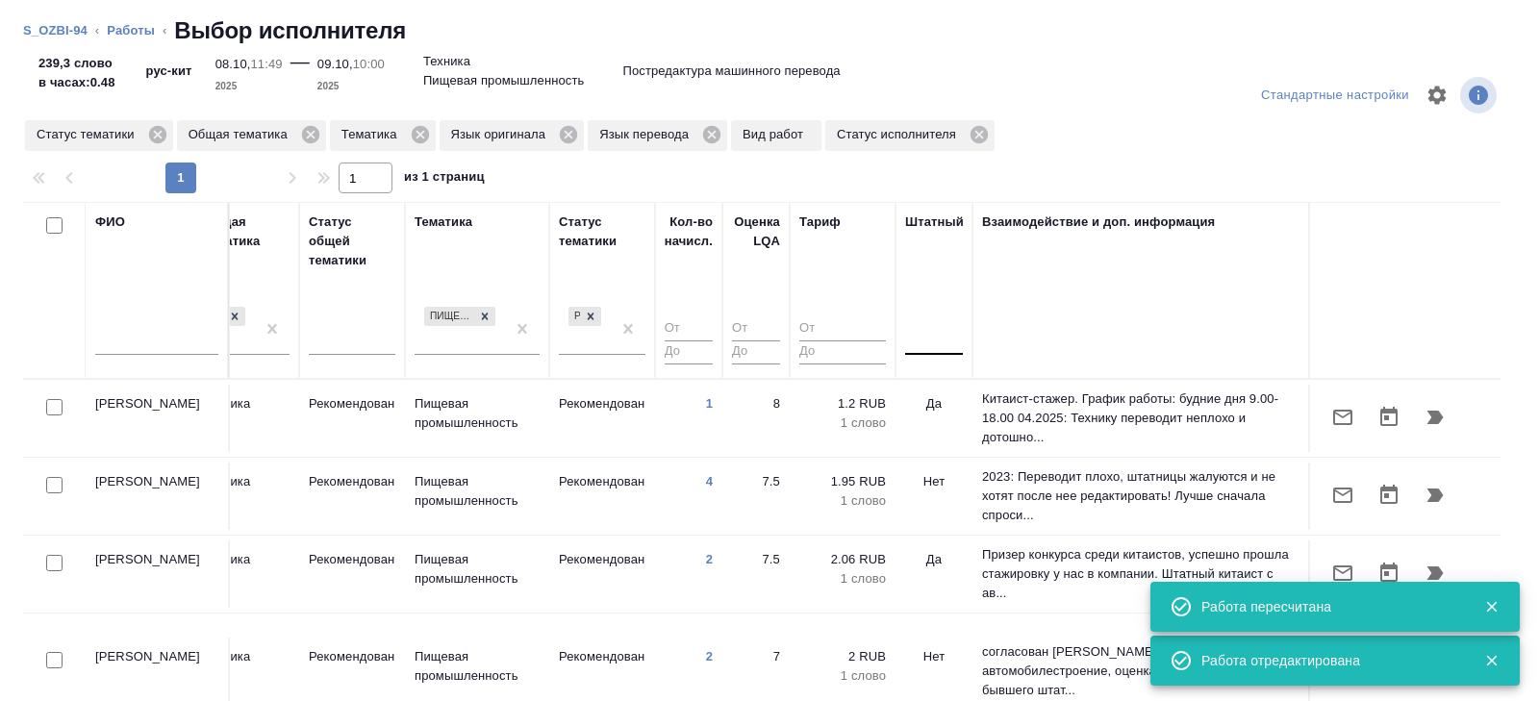
click at [947, 336] on div at bounding box center [934, 336] width 58 height 28
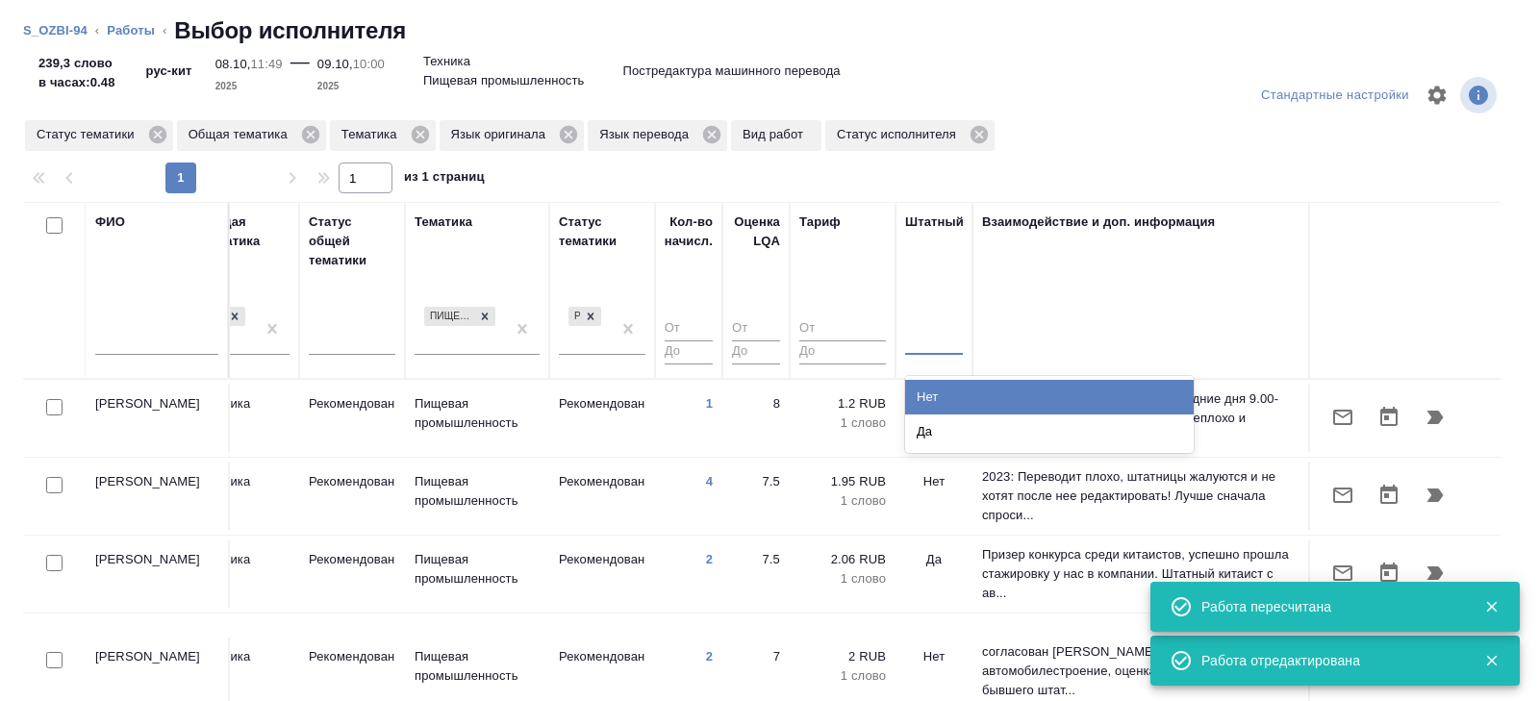
click at [946, 389] on div "Нет" at bounding box center [1049, 397] width 289 height 35
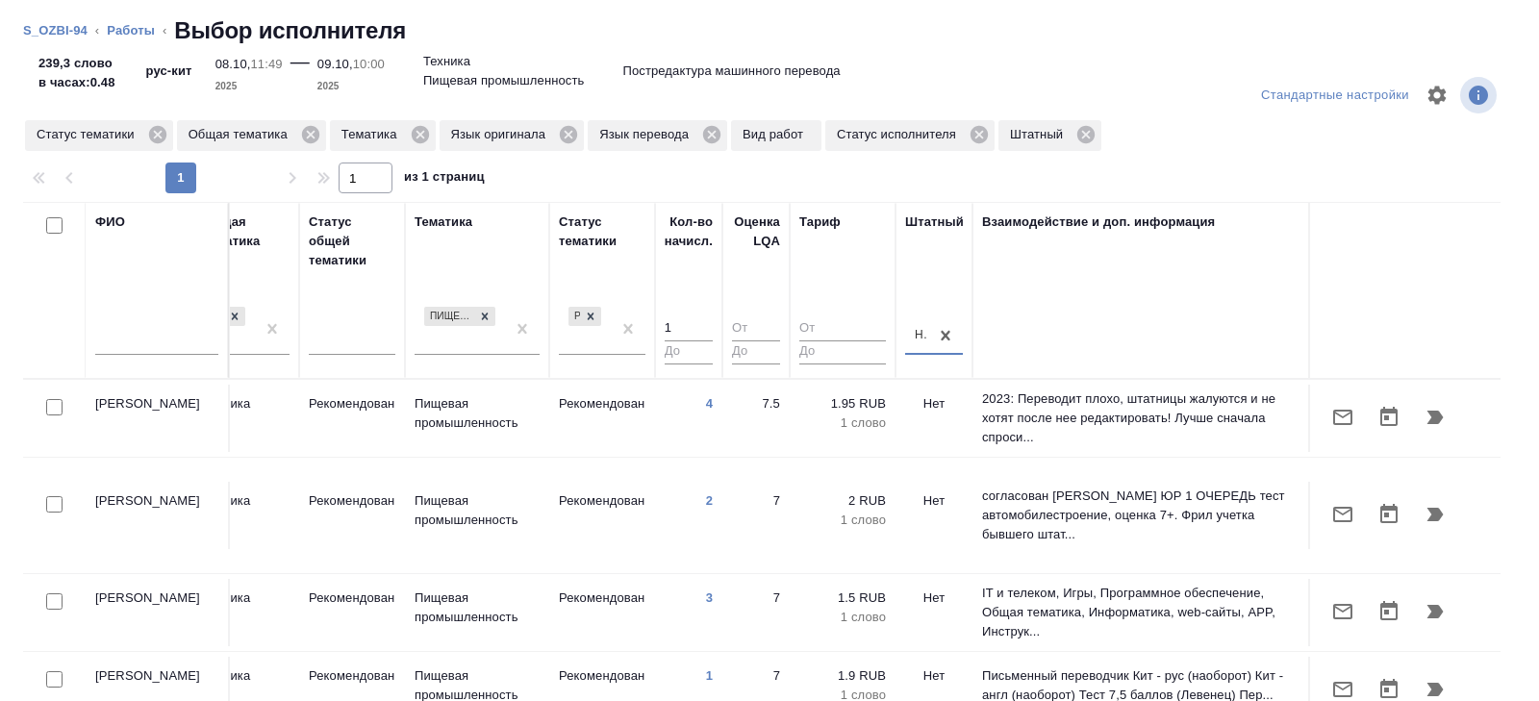
type input "1"
click at [707, 321] on input "1" at bounding box center [689, 329] width 48 height 24
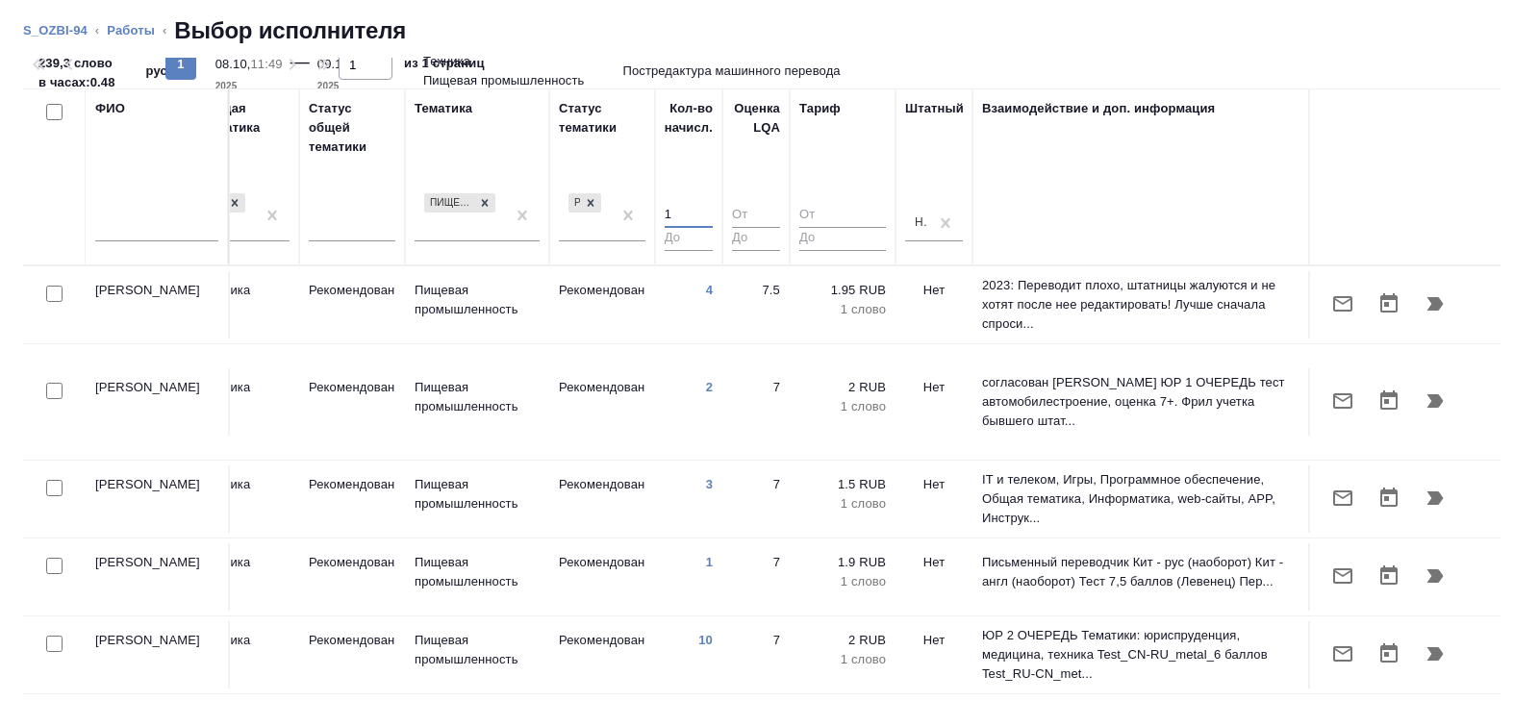
scroll to position [0, 0]
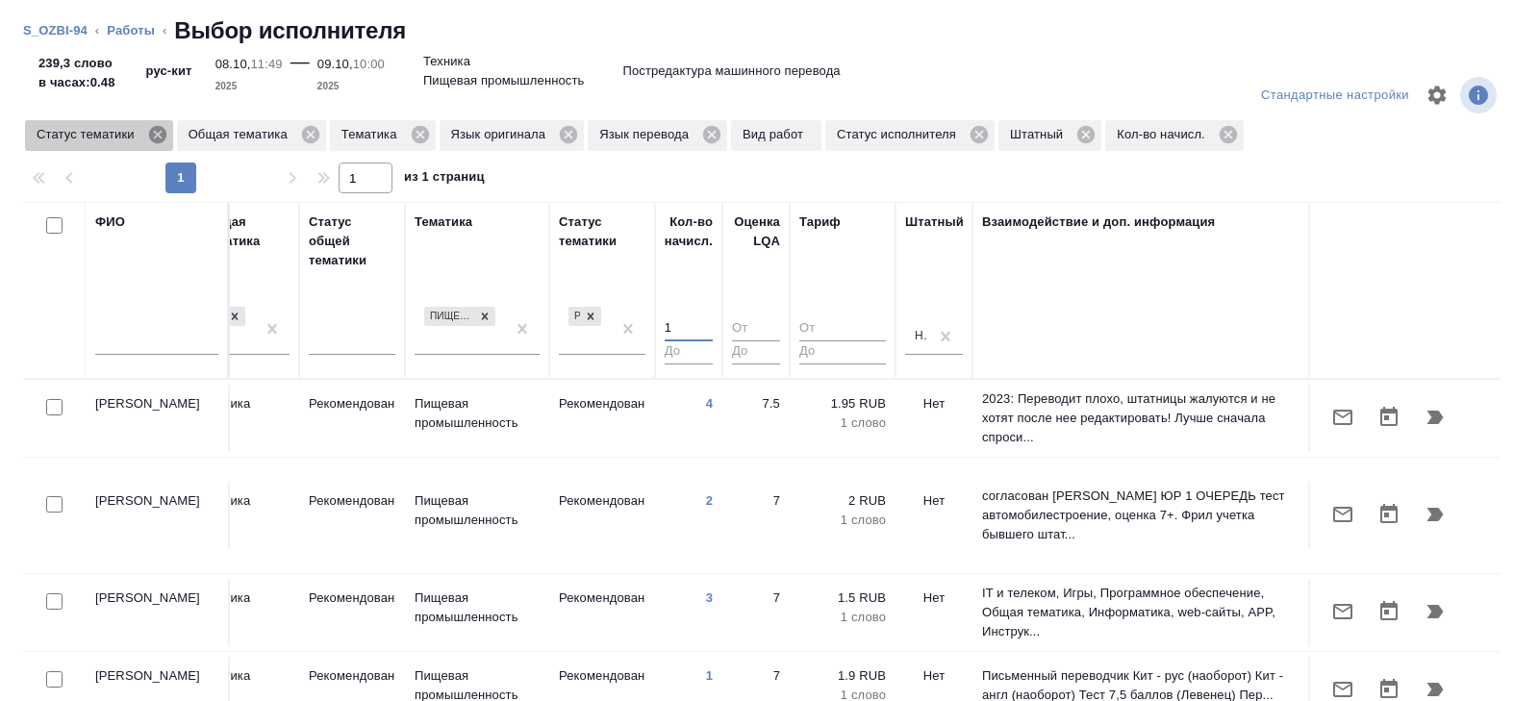
click at [165, 132] on icon at bounding box center [156, 134] width 17 height 17
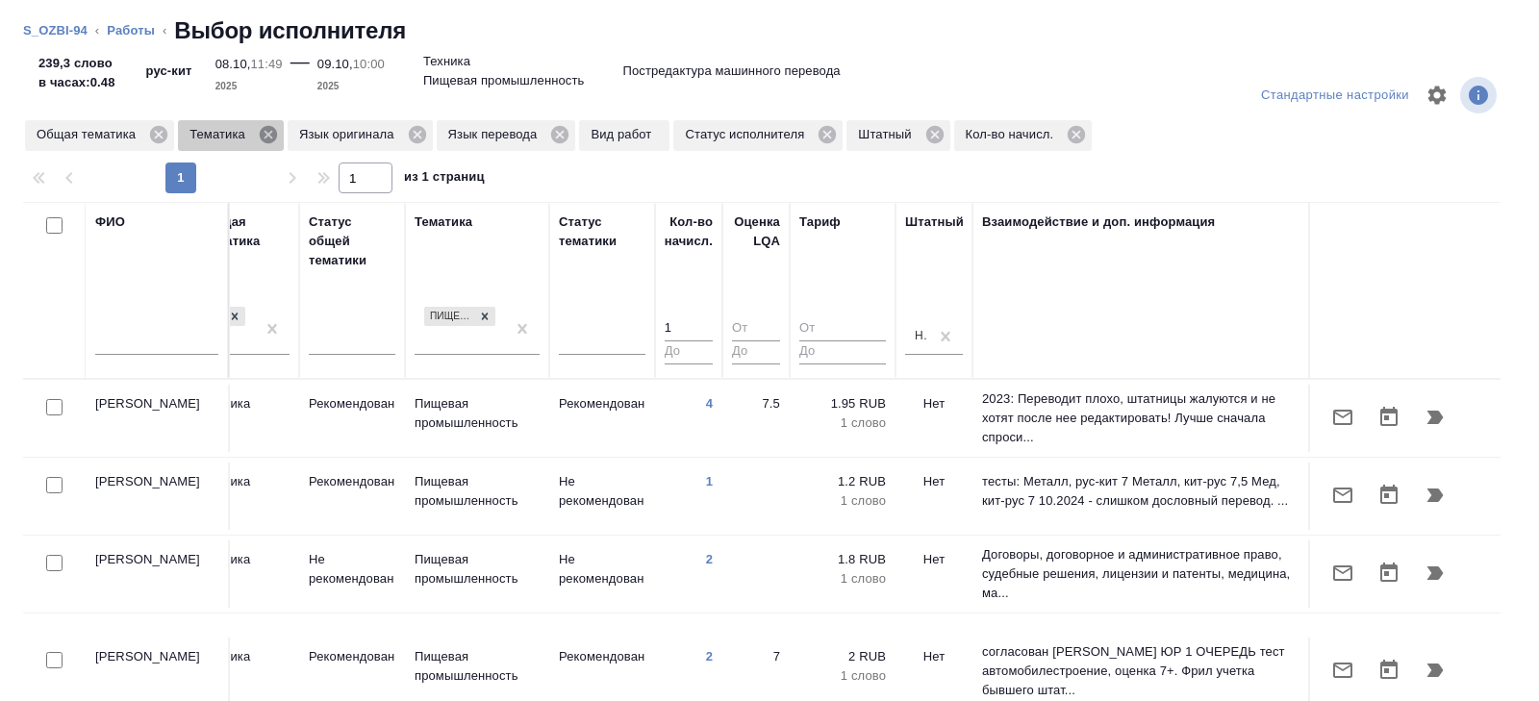
click at [276, 134] on icon at bounding box center [268, 134] width 17 height 17
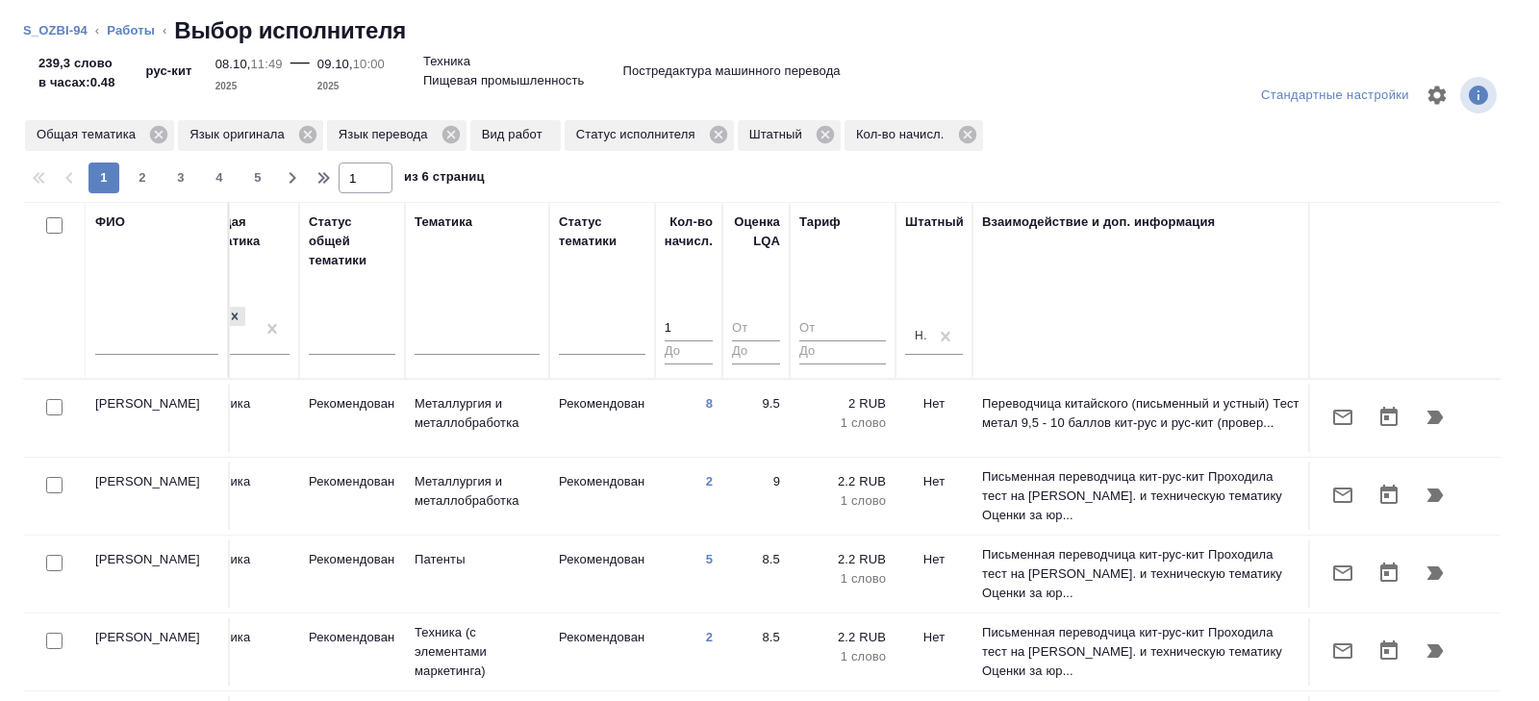
drag, startPoint x: 52, startPoint y: 482, endPoint x: 63, endPoint y: 544, distance: 63.4
click at [52, 482] on input "checkbox" at bounding box center [54, 485] width 16 height 16
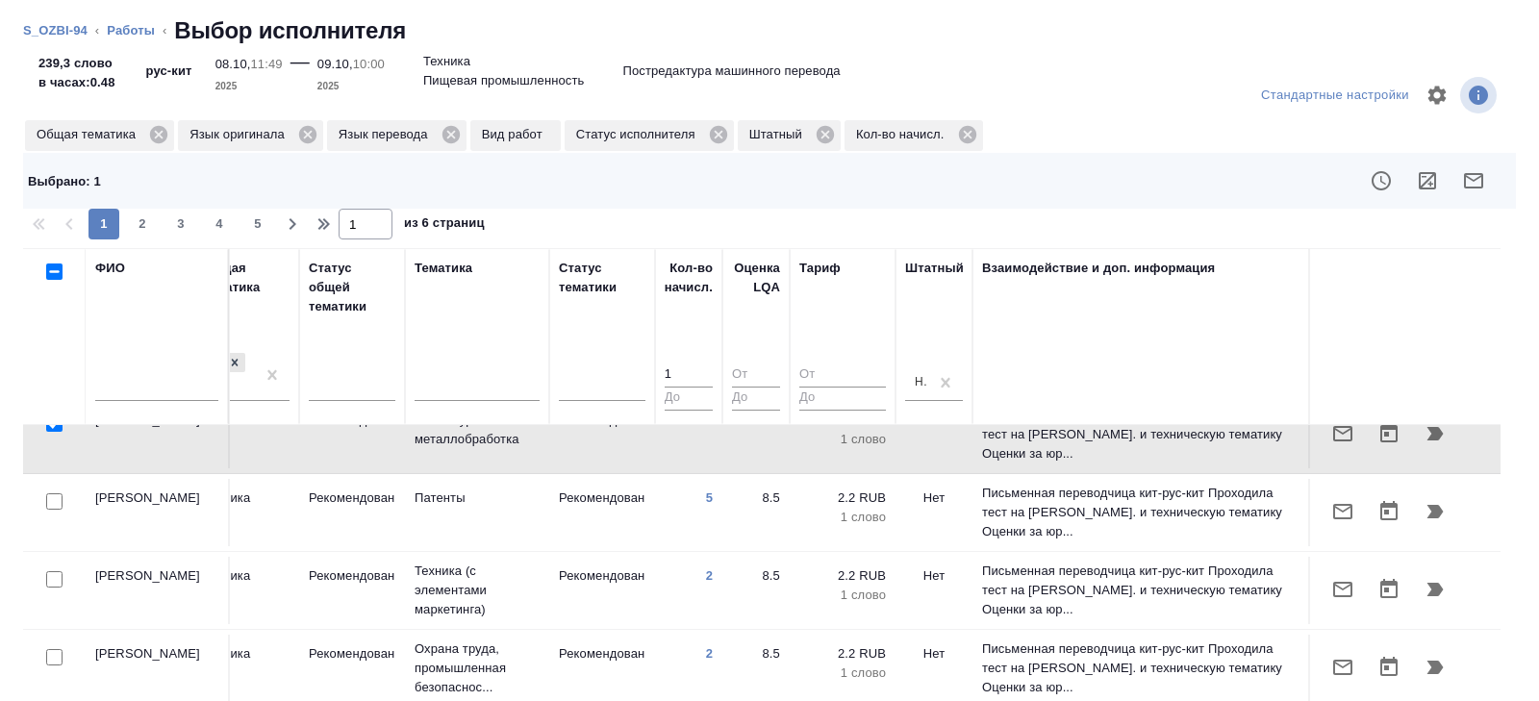
scroll to position [62, 1316]
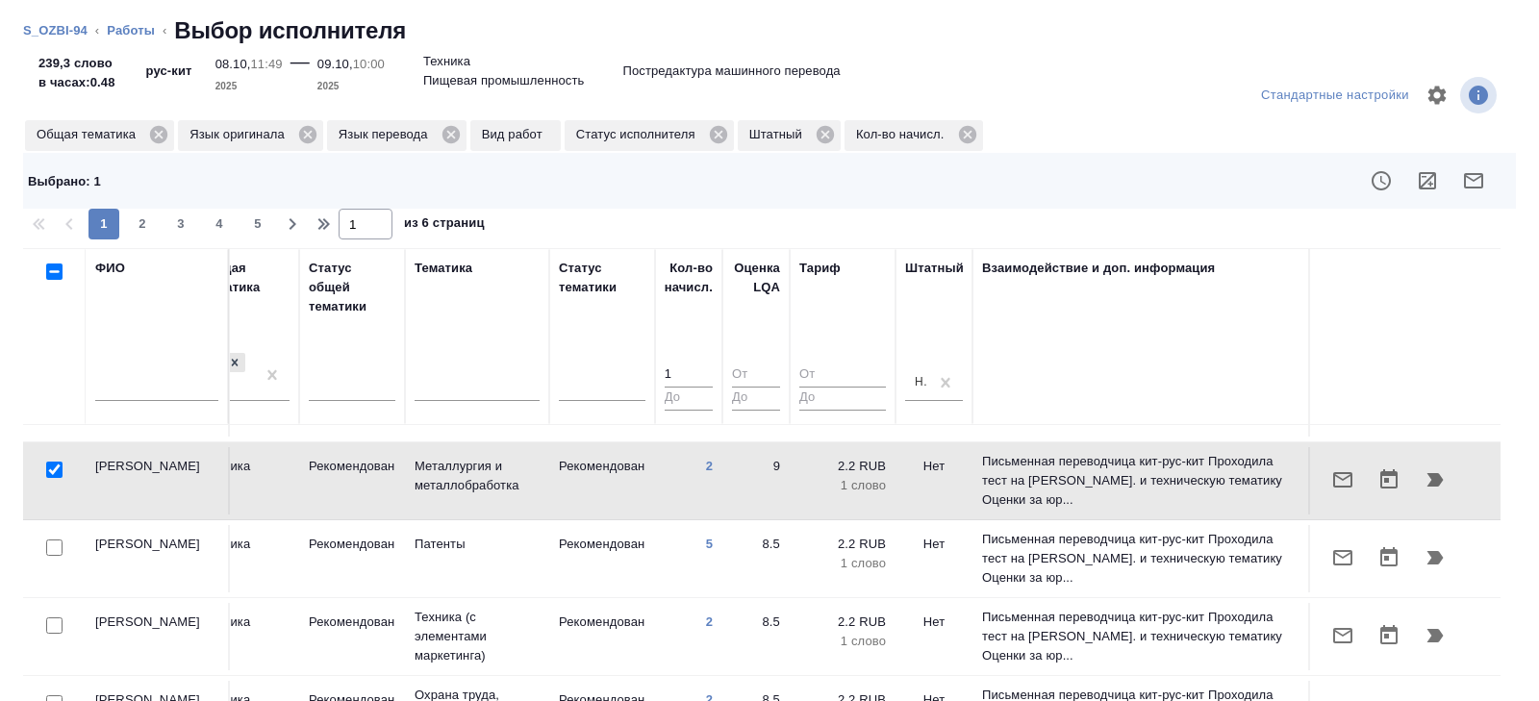
click at [54, 466] on input "checkbox" at bounding box center [54, 470] width 16 height 16
checkbox input "false"
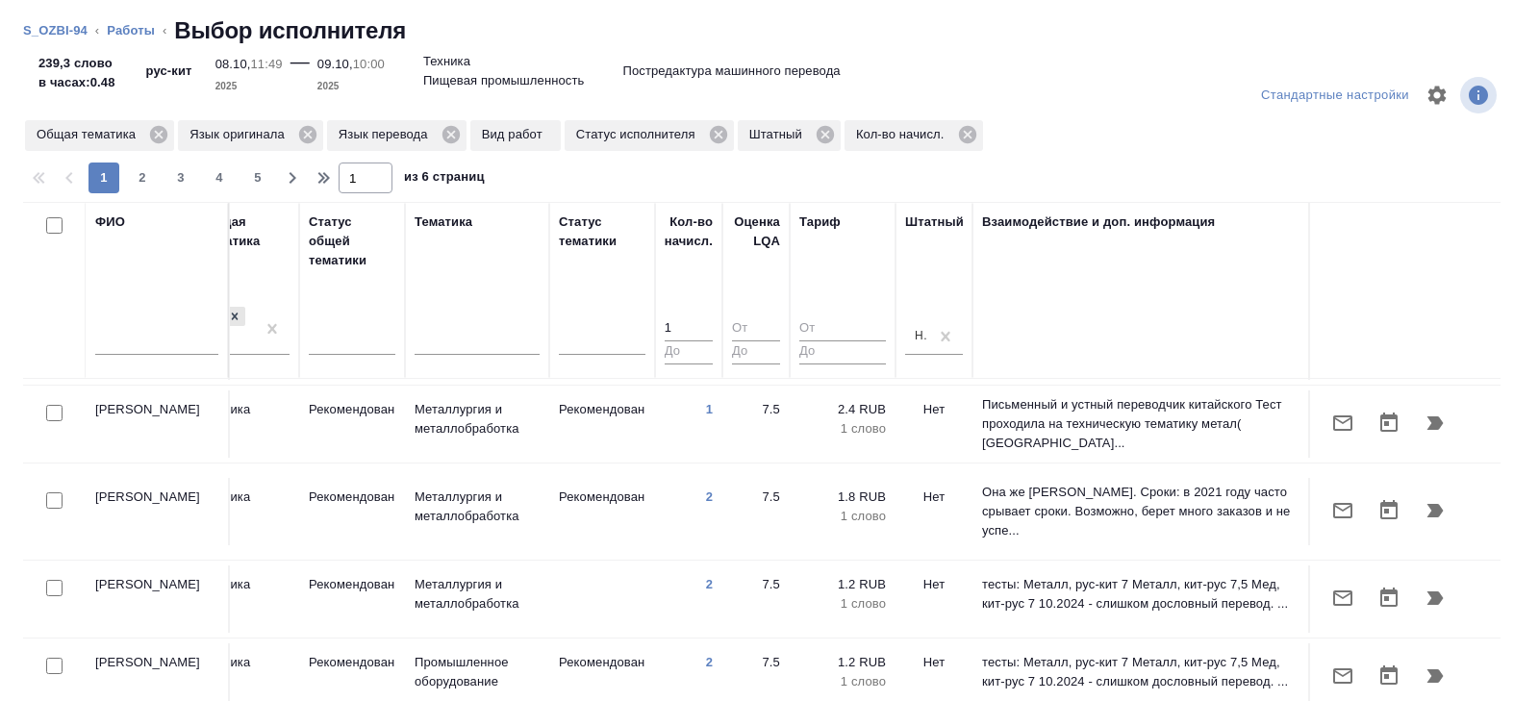
scroll to position [1491, 1316]
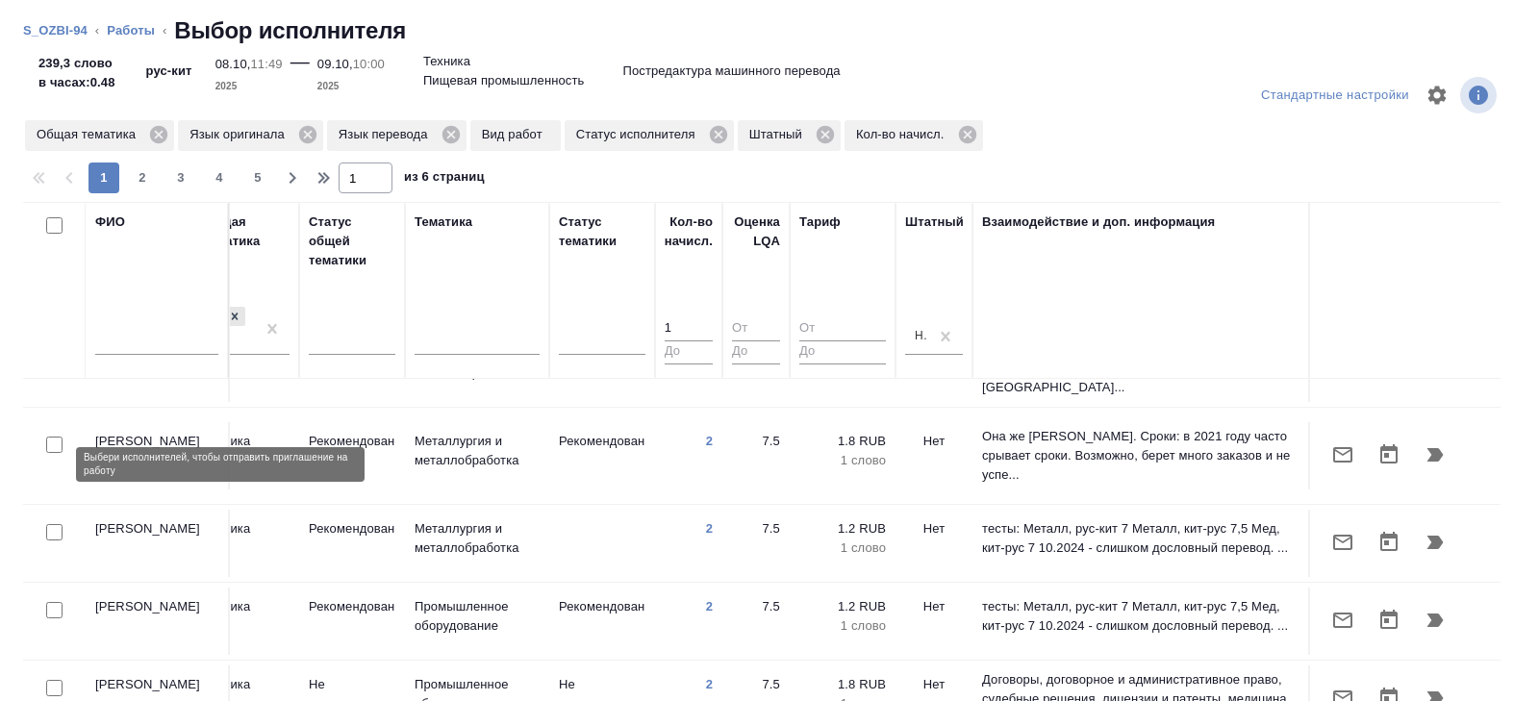
click at [52, 524] on input "checkbox" at bounding box center [54, 532] width 16 height 16
checkbox input "true"
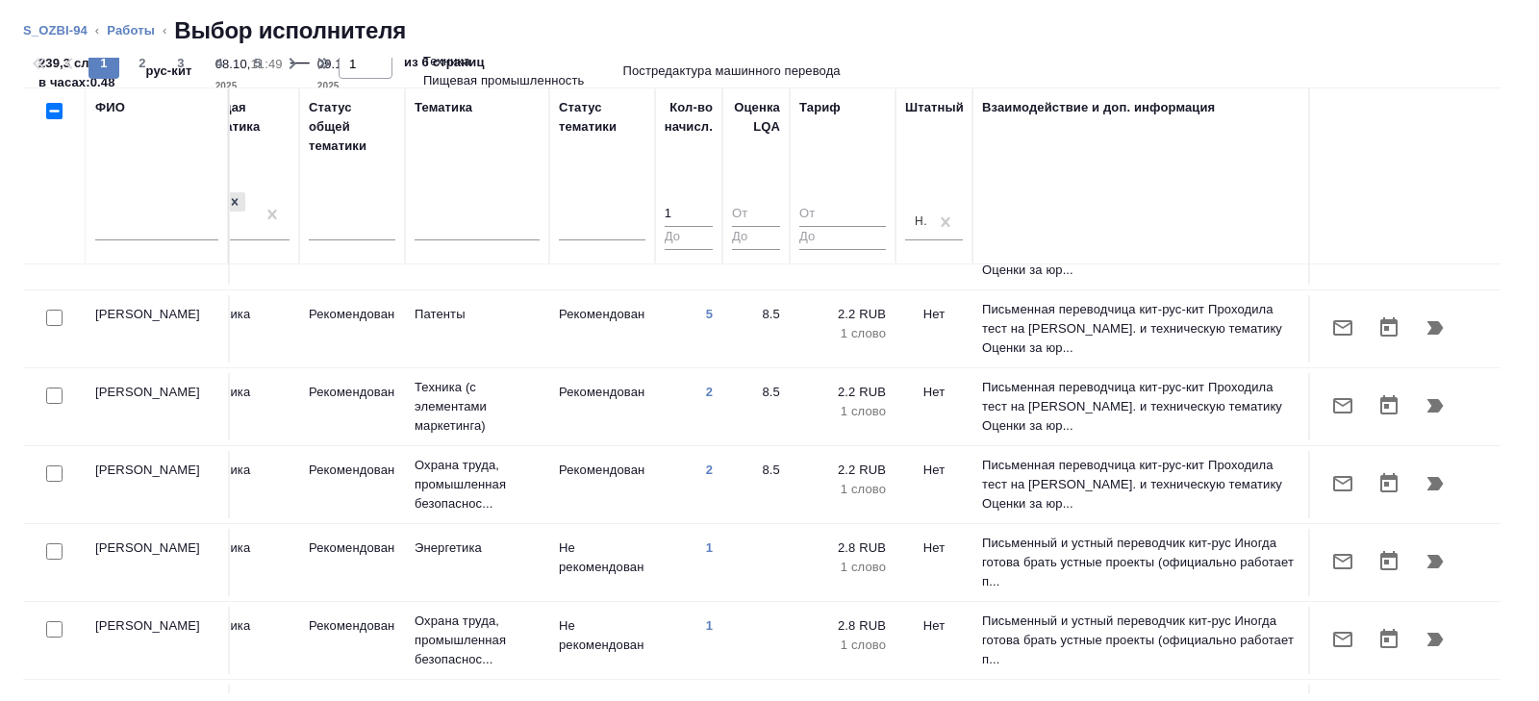
scroll to position [0, 1316]
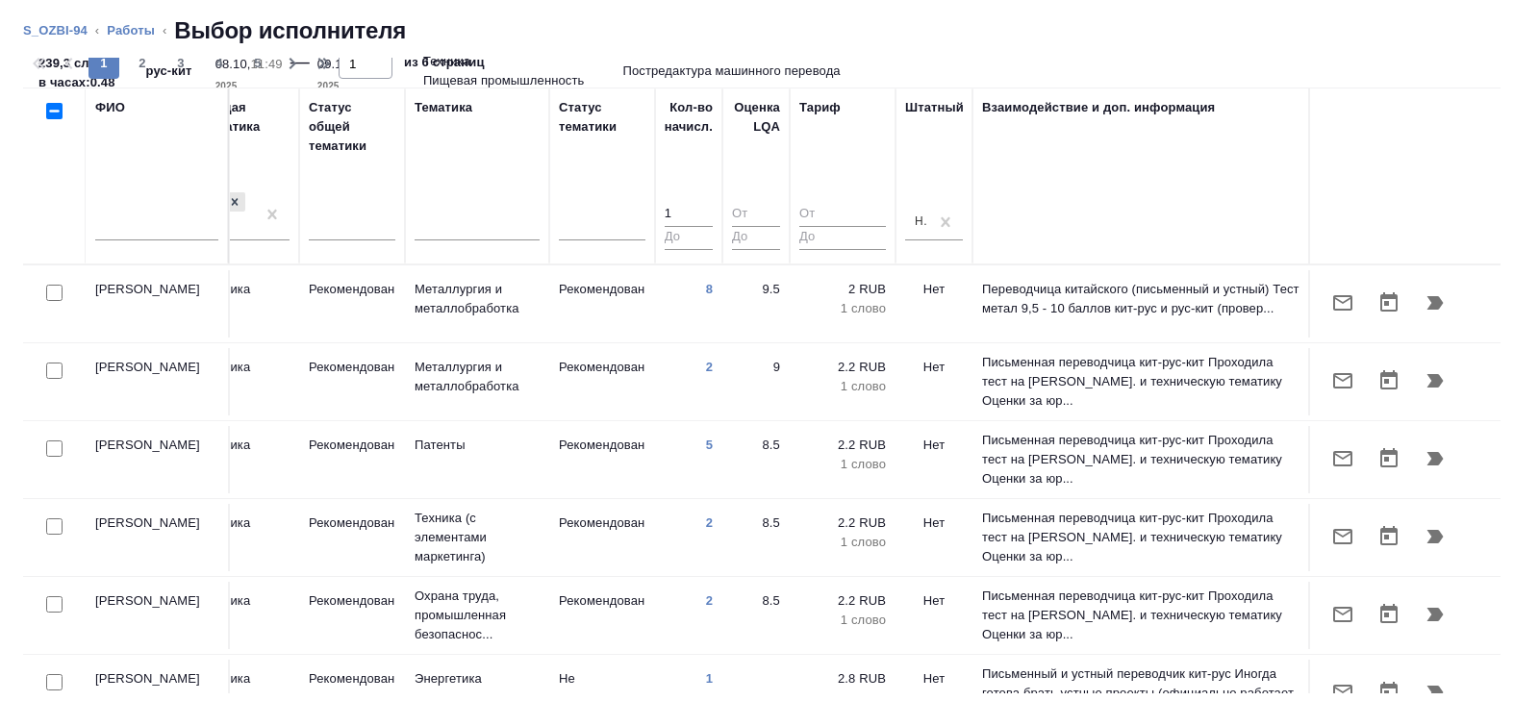
click at [133, 63] on span "2" at bounding box center [142, 63] width 31 height 19
type input "2"
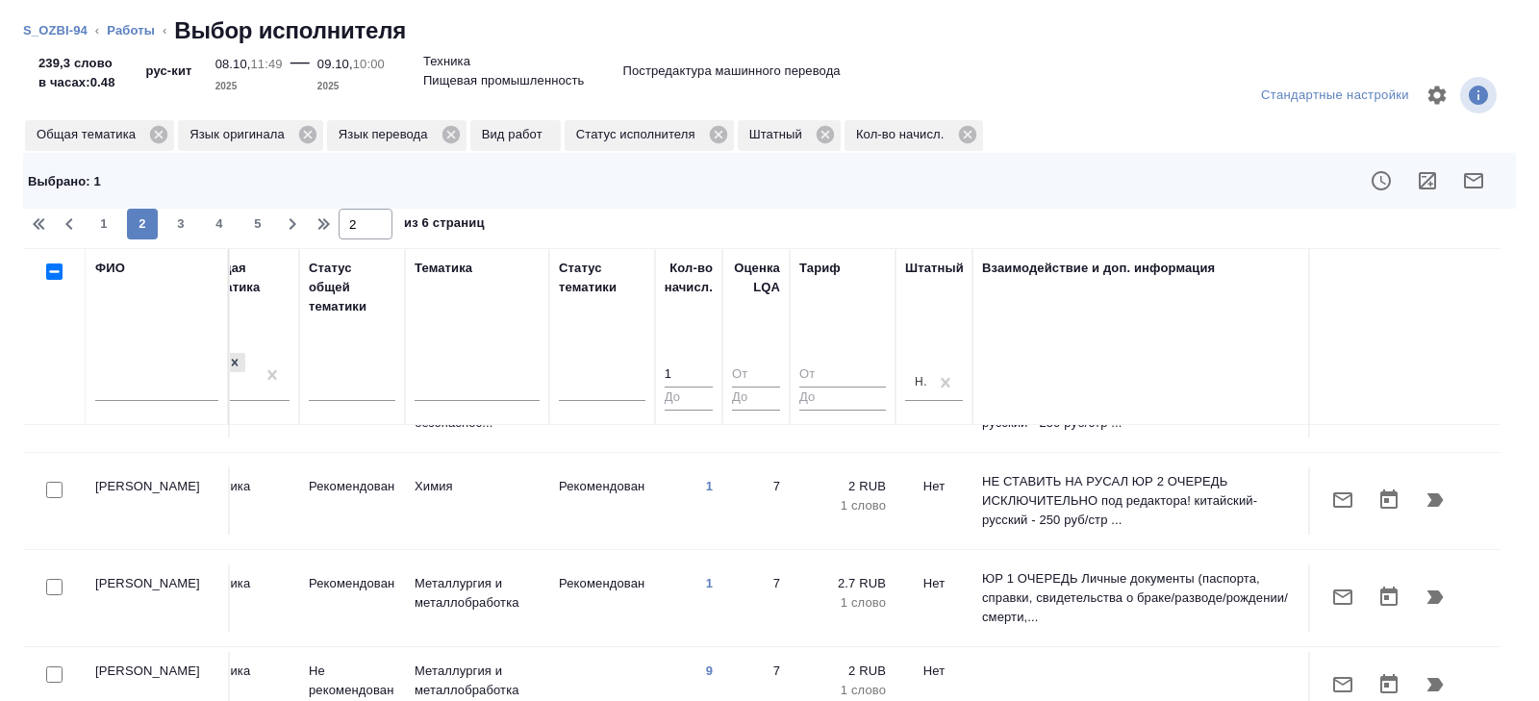
scroll to position [1334, 1316]
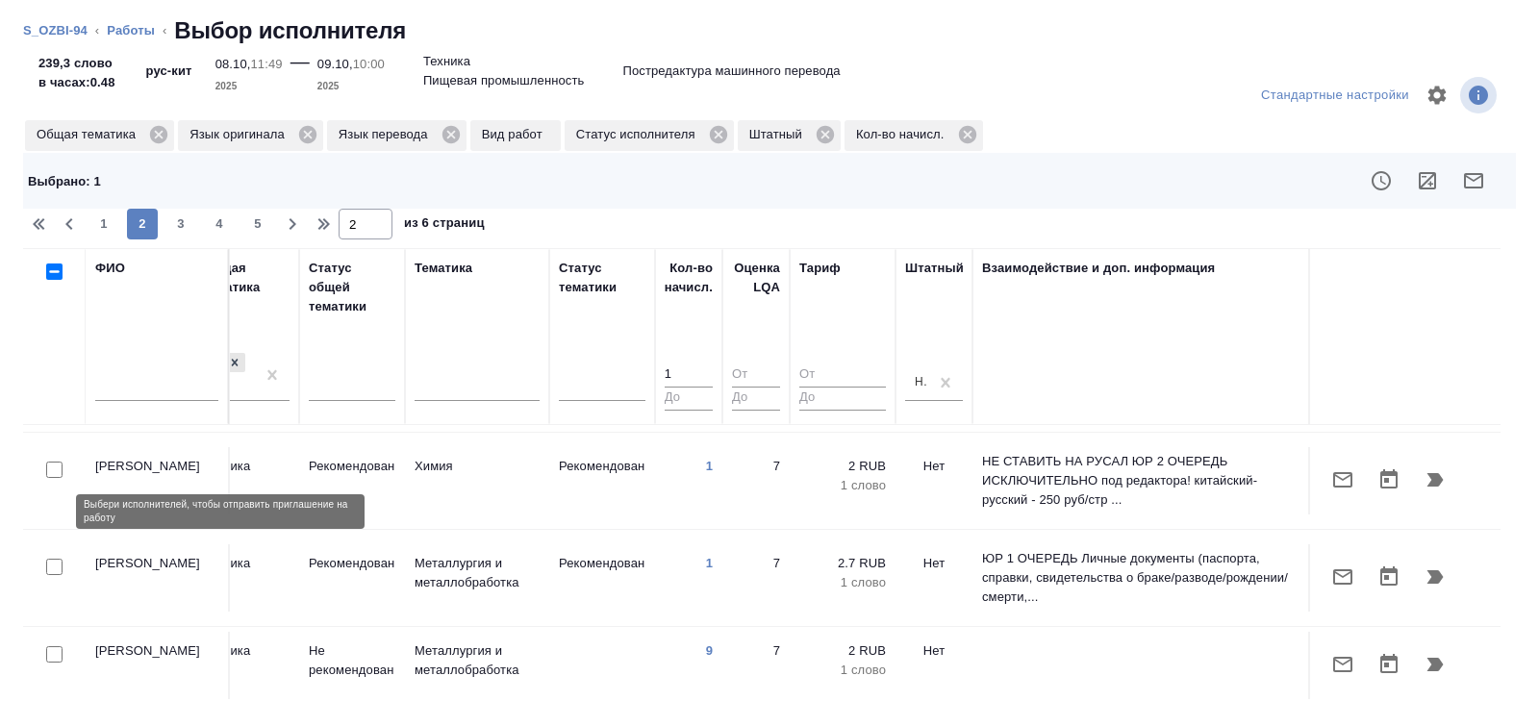
checkbox input "true"
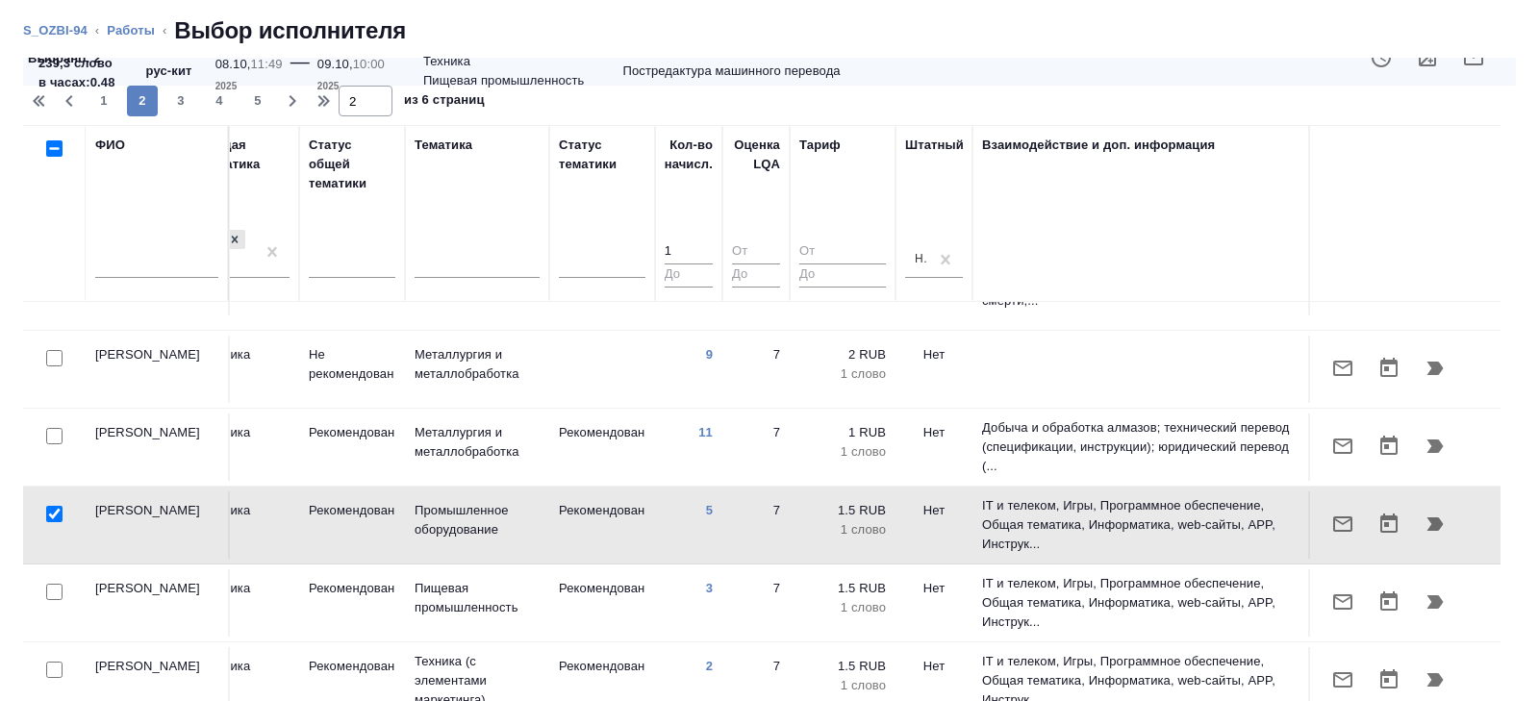
scroll to position [161, 0]
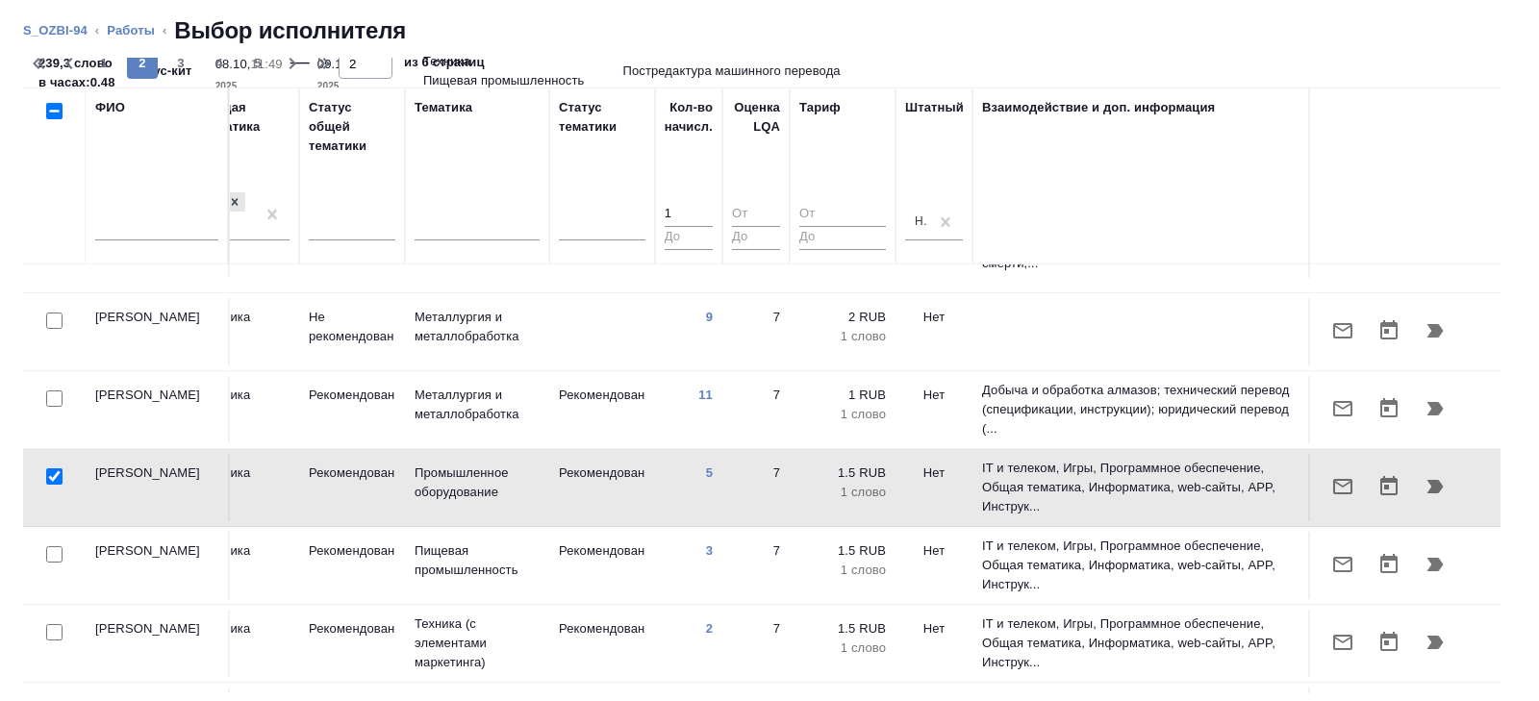
drag, startPoint x: 184, startPoint y: 61, endPoint x: 199, endPoint y: 368, distance: 308.1
click at [184, 61] on span "3" at bounding box center [180, 63] width 31 height 19
type input "3"
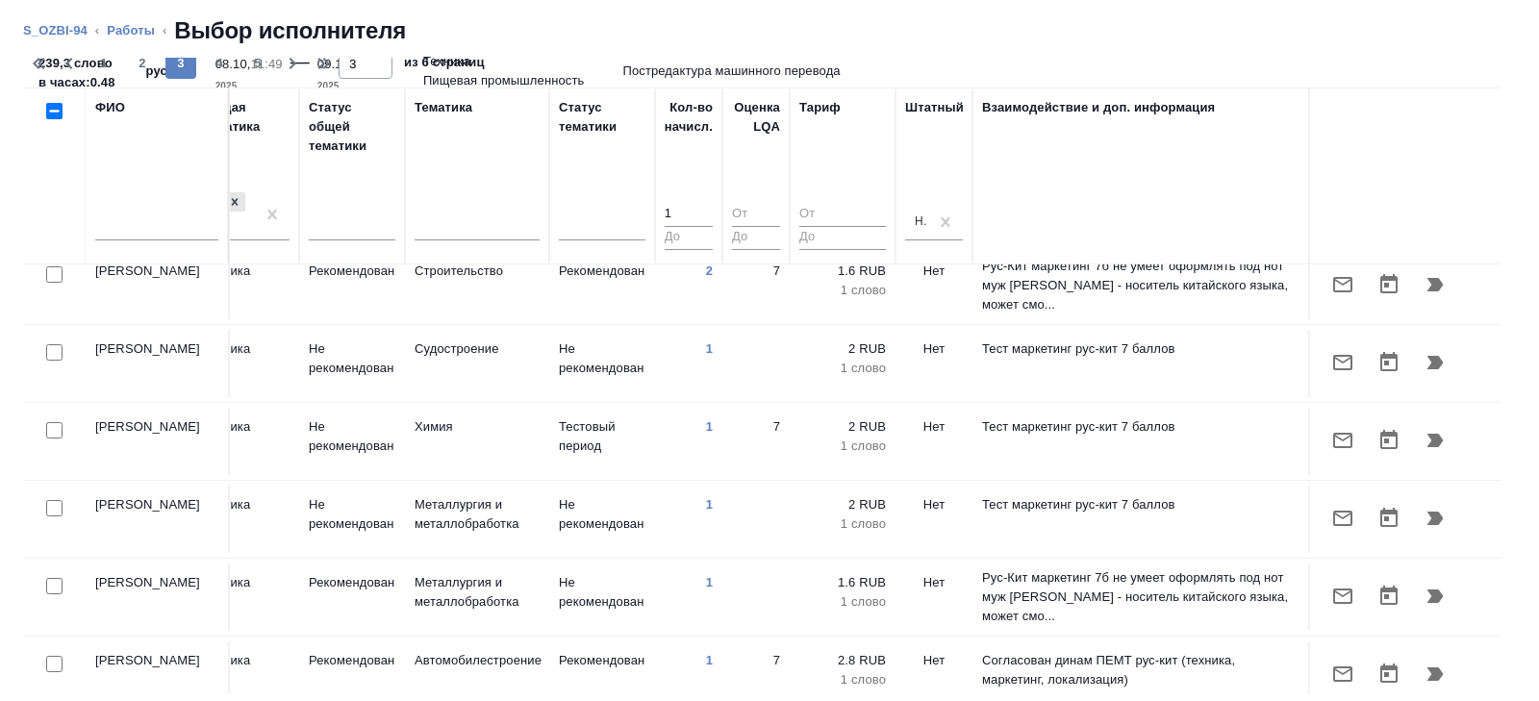
scroll to position [1338, 1316]
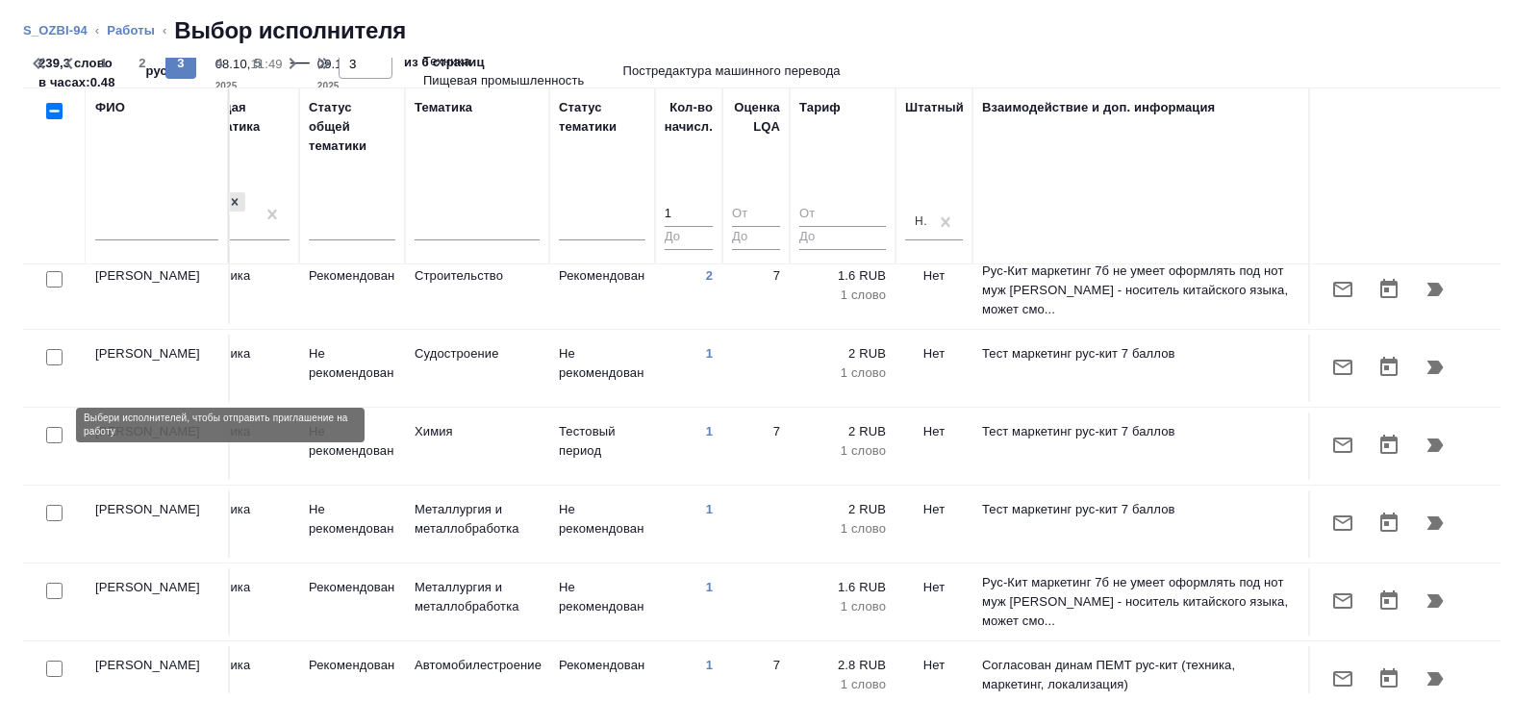
click at [53, 427] on input "checkbox" at bounding box center [54, 435] width 16 height 16
checkbox input "true"
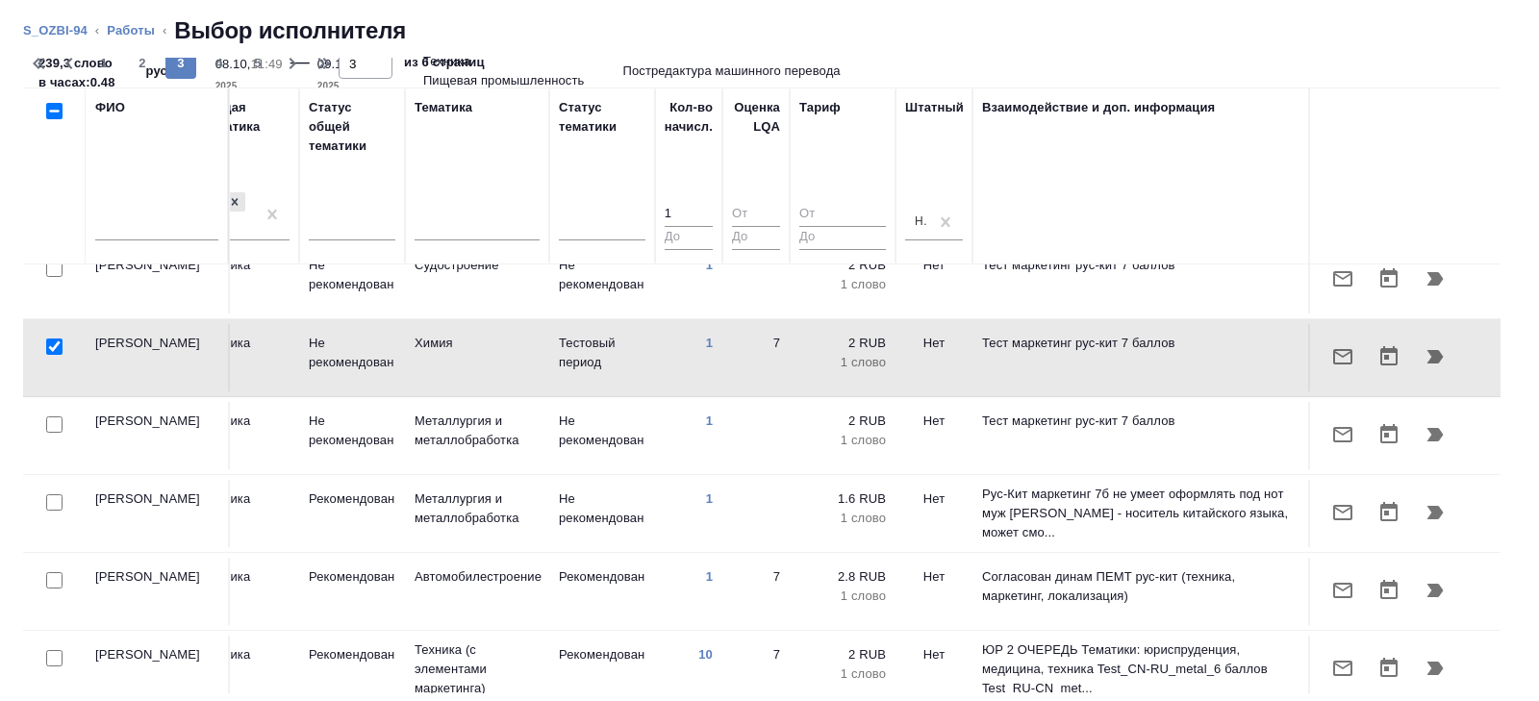
scroll to position [1507, 1316]
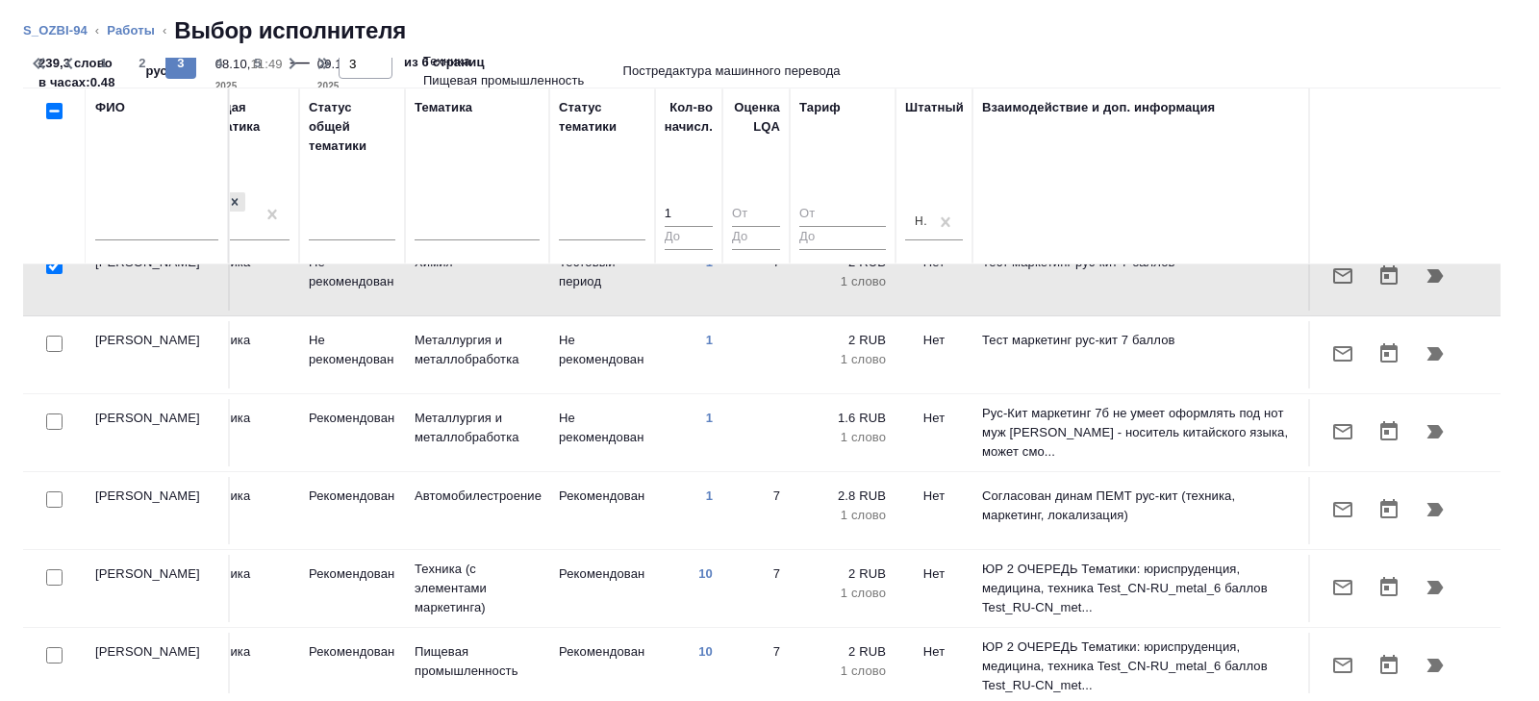
click at [214, 57] on div "239,3 слово в часах: 0.48 рус-кит 08.10, 11:49 2025 — 09.10, 10:00 2025 Техника…" at bounding box center [769, 71] width 1493 height 50
click at [214, 59] on span "4" at bounding box center [219, 63] width 31 height 19
type input "4"
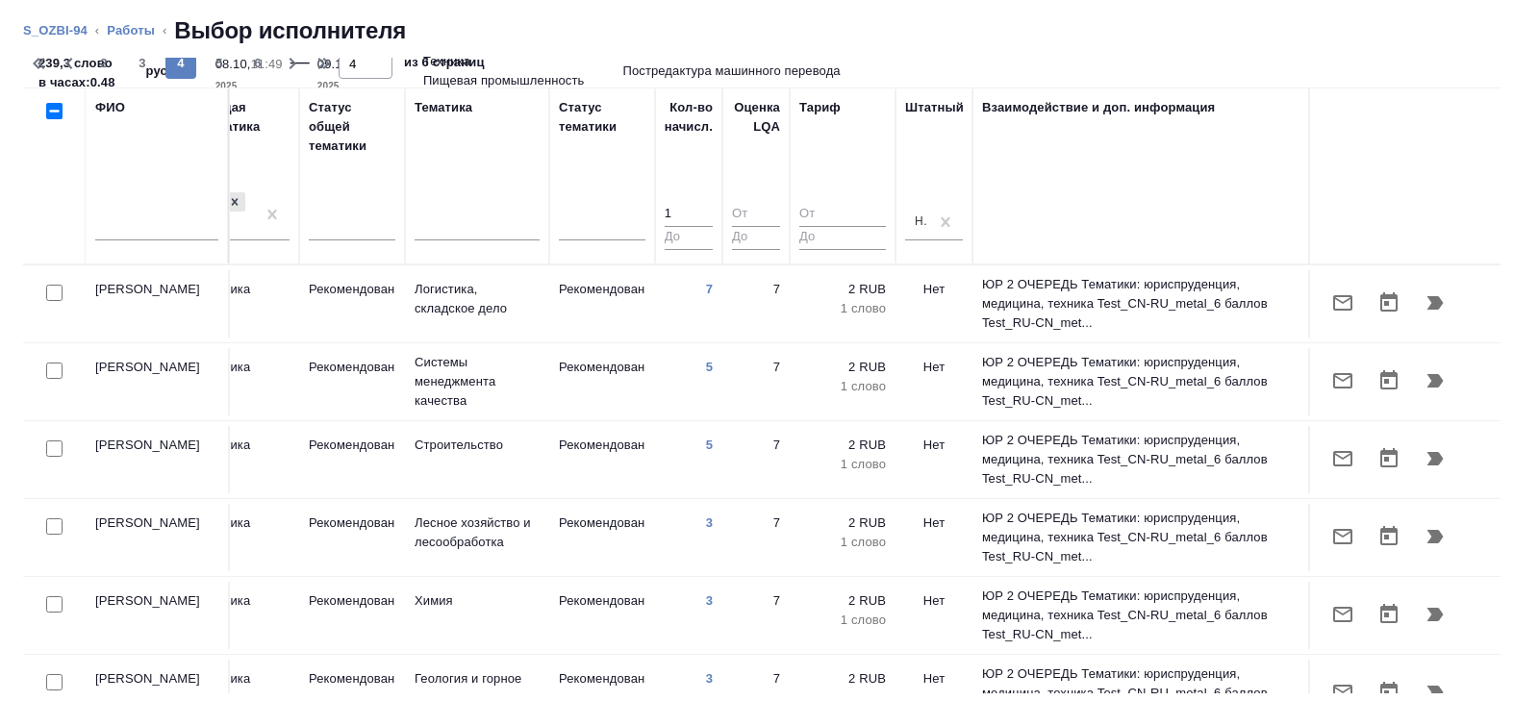
scroll to position [0, 0]
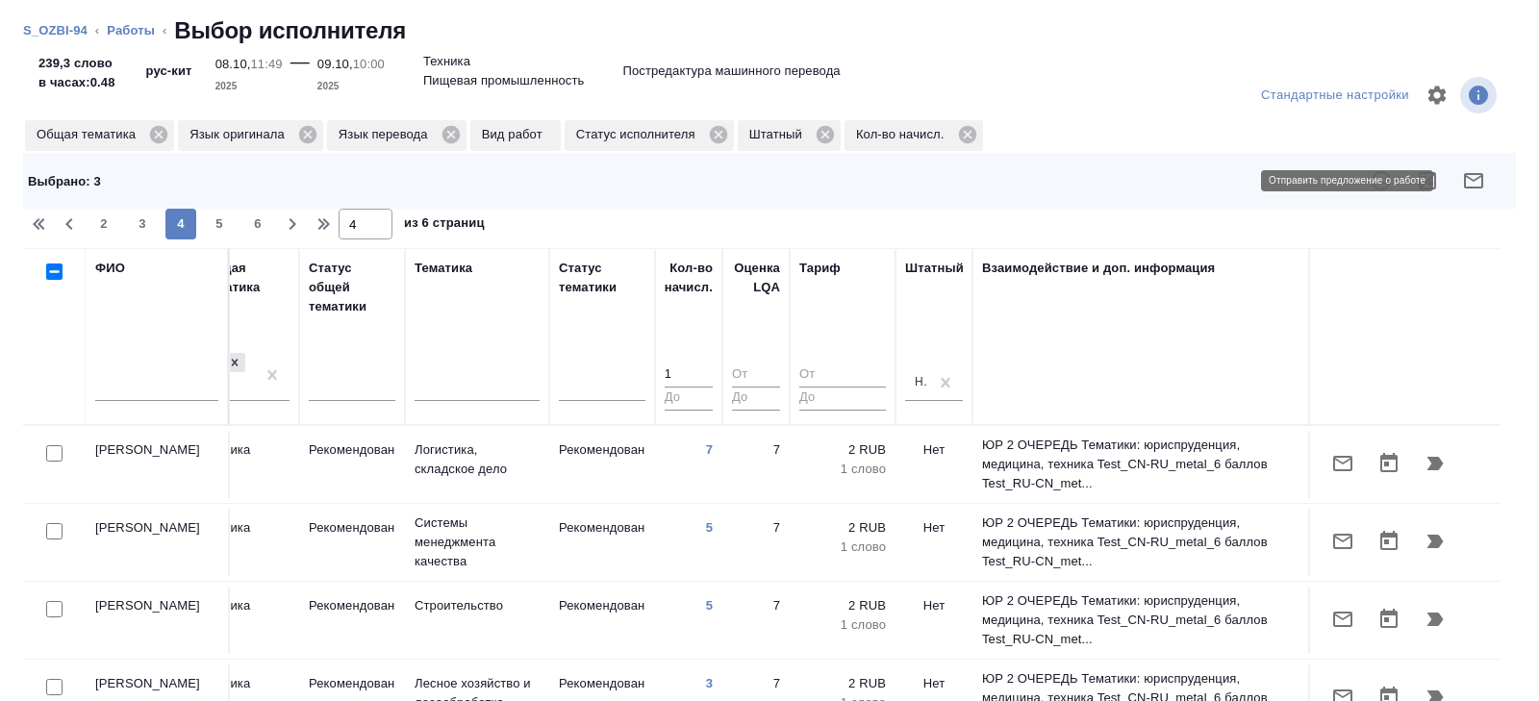
click at [1482, 168] on button "button" at bounding box center [1473, 181] width 46 height 46
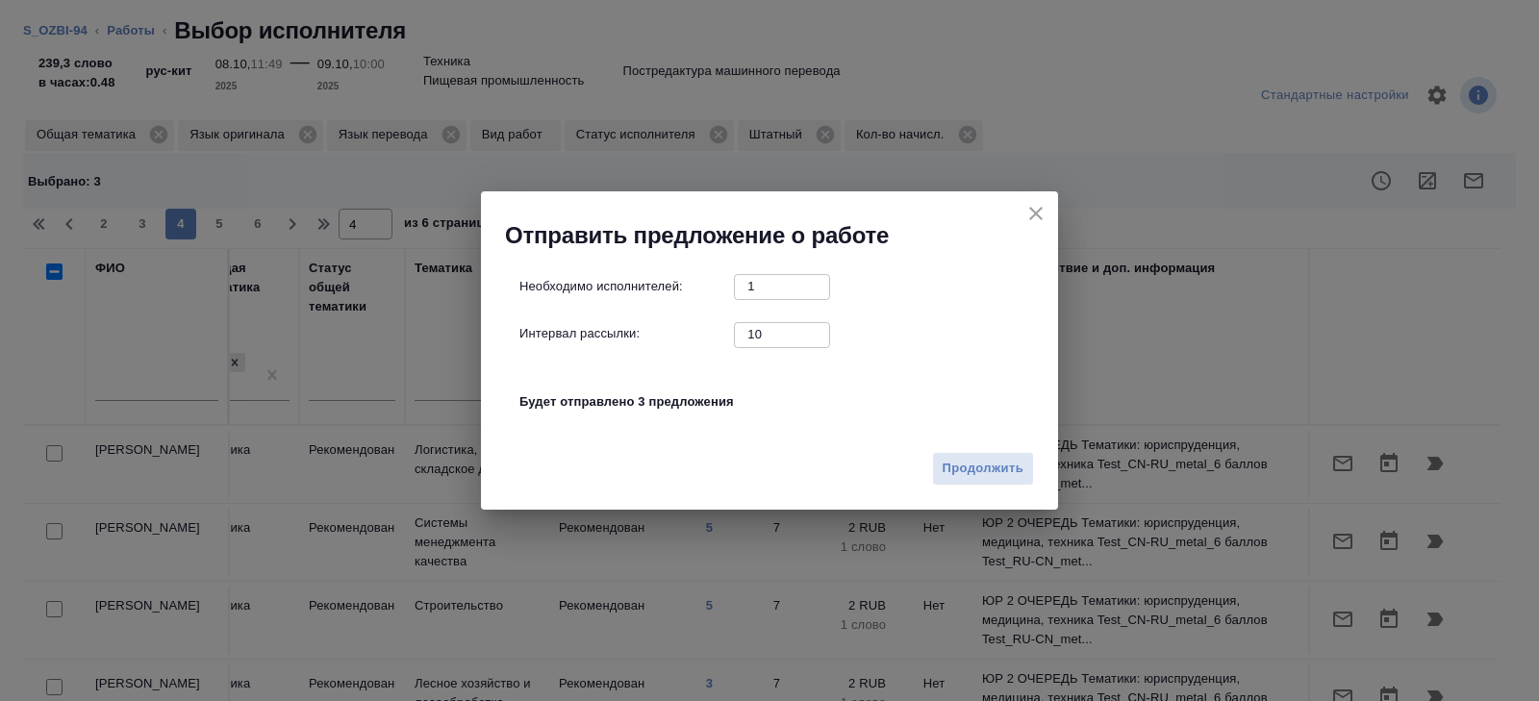
drag, startPoint x: 787, startPoint y: 330, endPoint x: 614, endPoint y: 307, distance: 174.6
click at [626, 312] on div "Необходимо исполнителей: 1 ​ Интервал рассылки: 10 ​ Будет отправлено 3 предлож…" at bounding box center [776, 354] width 515 height 161
type input "0"
click at [970, 470] on span "Продолжить" at bounding box center [983, 469] width 81 height 22
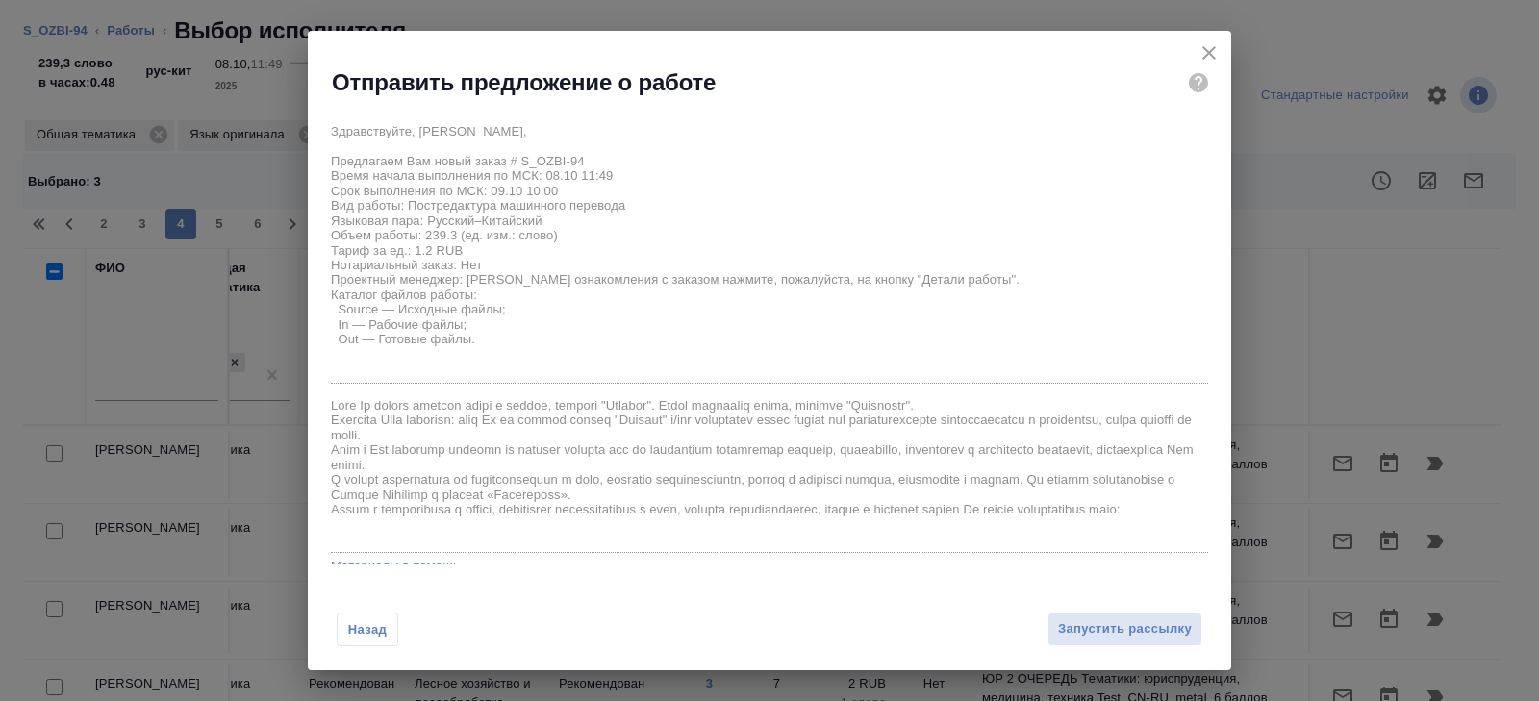
scroll to position [111, 0]
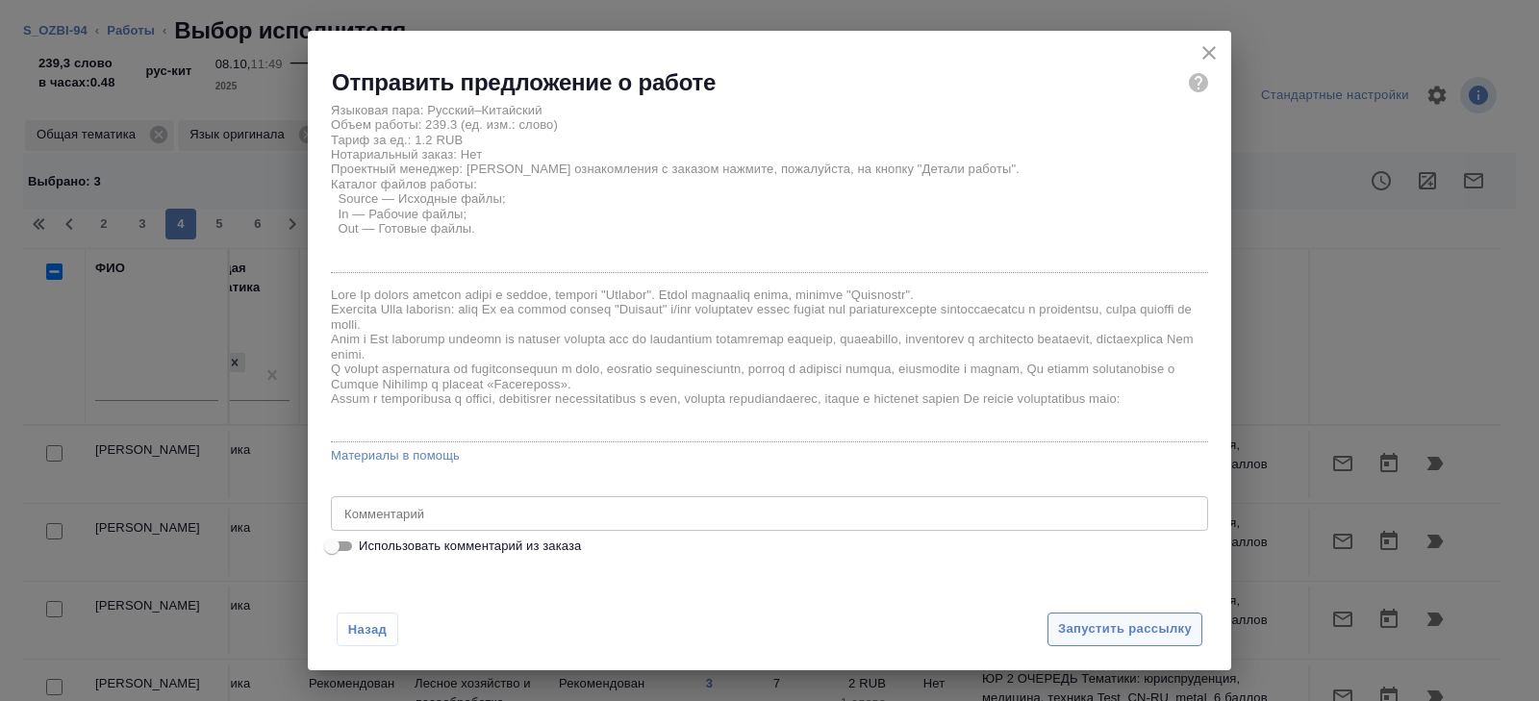
click at [1068, 625] on span "Запустить рассылку" at bounding box center [1125, 629] width 134 height 22
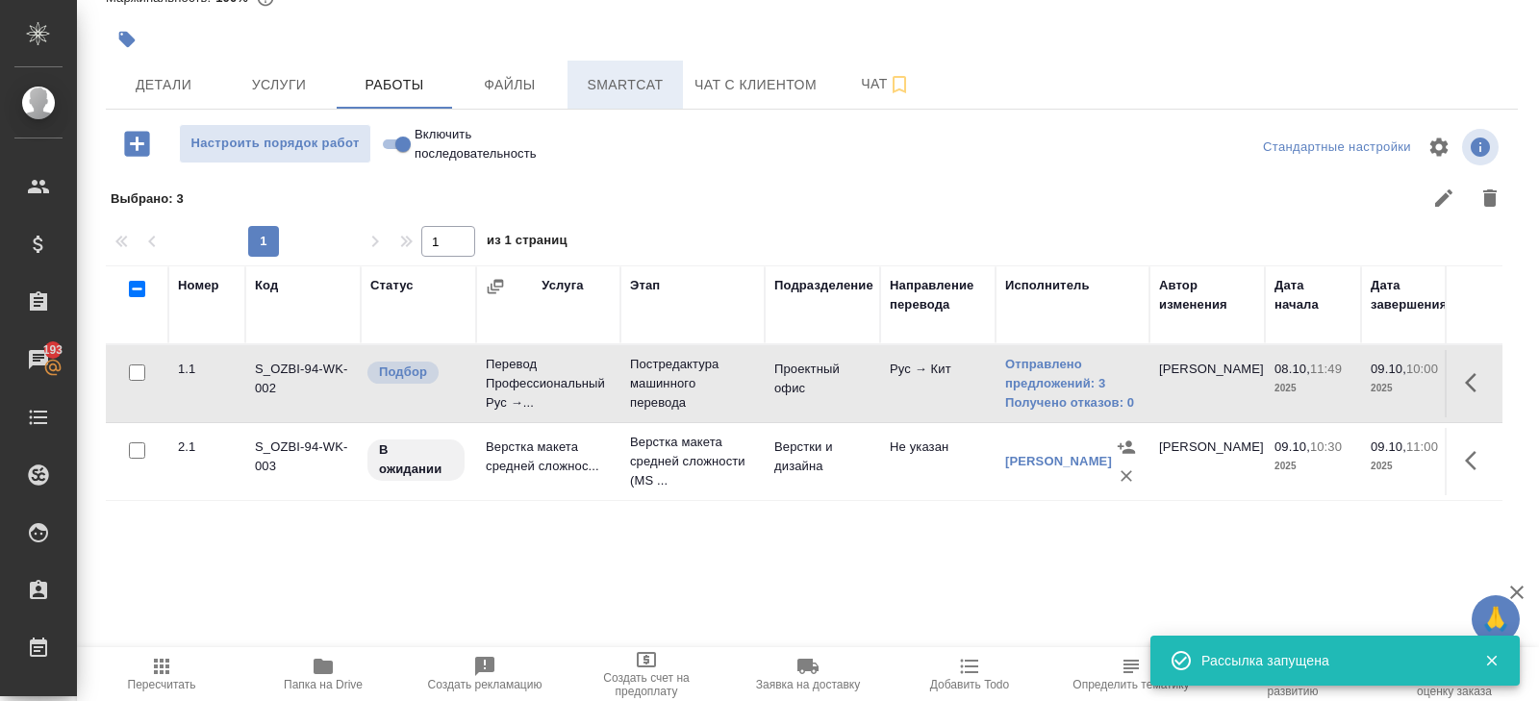
click at [651, 78] on span "Smartcat" at bounding box center [625, 85] width 92 height 24
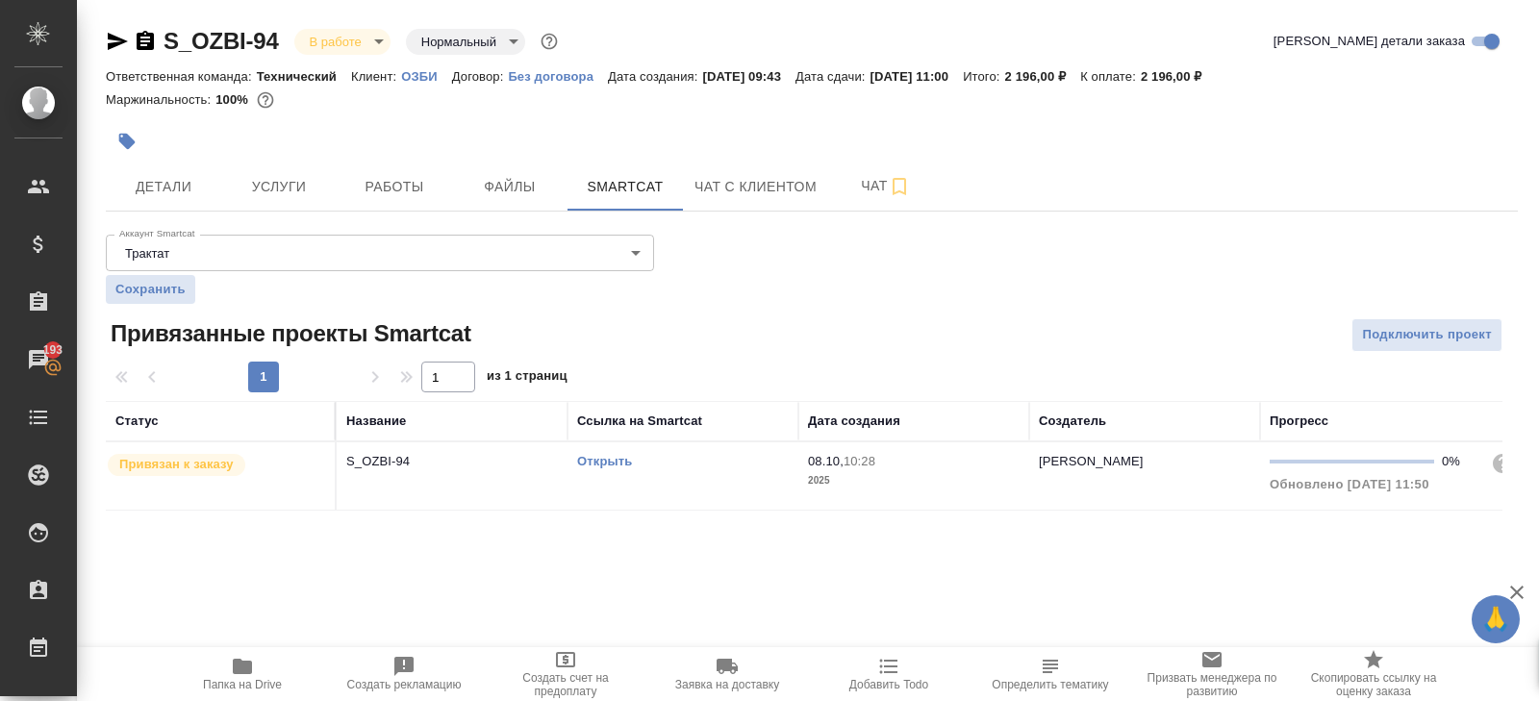
click at [743, 494] on td "Открыть" at bounding box center [682, 475] width 231 height 67
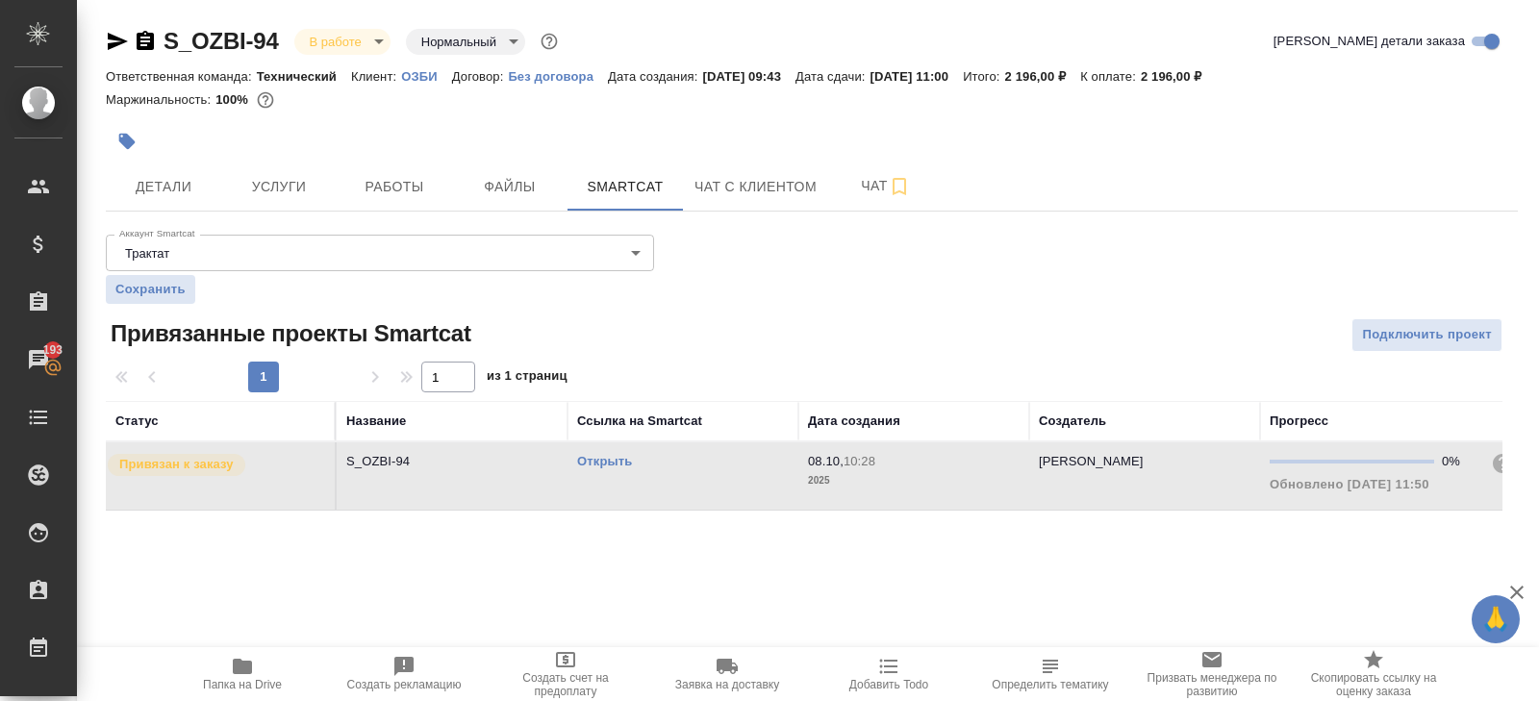
click at [743, 494] on td "Открыть" at bounding box center [682, 475] width 231 height 67
click at [415, 177] on span "Работы" at bounding box center [394, 187] width 92 height 24
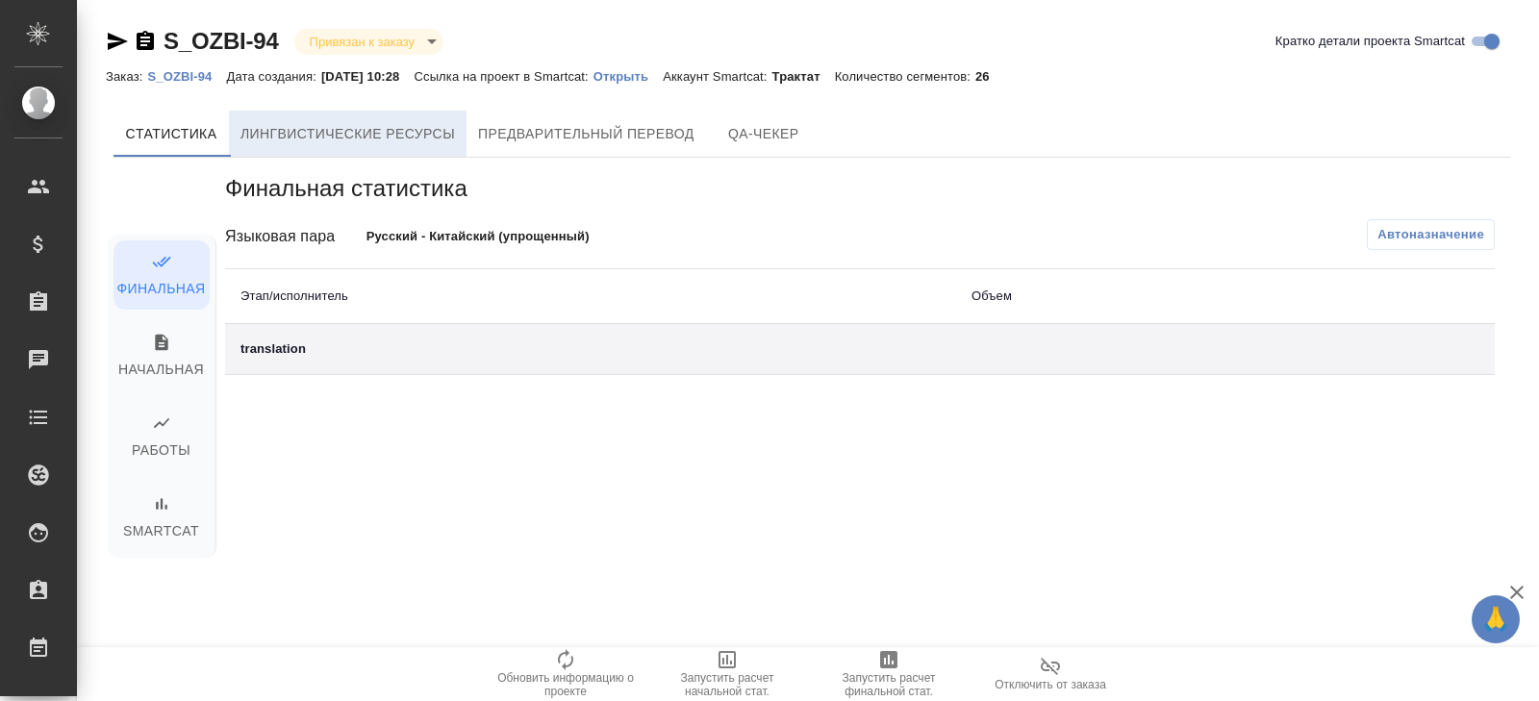
click at [450, 151] on button "Лингвистические ресурсы" at bounding box center [348, 134] width 238 height 46
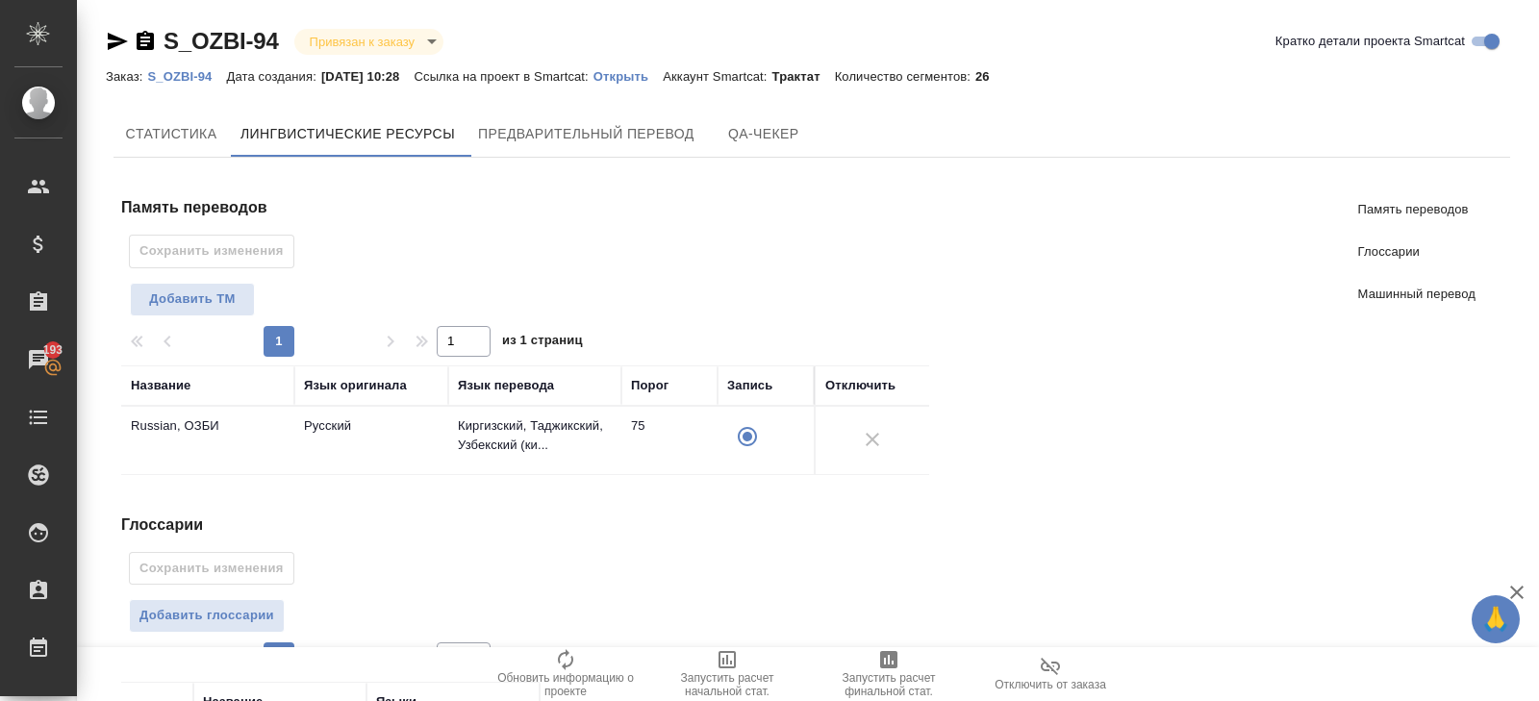
scroll to position [386, 0]
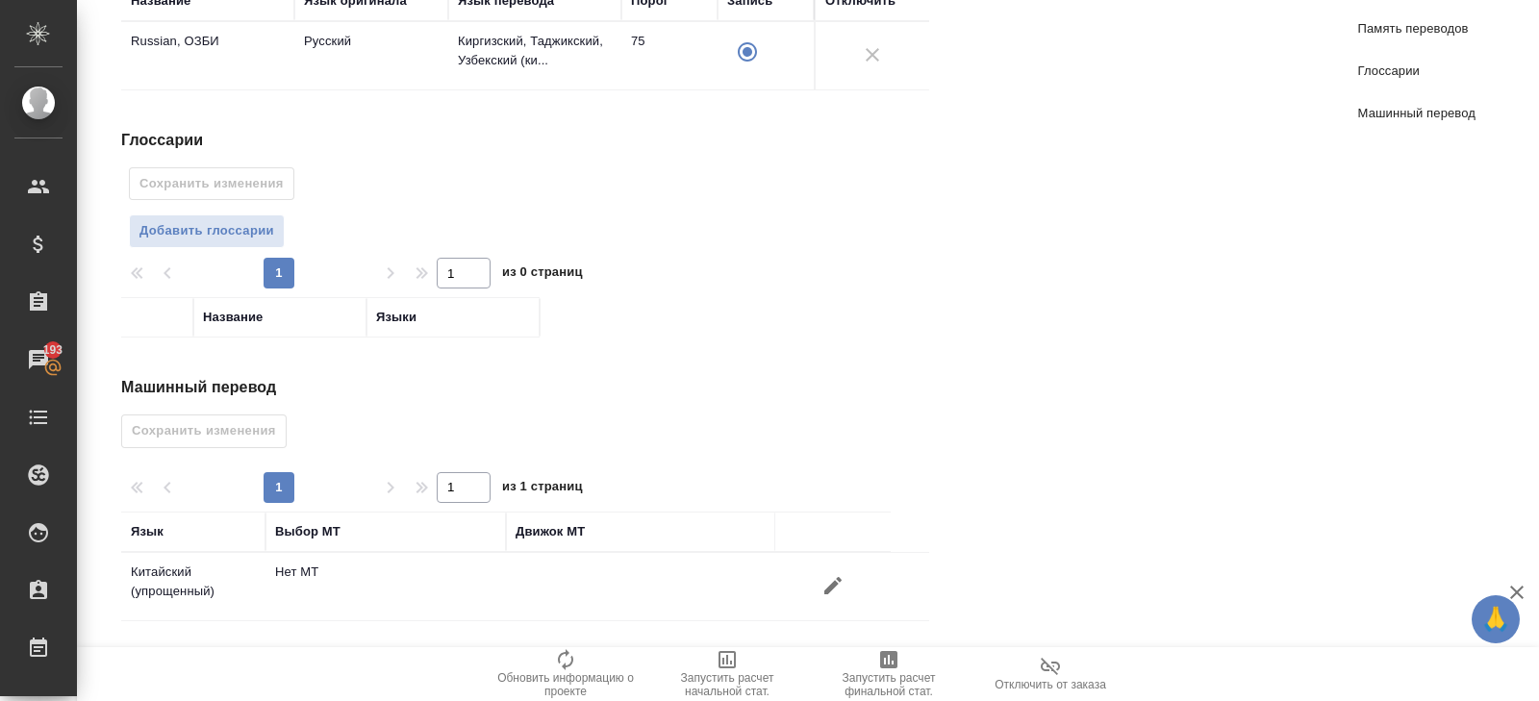
click at [828, 586] on icon "button" at bounding box center [832, 585] width 23 height 23
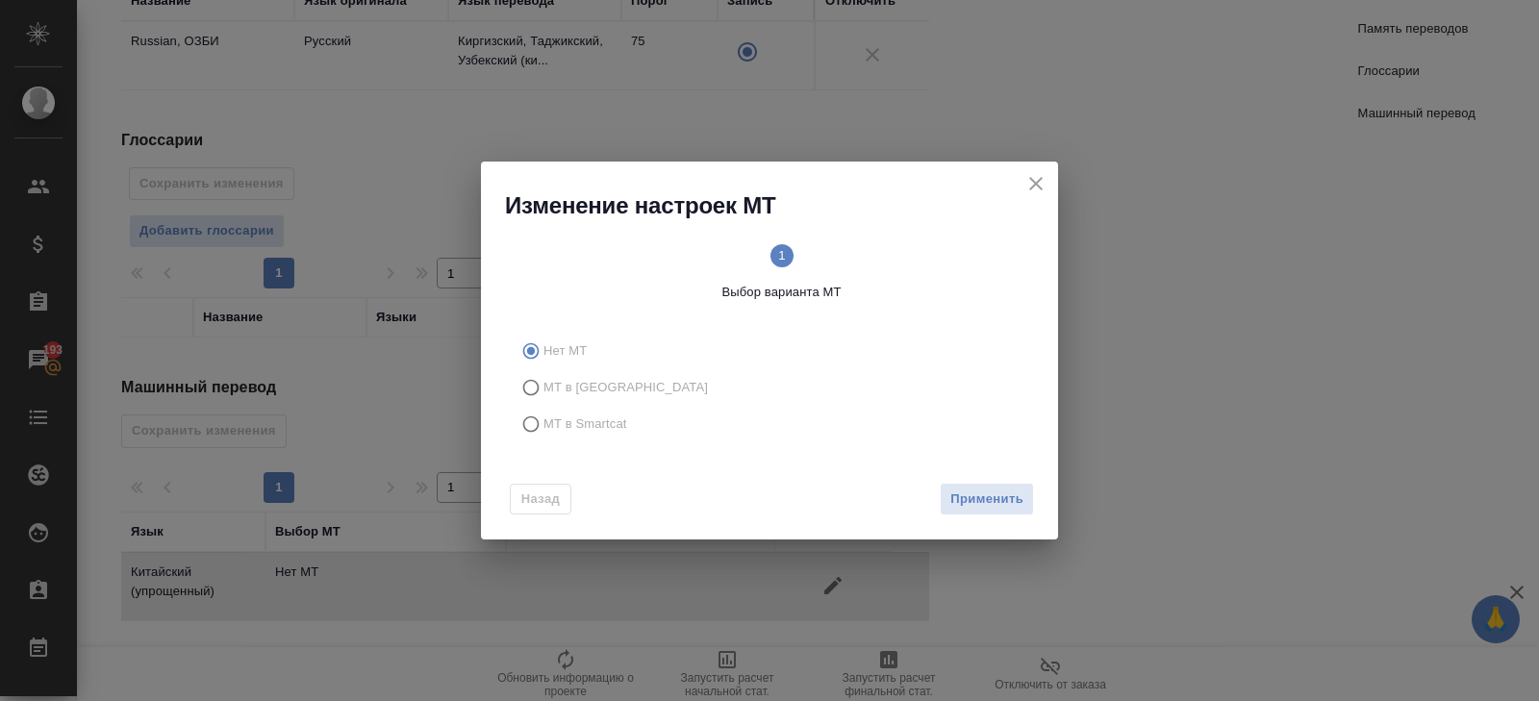
click at [560, 436] on label "МТ в Smartcat" at bounding box center [766, 424] width 507 height 37
click at [543, 436] on input "МТ в Smartcat" at bounding box center [528, 424] width 31 height 37
radio input "true"
click at [978, 491] on span "Вперед" at bounding box center [999, 500] width 48 height 22
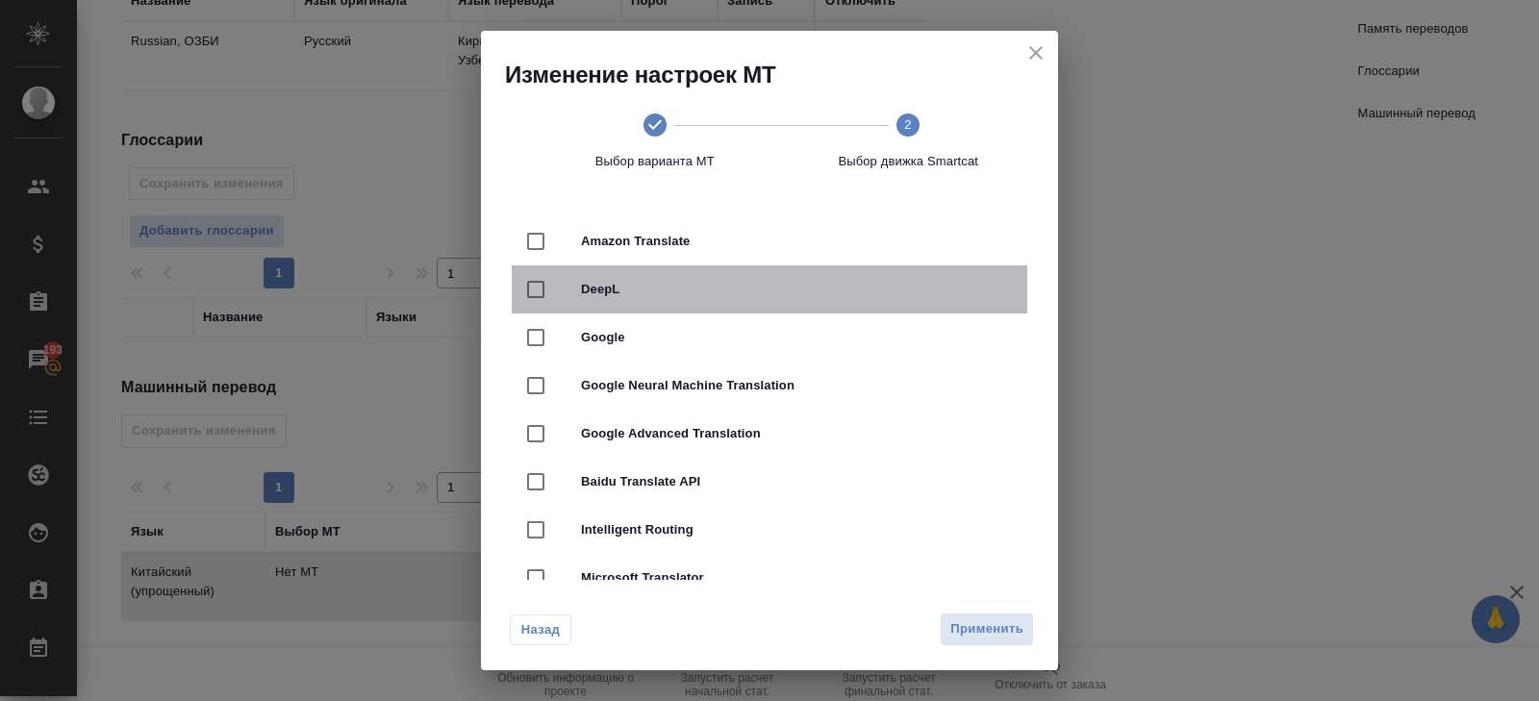
click at [595, 305] on div "DeepL" at bounding box center [769, 289] width 515 height 48
checkbox input "true"
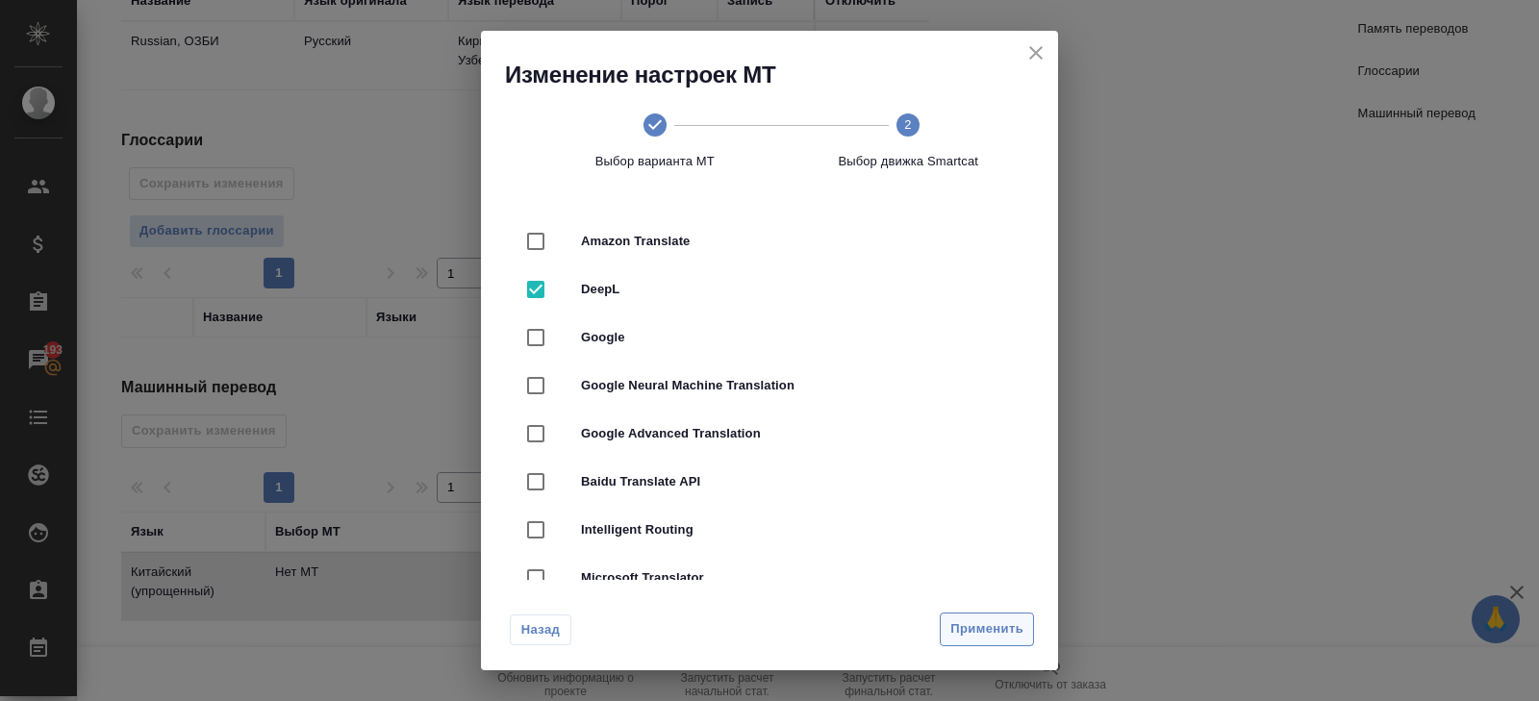
click at [948, 643] on button "Применить" at bounding box center [987, 630] width 94 height 34
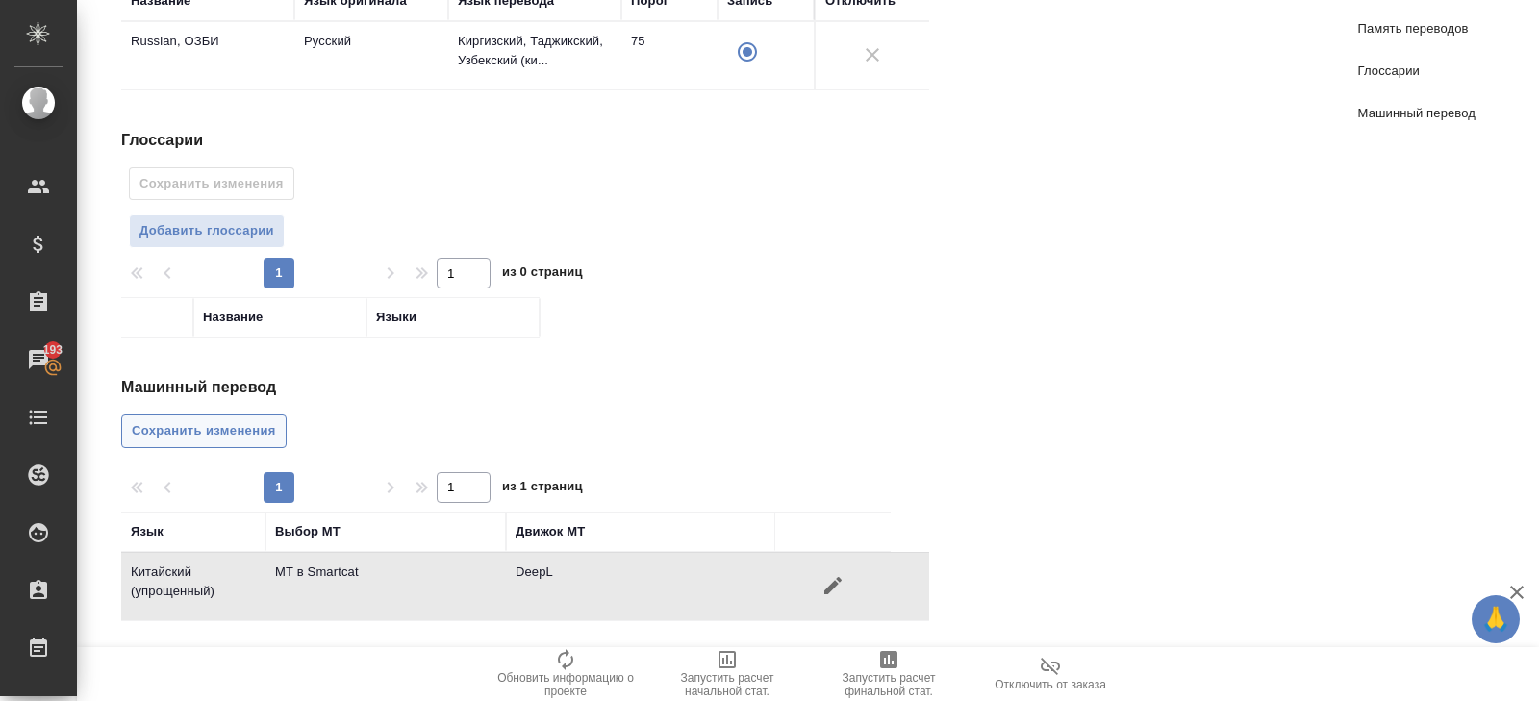
click at [256, 424] on span "Сохранить изменения" at bounding box center [204, 431] width 144 height 22
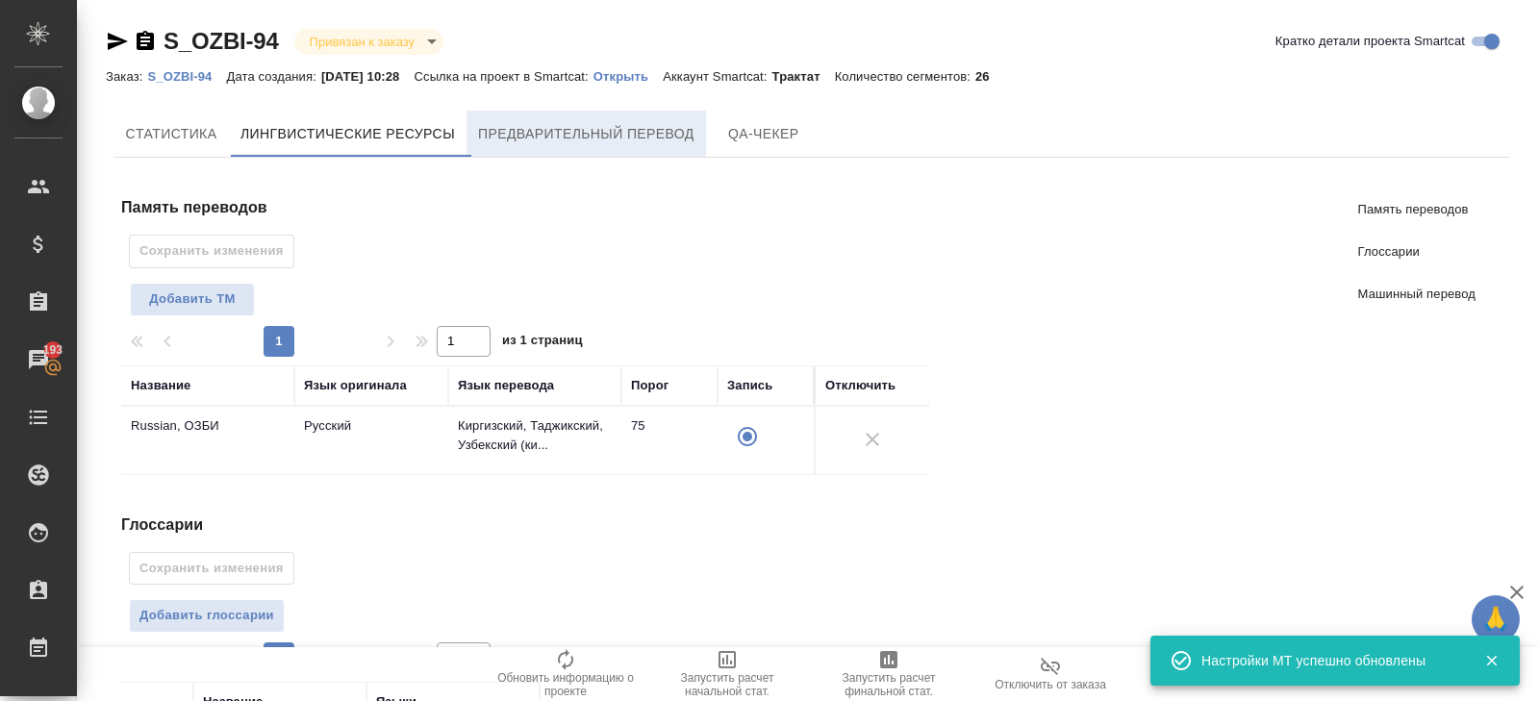
click at [578, 126] on span "Предварительный перевод" at bounding box center [586, 134] width 216 height 24
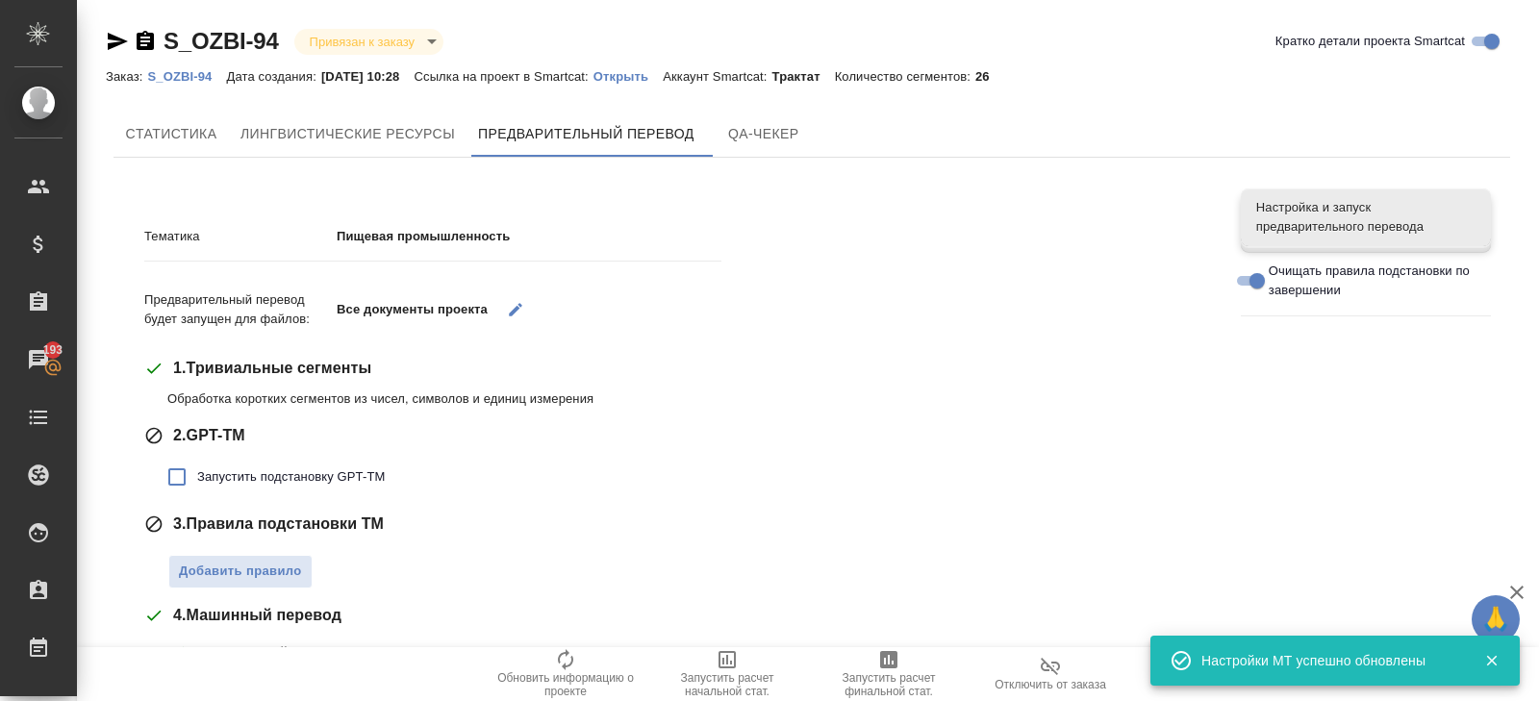
click at [265, 502] on div "Тематика Пищевая промышленность Предварительный перевод будет запущен для файло…" at bounding box center [678, 611] width 1068 height 815
click at [265, 480] on span "Запустить подстановку GPT-TM" at bounding box center [291, 476] width 188 height 19
click at [197, 480] on input "Запустить подстановку GPT-TM" at bounding box center [177, 477] width 40 height 40
checkbox input "true"
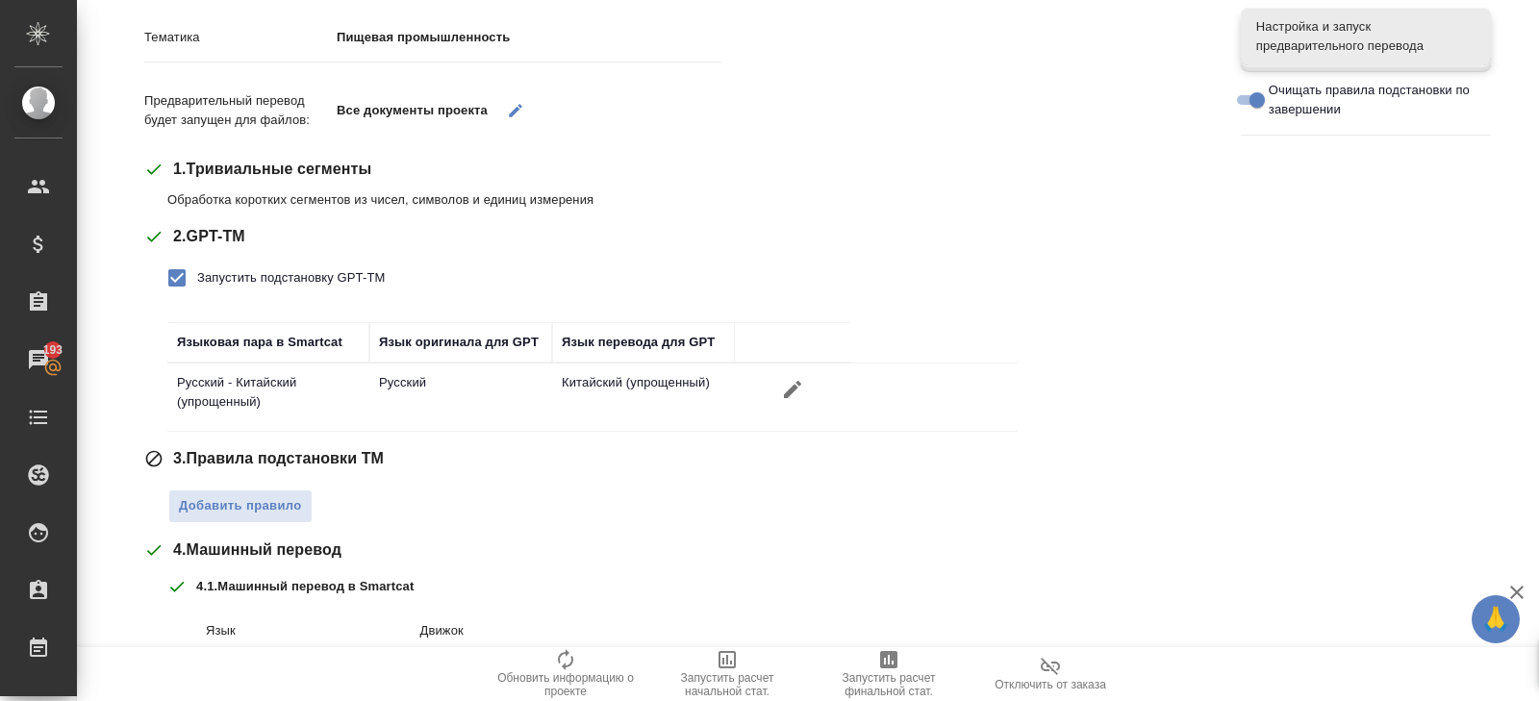
scroll to position [203, 0]
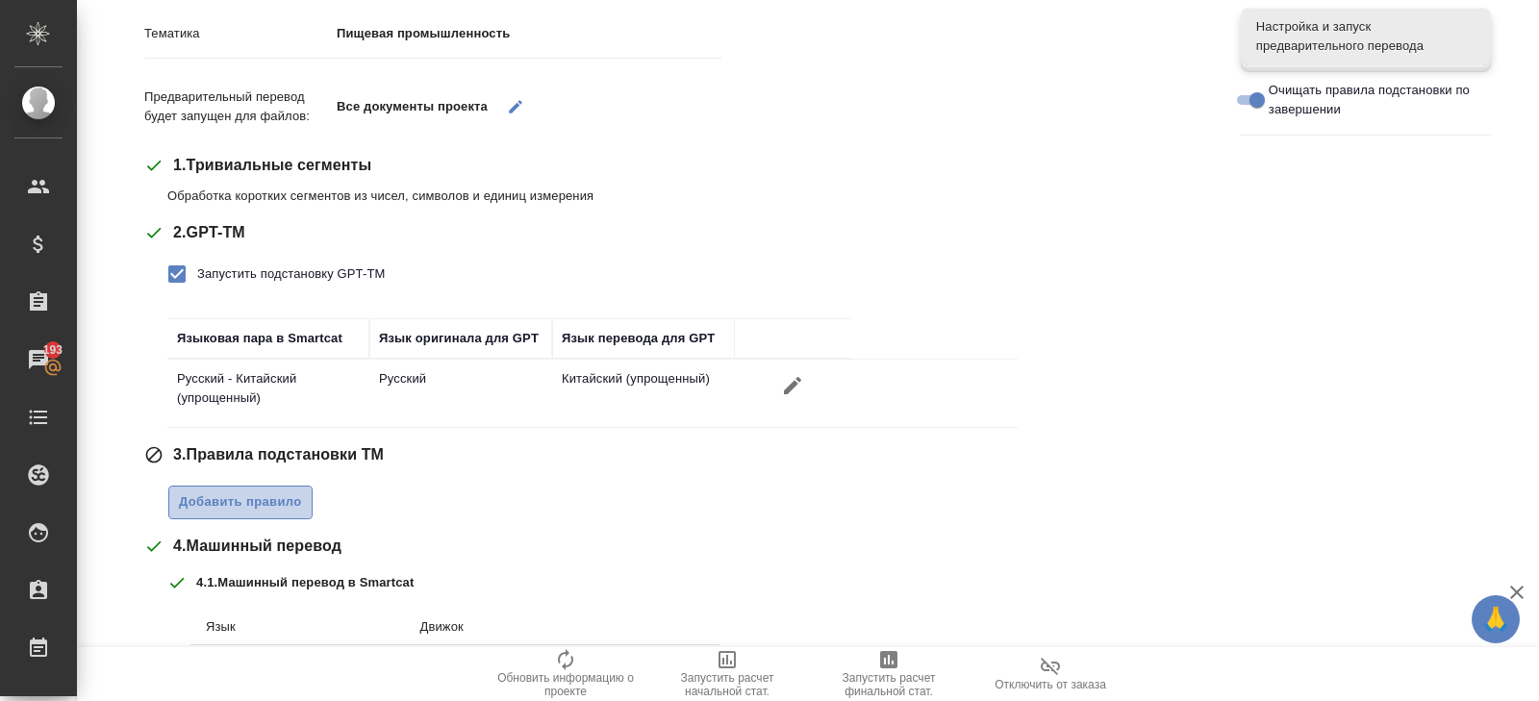
click at [251, 503] on span "Добавить правило" at bounding box center [240, 502] width 123 height 22
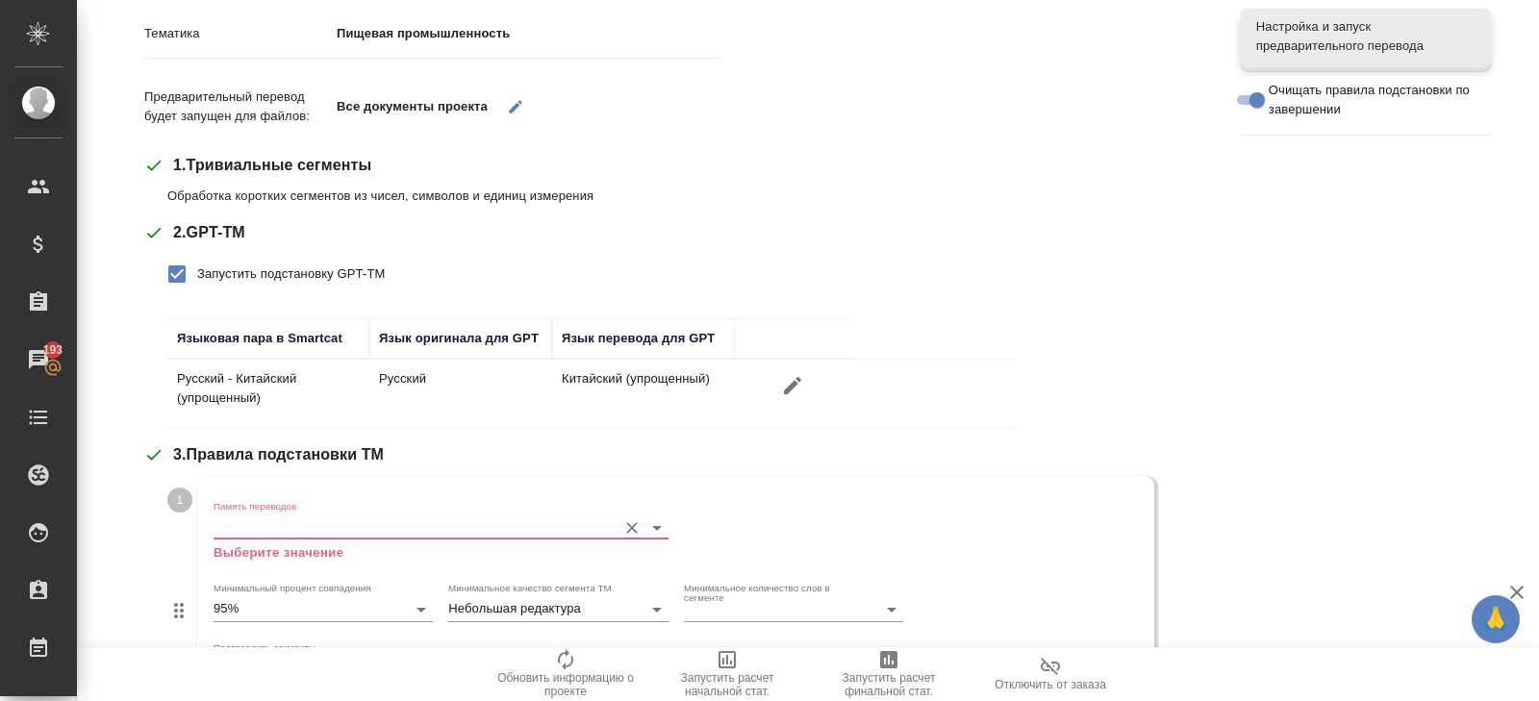
click at [251, 520] on input "Память переводов" at bounding box center [410, 526] width 393 height 23
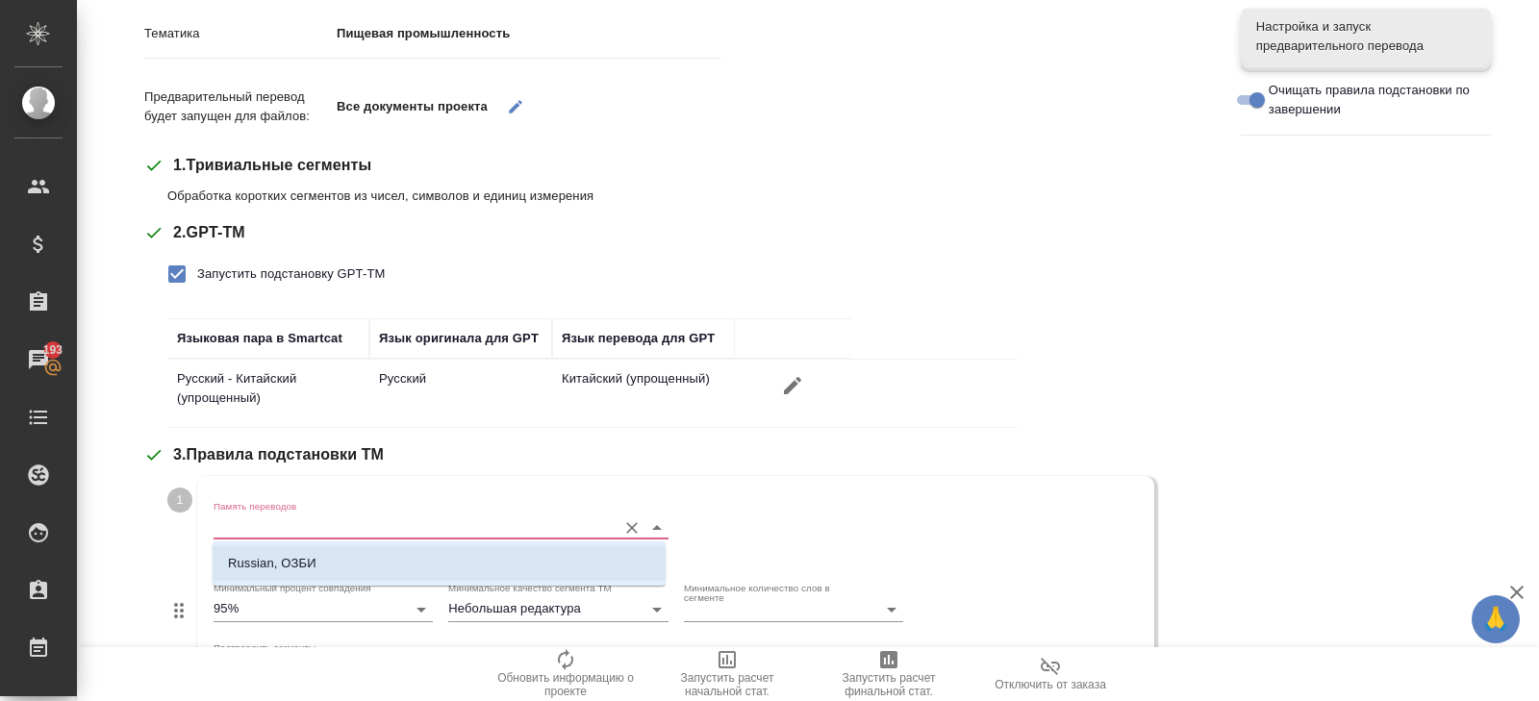
click at [247, 573] on li "Russian, ОЗБИ" at bounding box center [439, 563] width 453 height 35
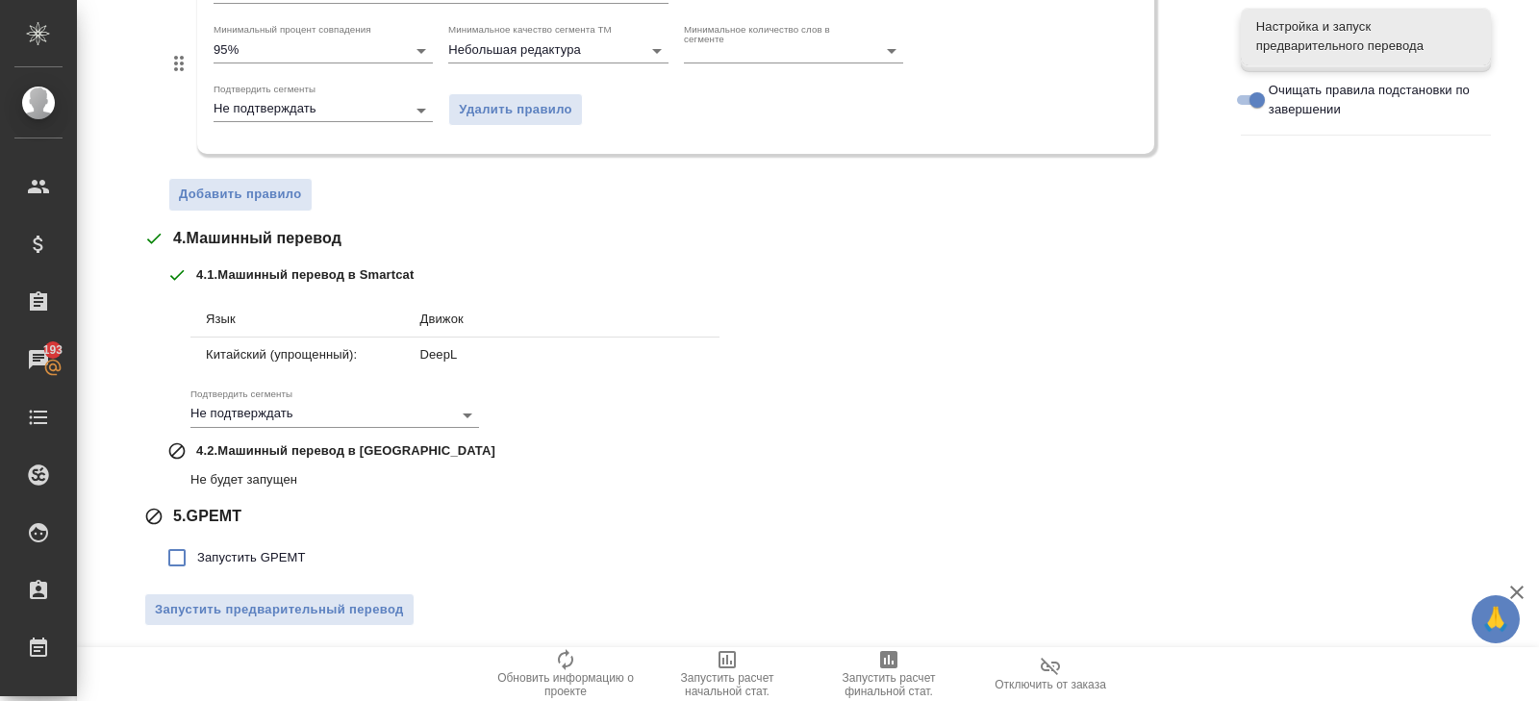
click at [237, 549] on span "Запустить GPEMT" at bounding box center [251, 557] width 109 height 19
click at [197, 549] on input "Запустить GPEMT" at bounding box center [177, 558] width 40 height 40
checkbox input "true"
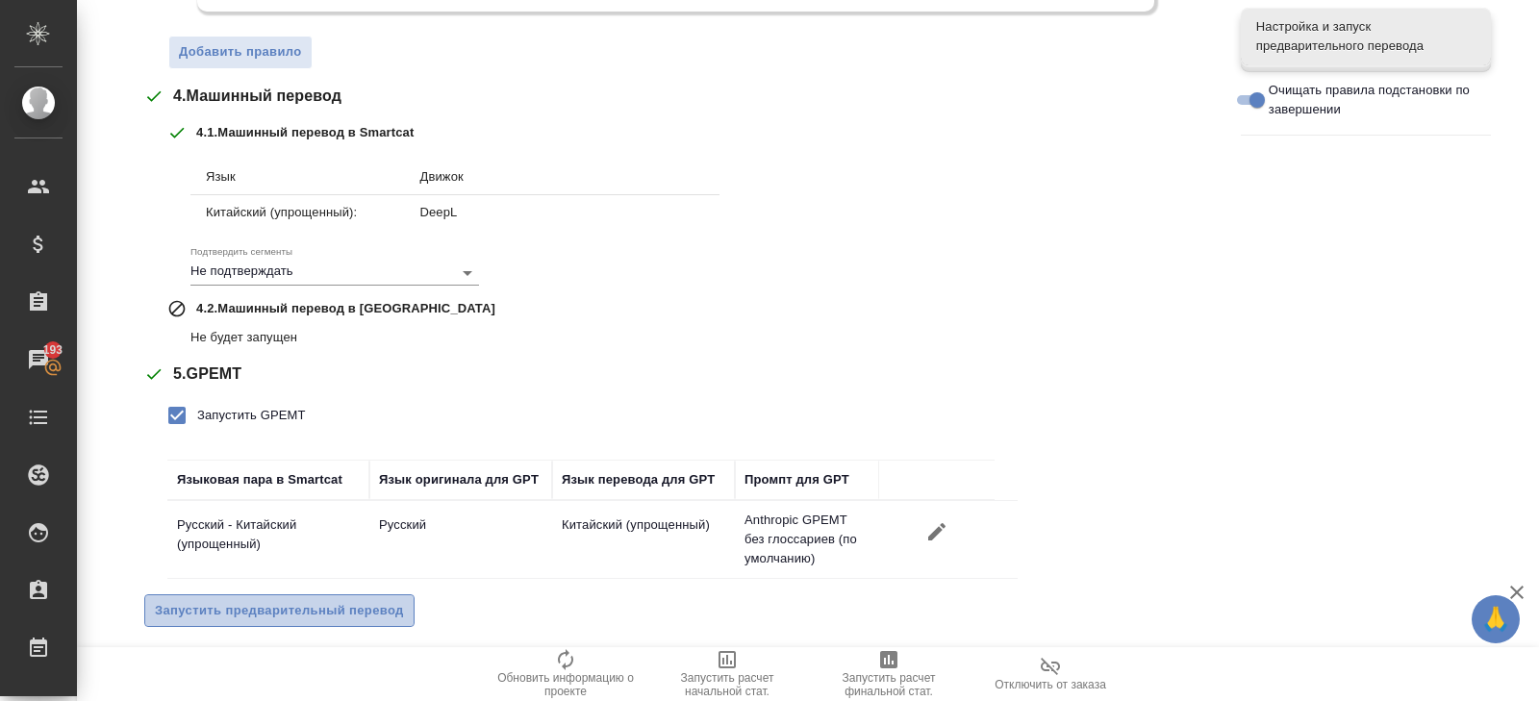
click at [235, 600] on span "Запустить предварительный перевод" at bounding box center [279, 611] width 249 height 22
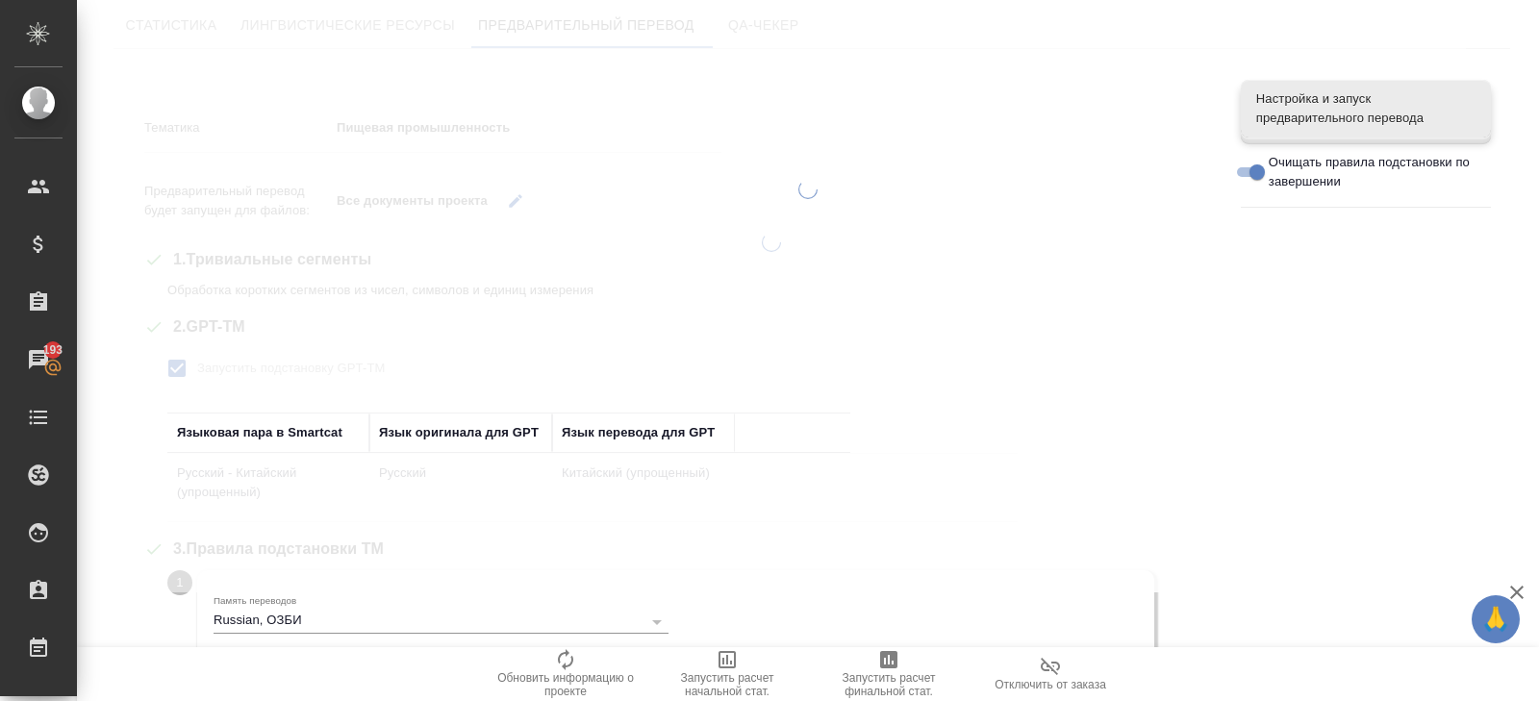
scroll to position [0, 0]
